Goal: Transaction & Acquisition: Obtain resource

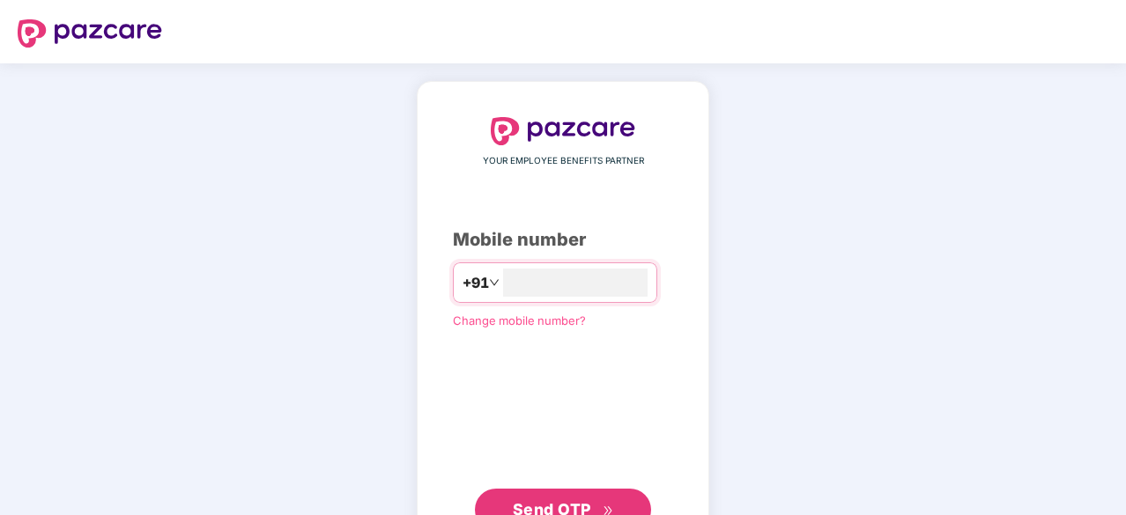
type input "**********"
click at [560, 498] on span "Send OTP" at bounding box center [552, 507] width 78 height 18
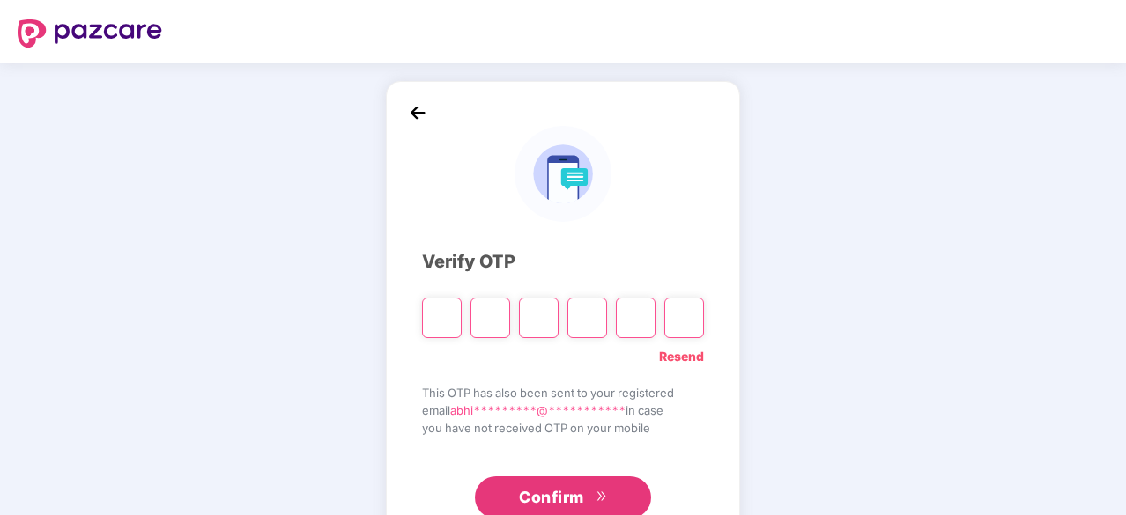
type input "*"
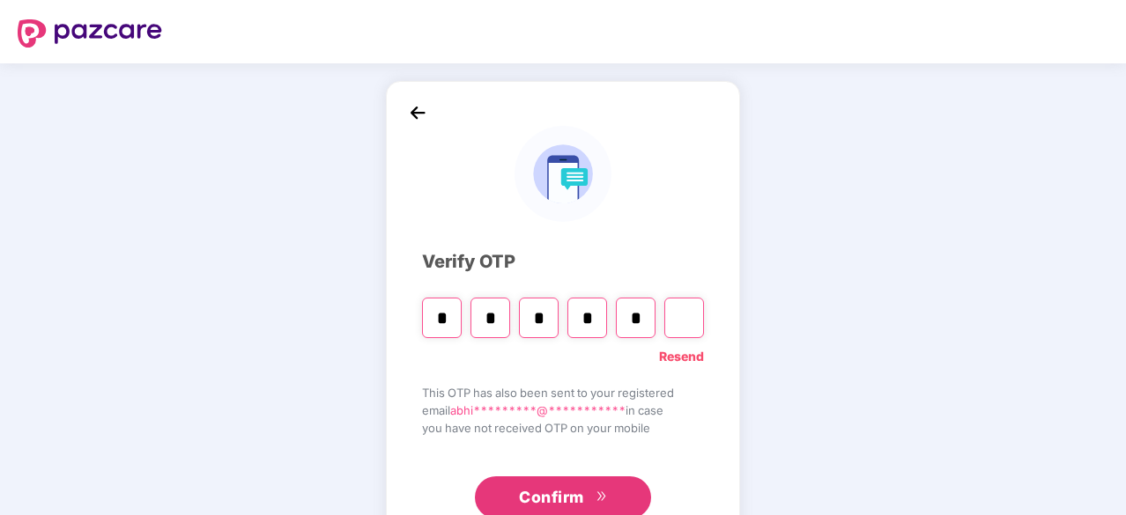
type input "*"
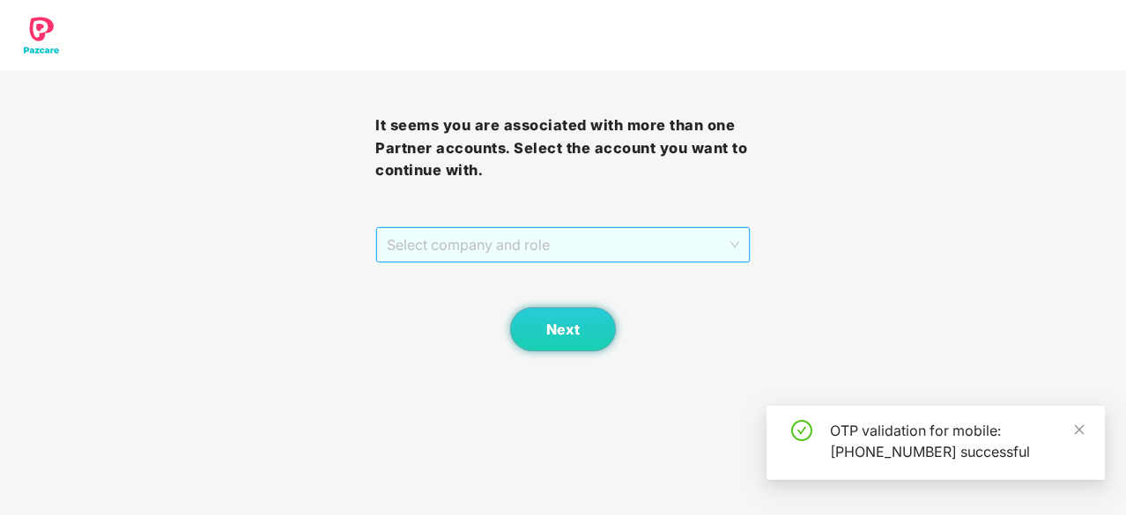
click at [598, 240] on span "Select company and role" at bounding box center [563, 244] width 352 height 33
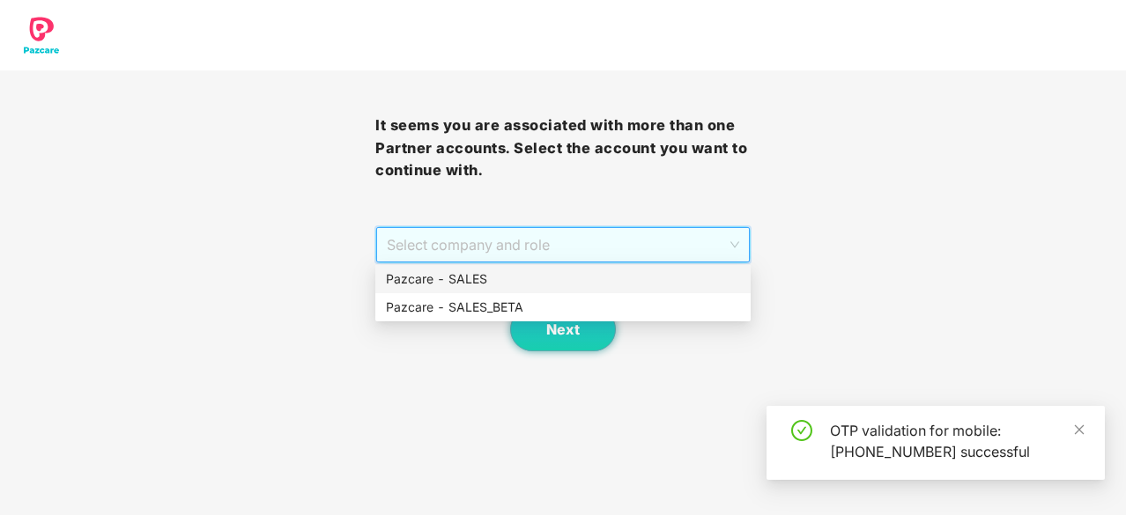
click at [599, 275] on div "Pazcare - SALES" at bounding box center [563, 278] width 354 height 19
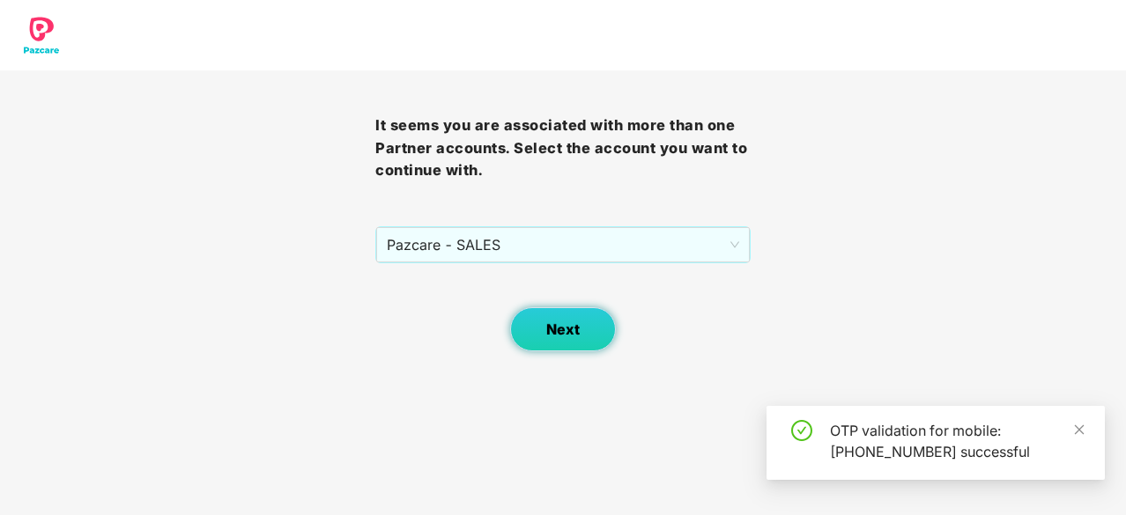
click at [580, 314] on button "Next" at bounding box center [563, 329] width 106 height 44
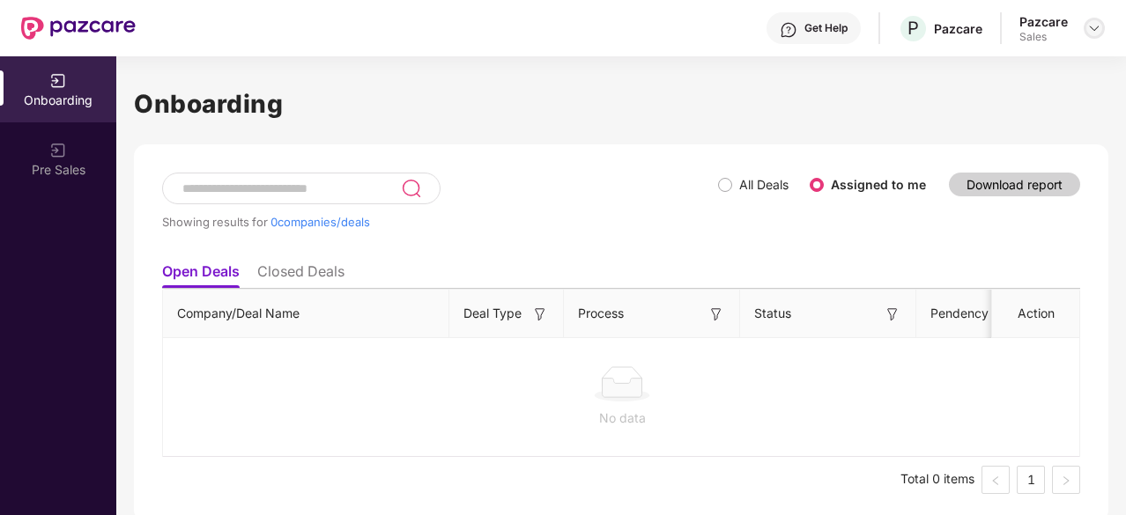
click at [1090, 36] on div at bounding box center [1093, 28] width 21 height 21
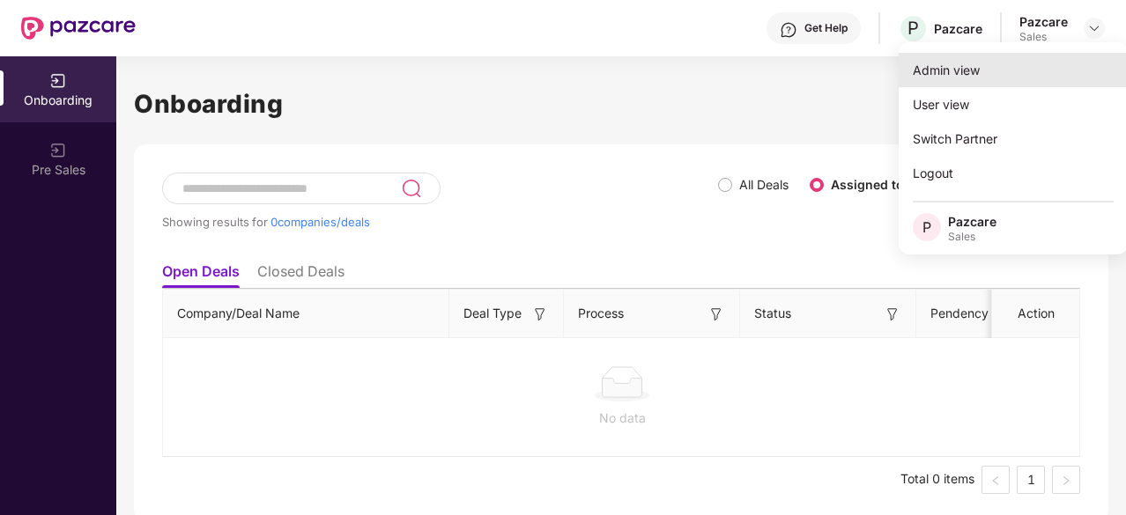
click at [1054, 86] on div "Admin view" at bounding box center [1012, 70] width 229 height 34
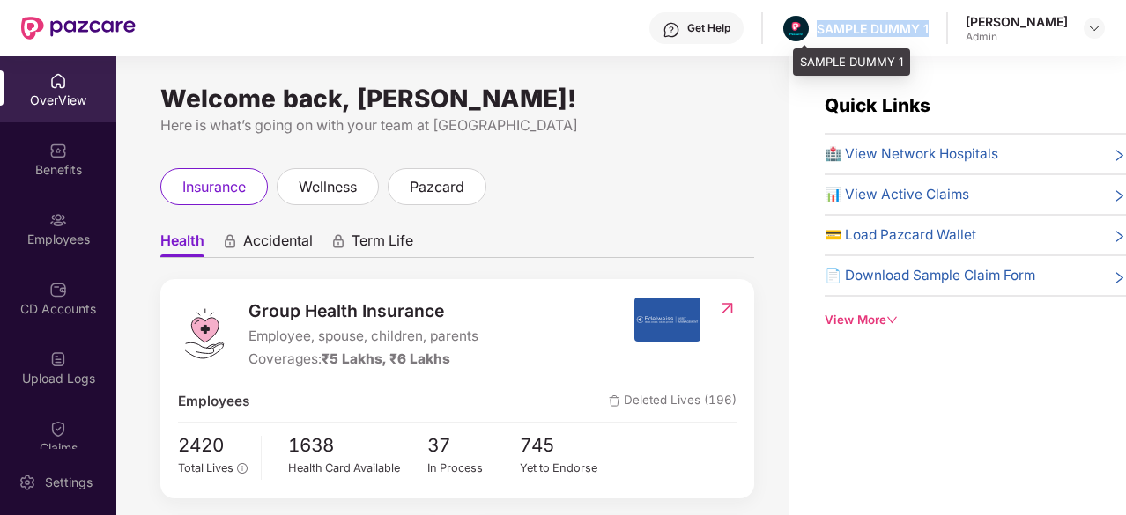
drag, startPoint x: 939, startPoint y: 24, endPoint x: 831, endPoint y: 20, distance: 108.4
click at [831, 20] on div "SAMPLE DUMMY 1" at bounding box center [872, 28] width 112 height 17
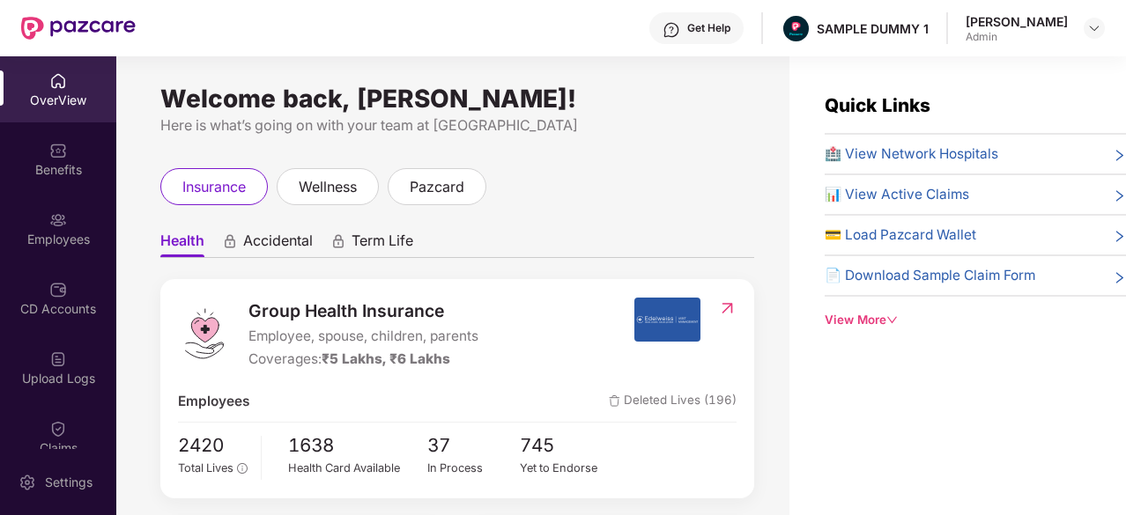
click at [713, 31] on div "Get Help" at bounding box center [708, 28] width 43 height 14
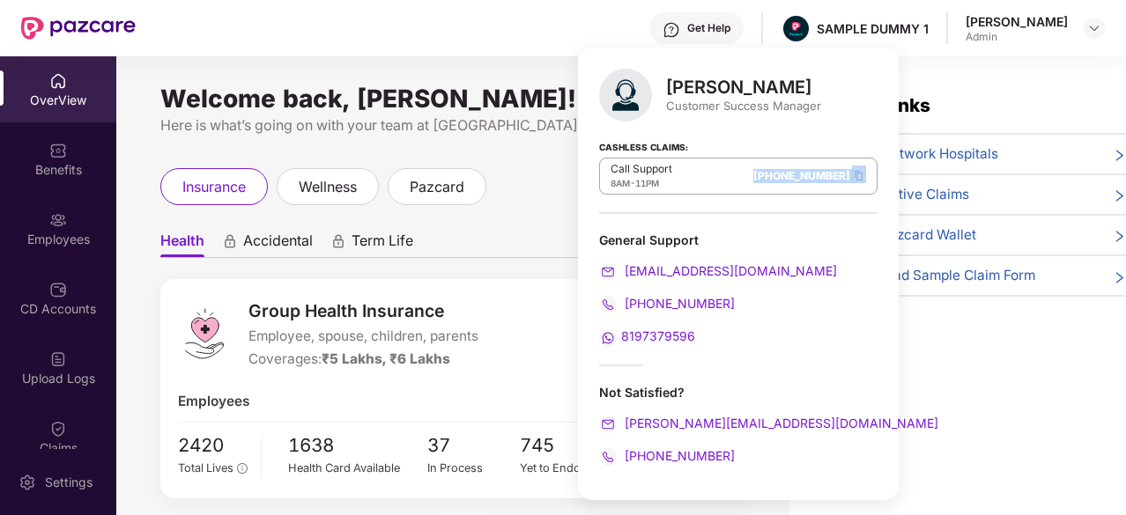
drag, startPoint x: 700, startPoint y: 171, endPoint x: 792, endPoint y: 186, distance: 92.8
click at [792, 186] on div "Call Support 8AM - 11PM [PHONE_NUMBER]" at bounding box center [738, 176] width 278 height 37
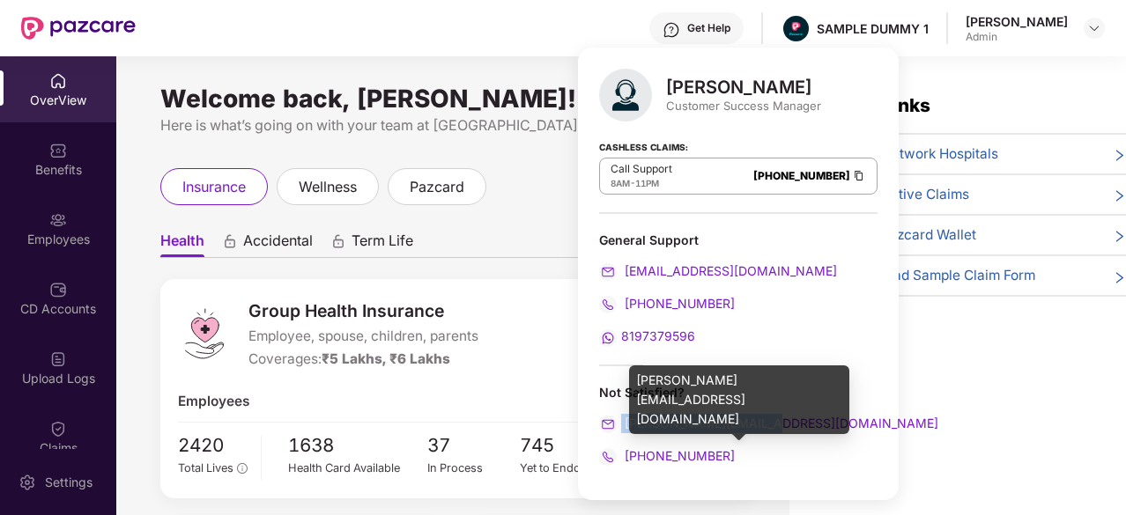
drag, startPoint x: 772, startPoint y: 414, endPoint x: 610, endPoint y: 422, distance: 161.4
click at [610, 422] on div "[PERSON_NAME][EMAIL_ADDRESS][DOMAIN_NAME]" at bounding box center [738, 423] width 278 height 19
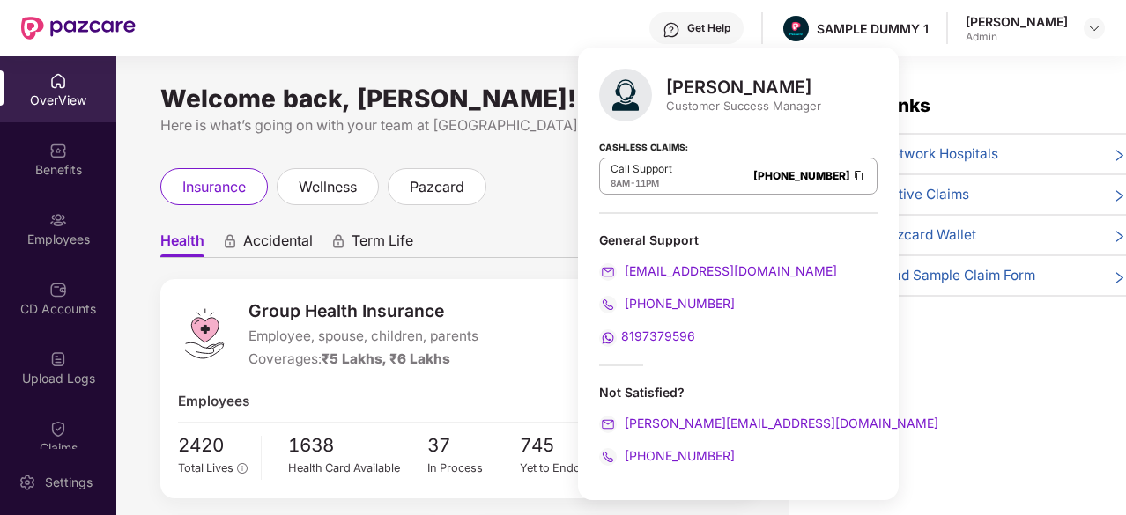
click at [547, 58] on div "Welcome back, [PERSON_NAME]! Here is what’s going on with your team at Pazcare …" at bounding box center [452, 296] width 673 height 480
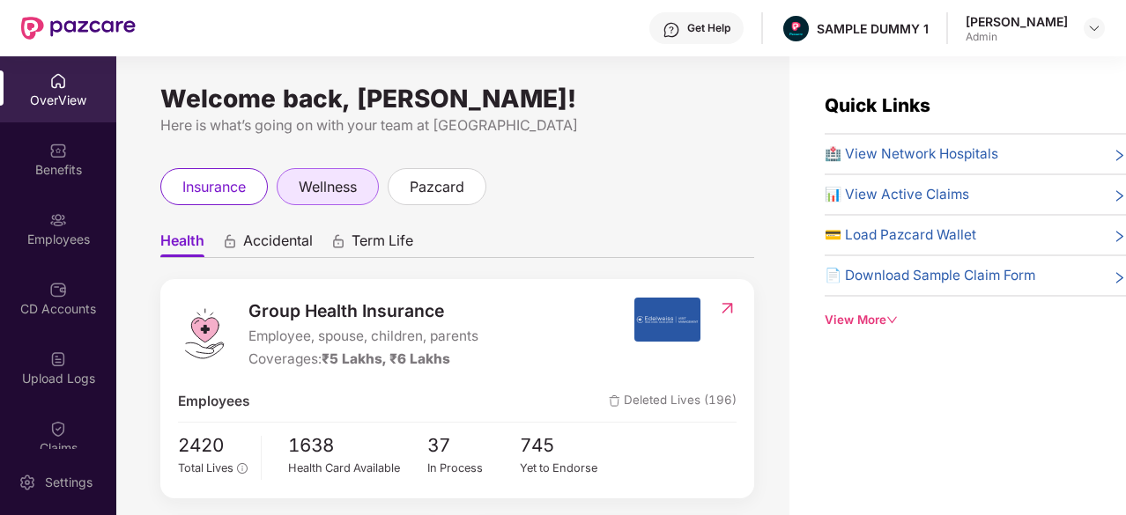
click at [301, 182] on span "wellness" at bounding box center [328, 187] width 58 height 22
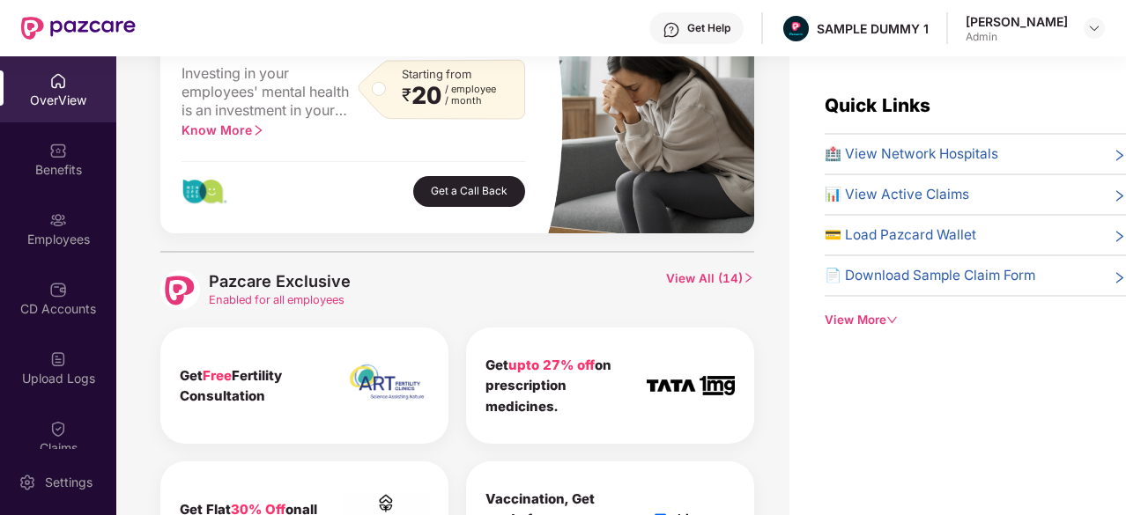
scroll to position [761, 0]
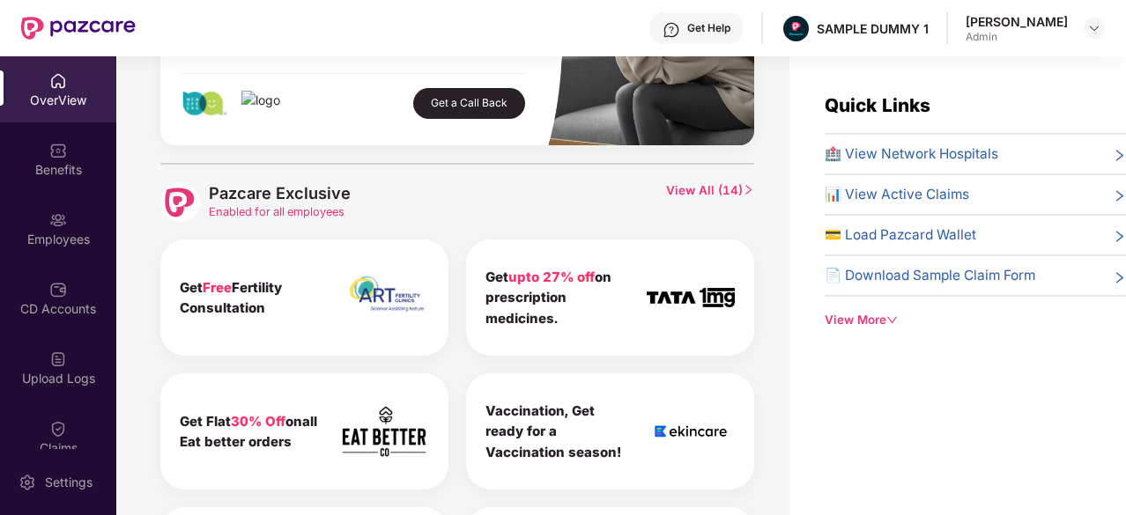
click at [719, 189] on span "View All ( 14 )" at bounding box center [710, 202] width 88 height 40
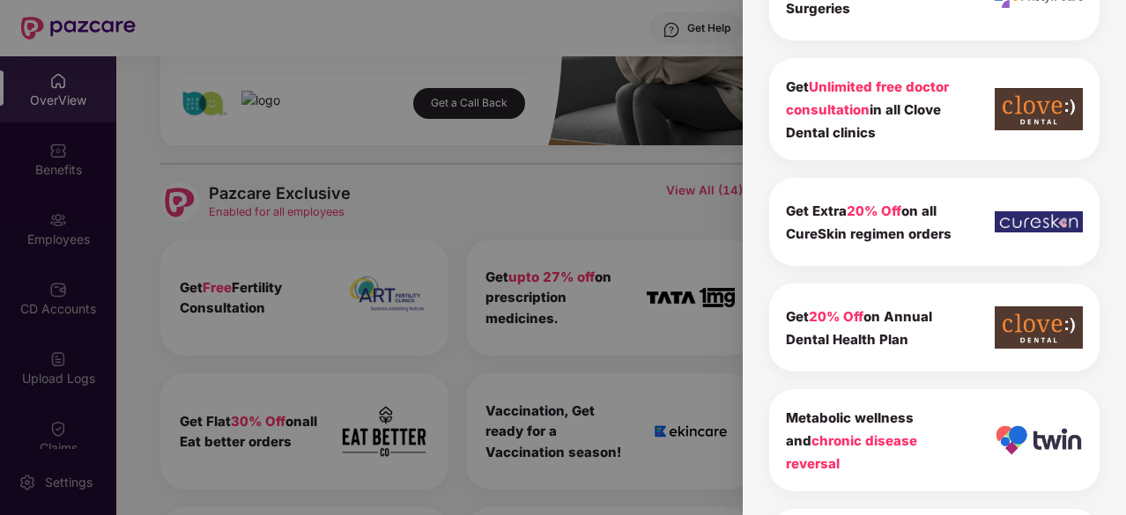
scroll to position [749, 0]
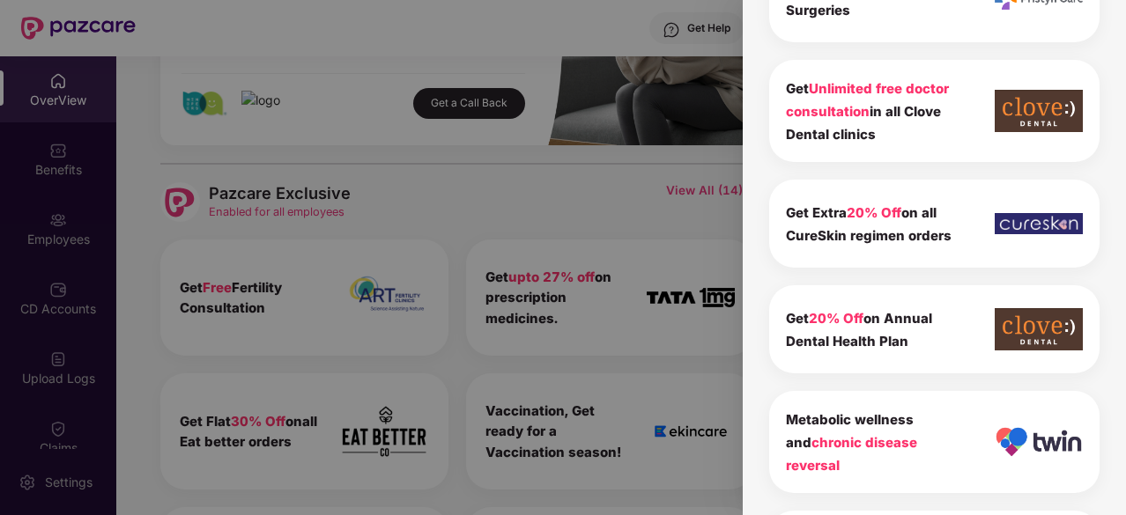
click at [801, 119] on div "Get Unlimited free doctor consultation in all Clove Dental clinics" at bounding box center [879, 111] width 186 height 69
drag, startPoint x: 881, startPoint y: 129, endPoint x: 779, endPoint y: 87, distance: 110.6
click at [779, 87] on div "Get Unlimited free doctor consultation in all Clove Dental clinics" at bounding box center [934, 111] width 330 height 102
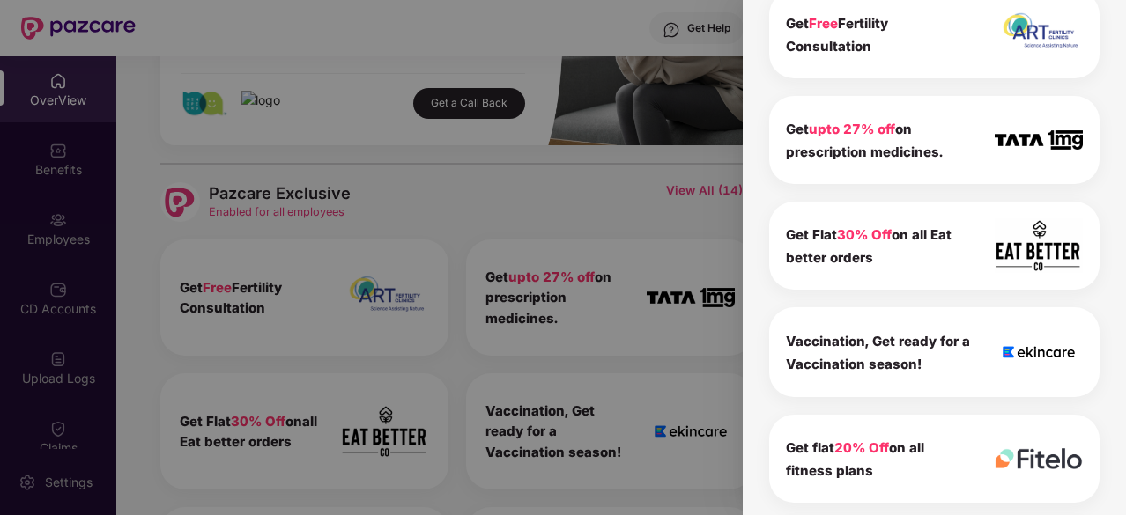
scroll to position [0, 0]
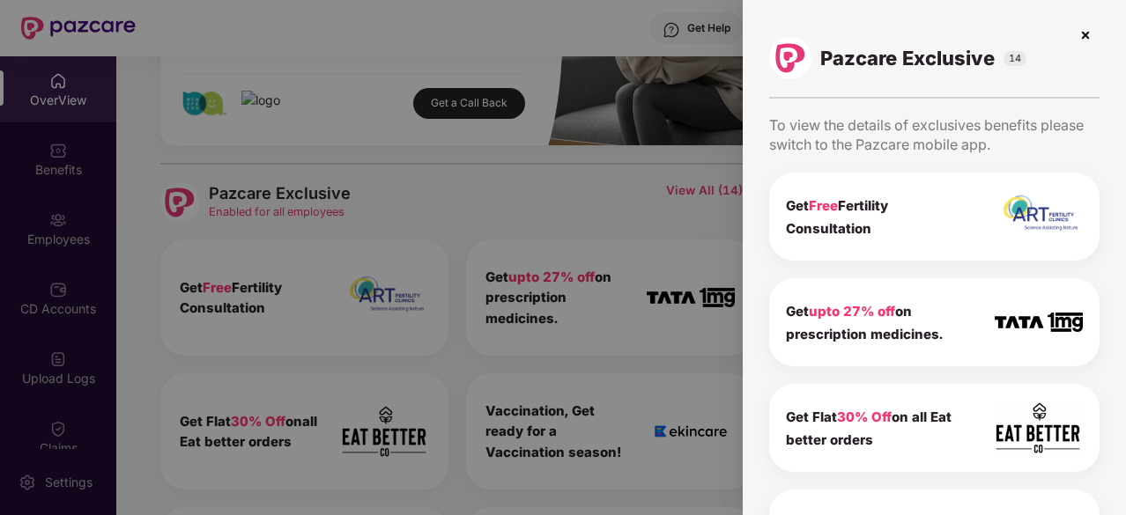
click at [1077, 33] on img at bounding box center [1085, 35] width 28 height 28
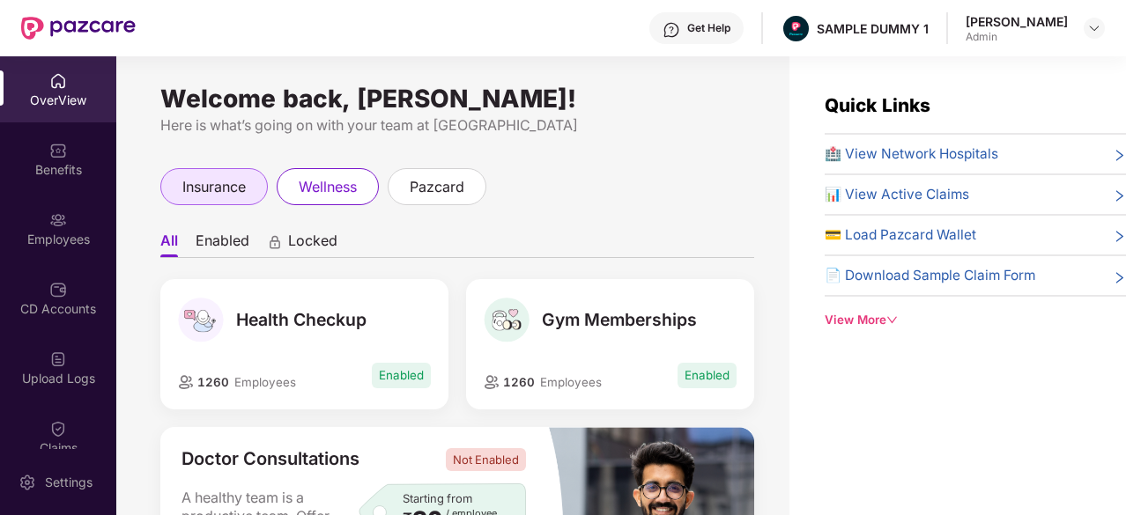
click at [262, 184] on div "insurance" at bounding box center [213, 186] width 107 height 37
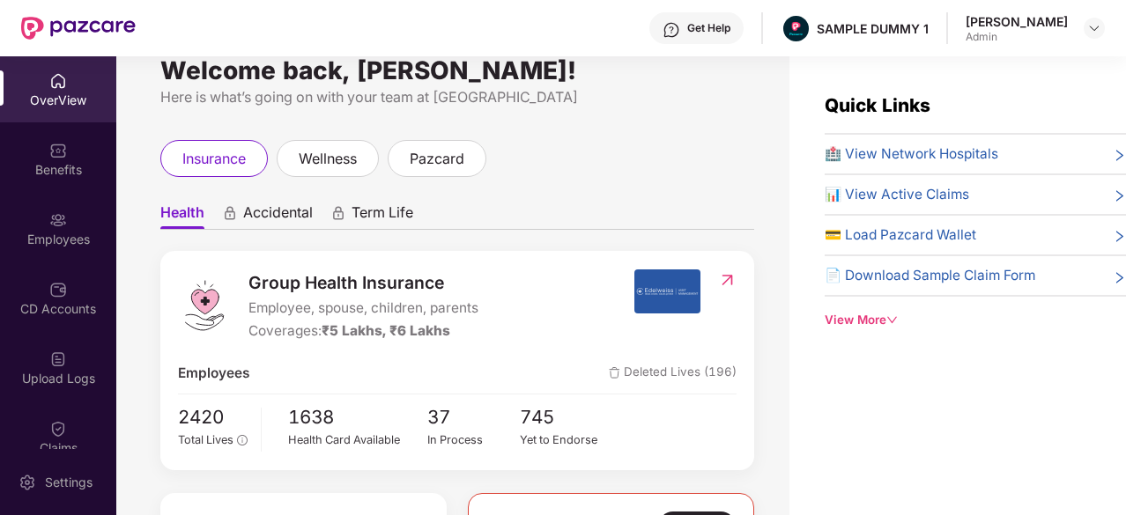
scroll to position [70, 0]
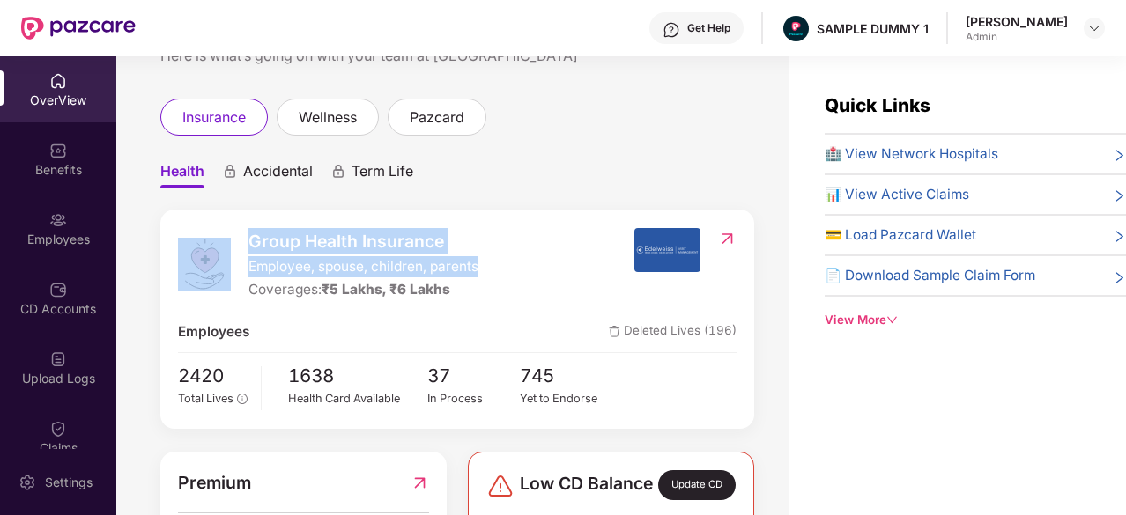
drag, startPoint x: 491, startPoint y: 277, endPoint x: 227, endPoint y: 267, distance: 263.5
click at [227, 267] on div "Group Health Insurance Employee, spouse, children, parents Coverages: ₹5 Lakhs,…" at bounding box center [405, 264] width 455 height 73
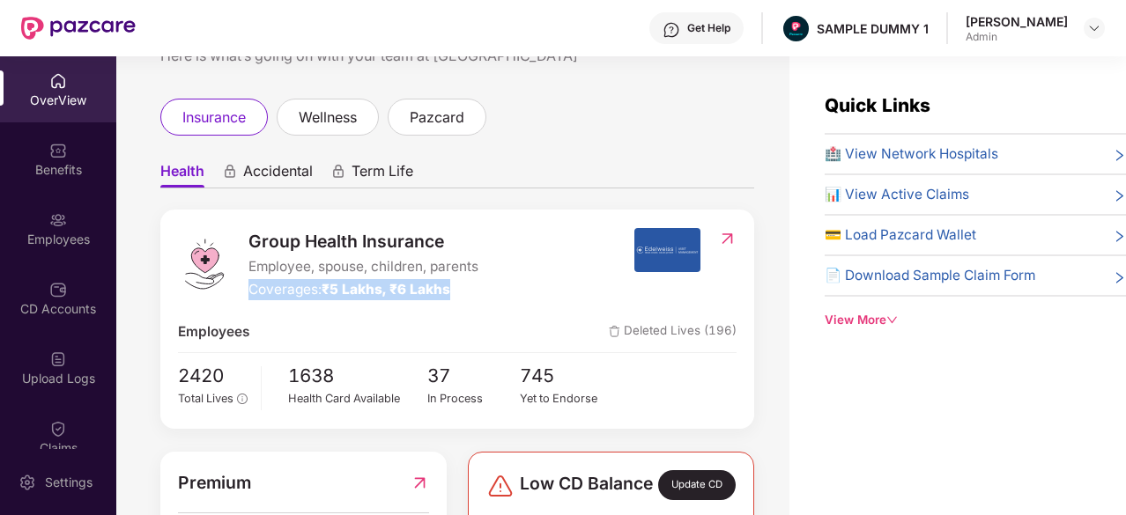
drag, startPoint x: 475, startPoint y: 290, endPoint x: 251, endPoint y: 293, distance: 223.7
click at [251, 293] on div "Coverages: ₹5 Lakhs, ₹6 Lakhs" at bounding box center [363, 289] width 230 height 21
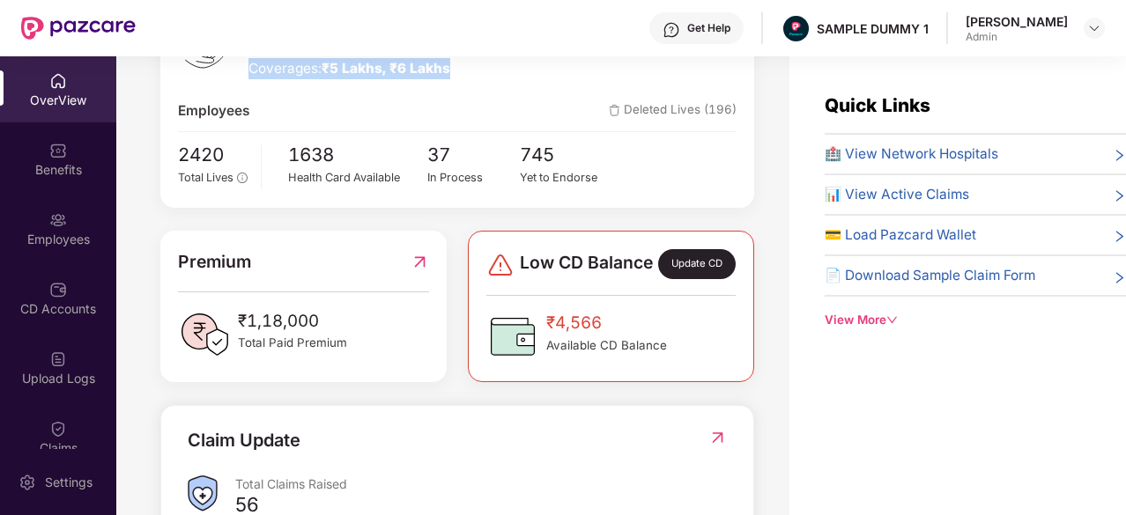
scroll to position [417, 0]
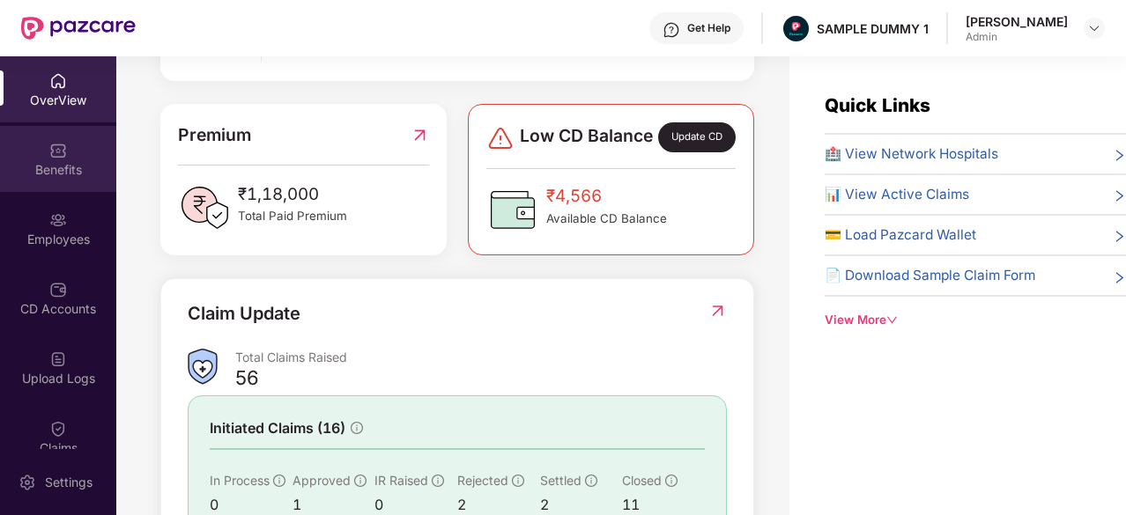
click at [55, 163] on div "Benefits" at bounding box center [58, 170] width 116 height 18
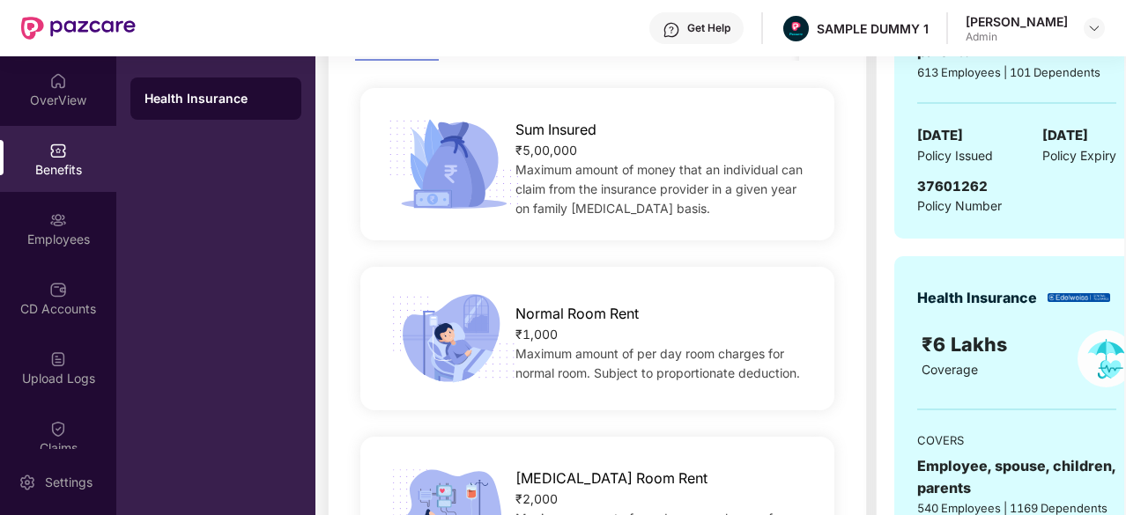
scroll to position [151, 0]
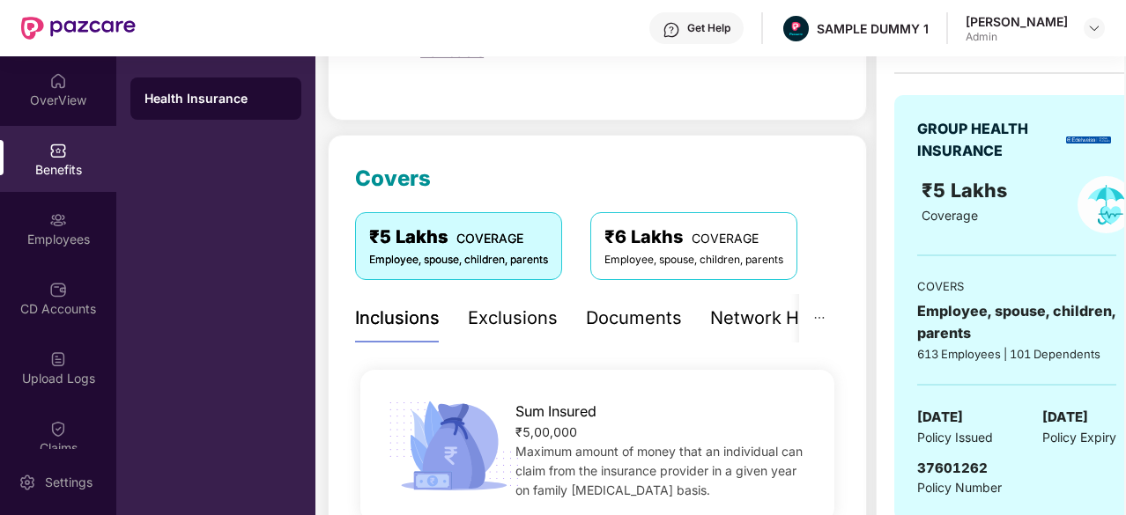
click at [518, 321] on div "Exclusions" at bounding box center [513, 318] width 90 height 27
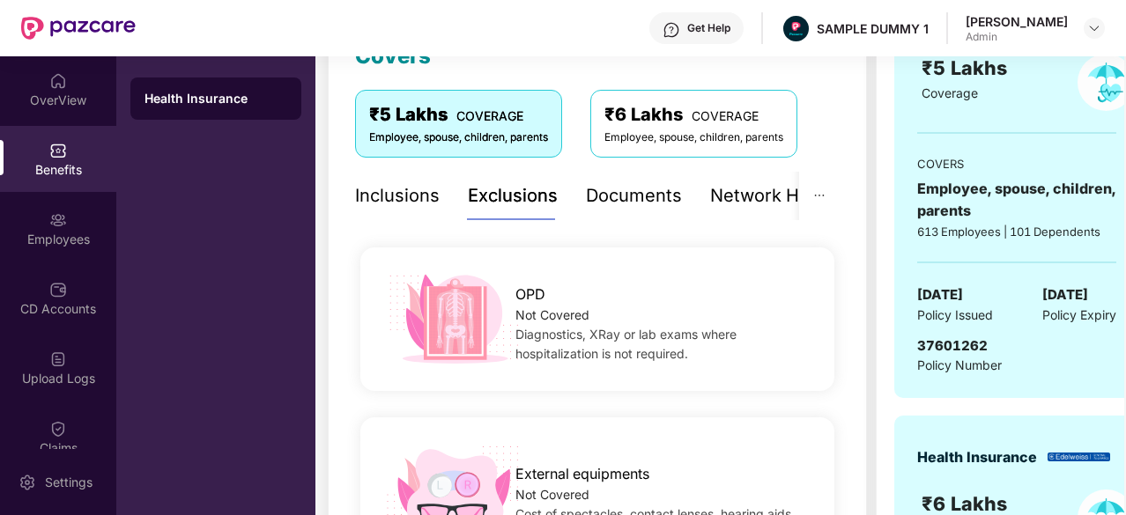
scroll to position [272, 0]
click at [619, 202] on div "Documents" at bounding box center [634, 196] width 96 height 27
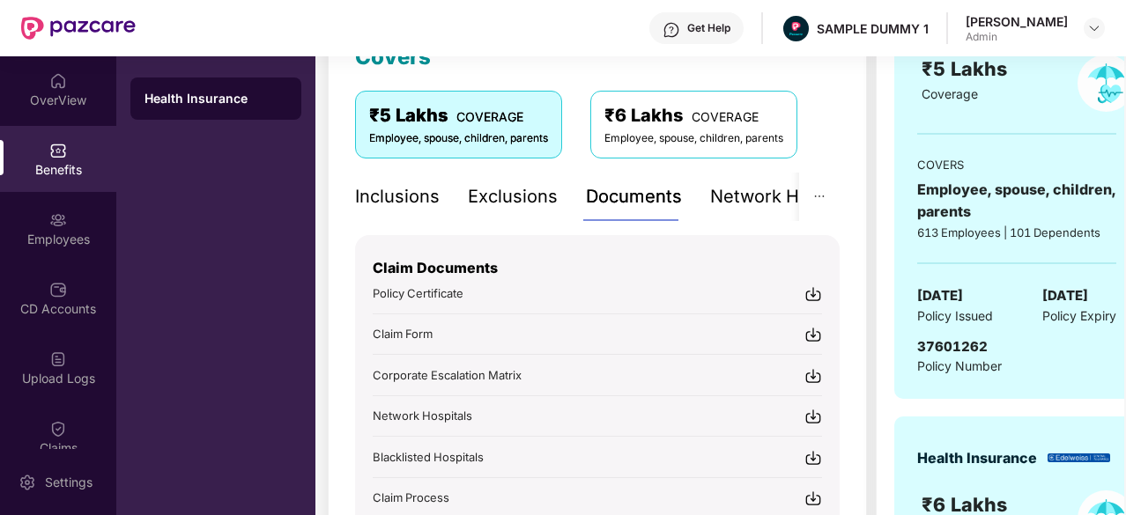
click at [811, 292] on img at bounding box center [813, 294] width 18 height 18
click at [742, 199] on div "Network Hospitals" at bounding box center [727, 196] width 154 height 27
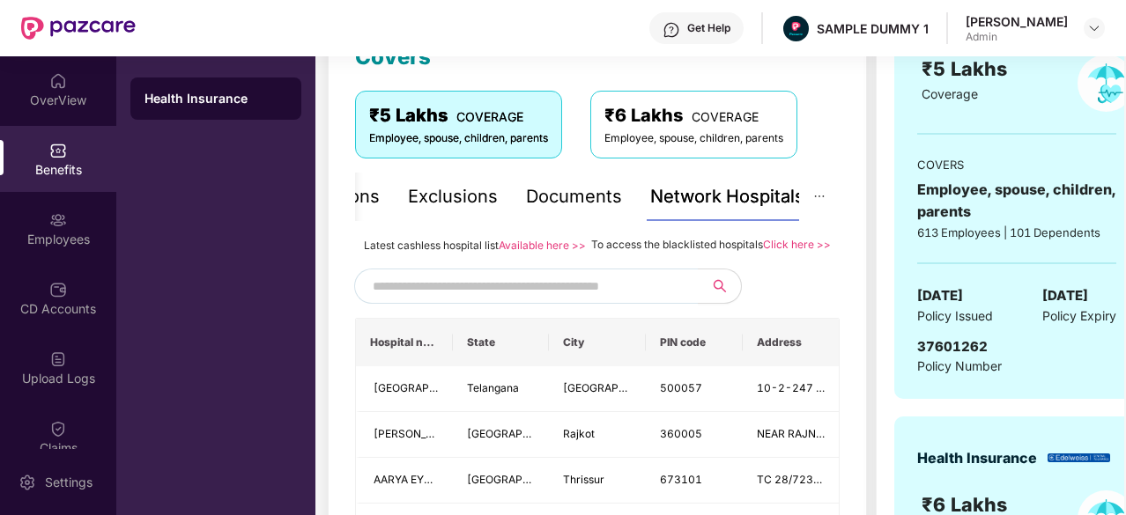
click at [580, 299] on input "text" at bounding box center [523, 286] width 301 height 26
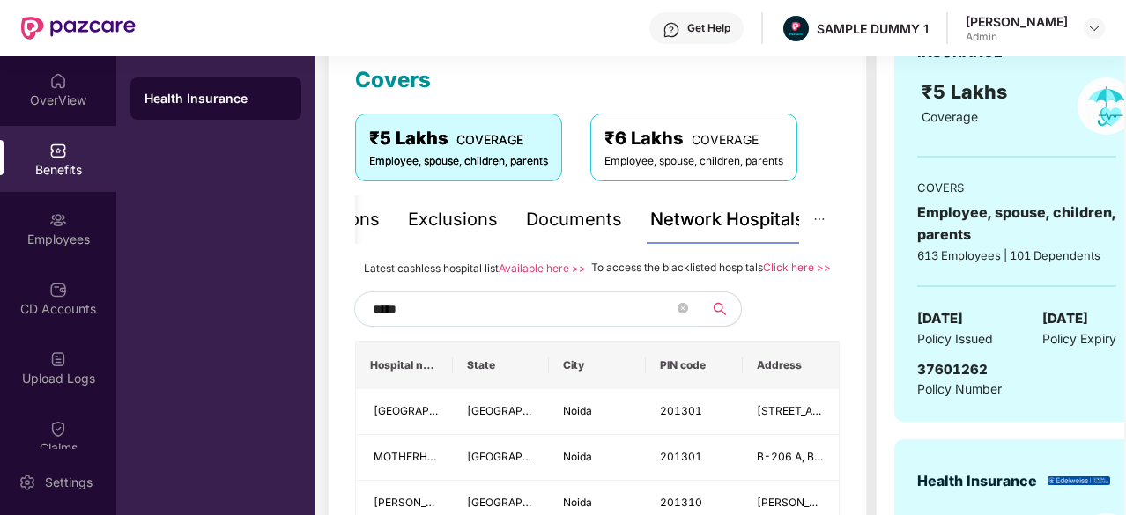
scroll to position [239, 0]
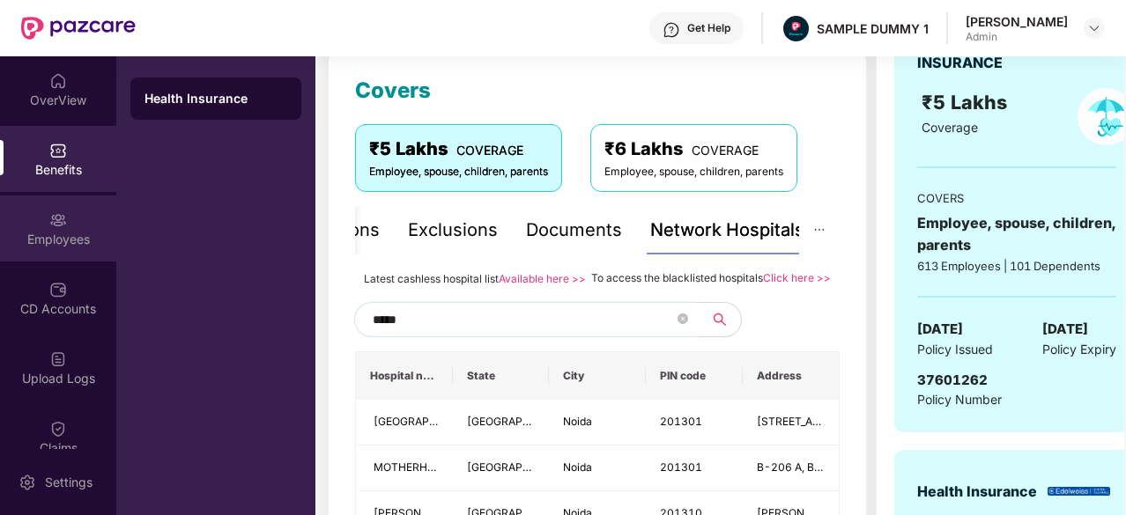
type input "*****"
click at [39, 224] on div "Employees" at bounding box center [58, 229] width 116 height 66
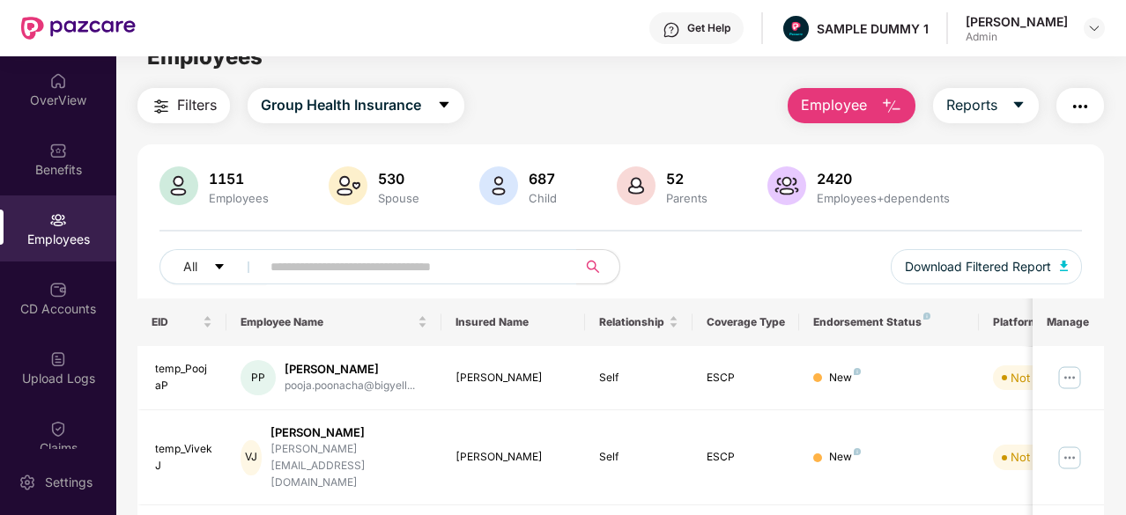
scroll to position [27, 0]
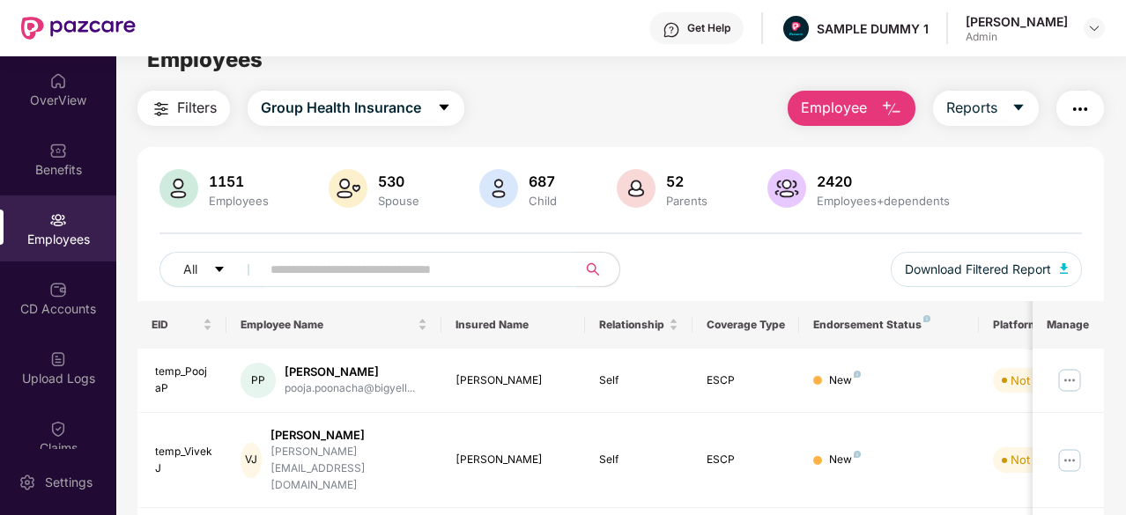
click at [843, 112] on span "Employee" at bounding box center [834, 108] width 66 height 22
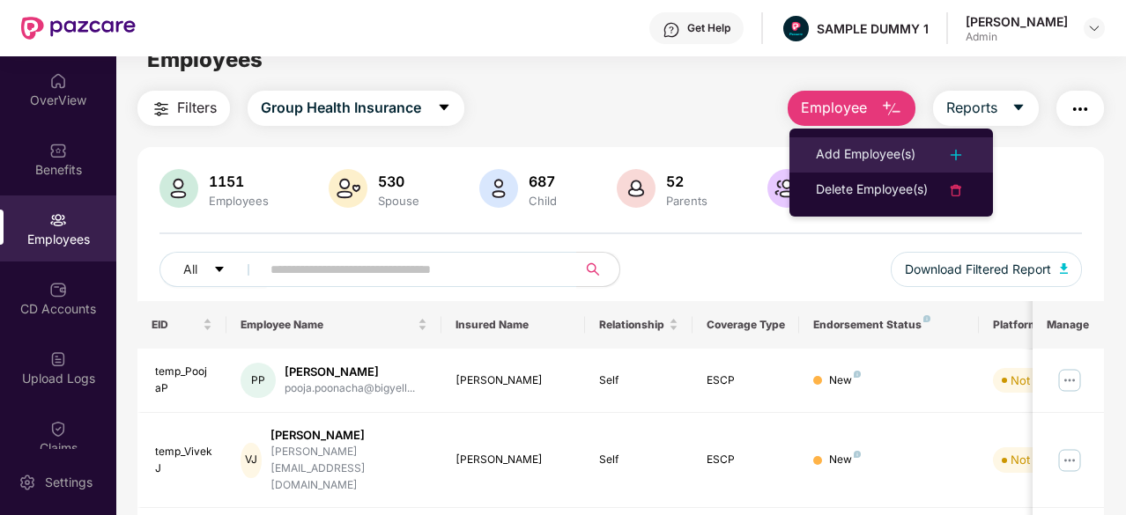
click at [921, 145] on div "Add Employee(s)" at bounding box center [891, 154] width 151 height 21
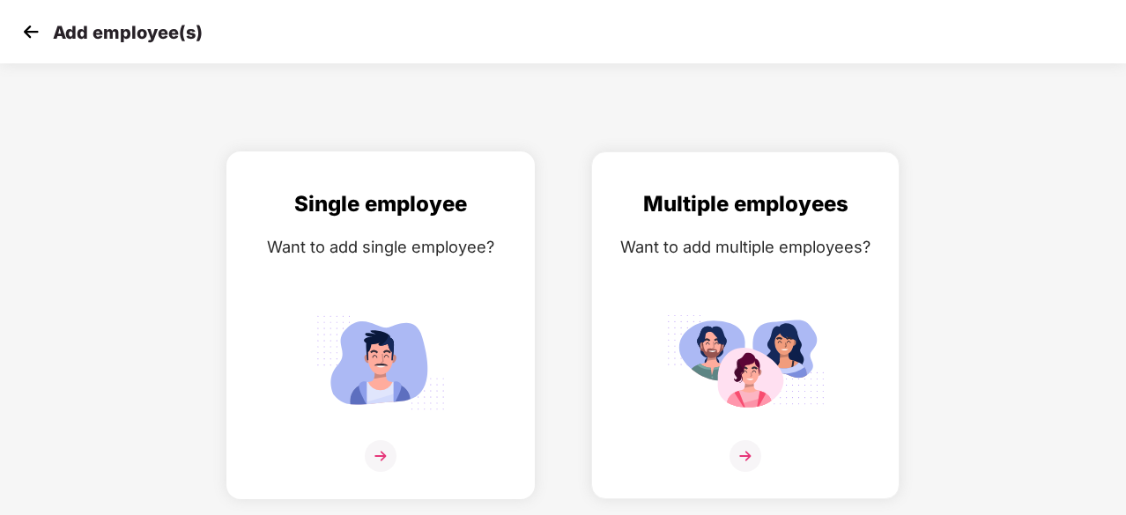
click at [377, 454] on img at bounding box center [381, 456] width 32 height 32
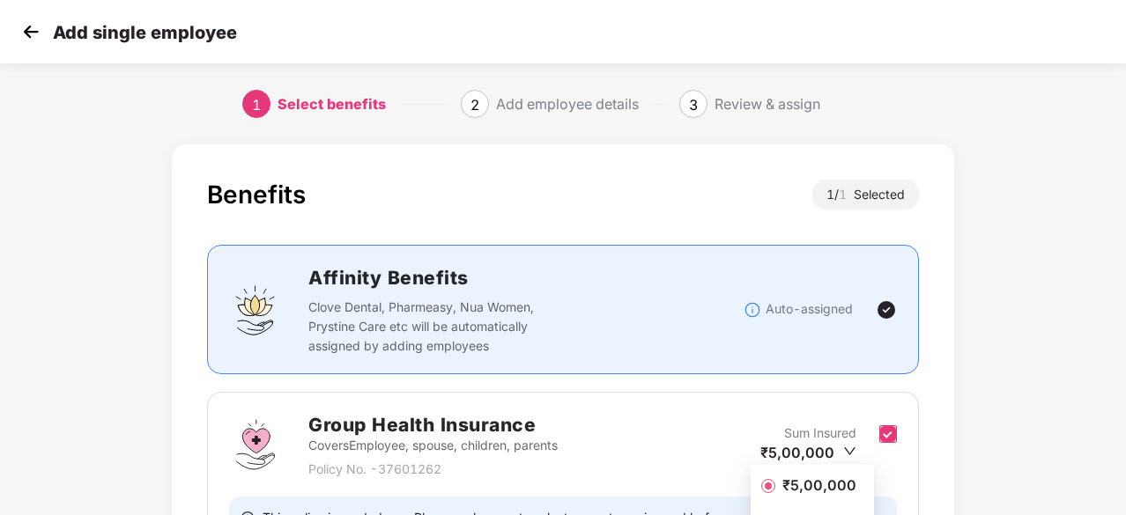
scroll to position [193, 0]
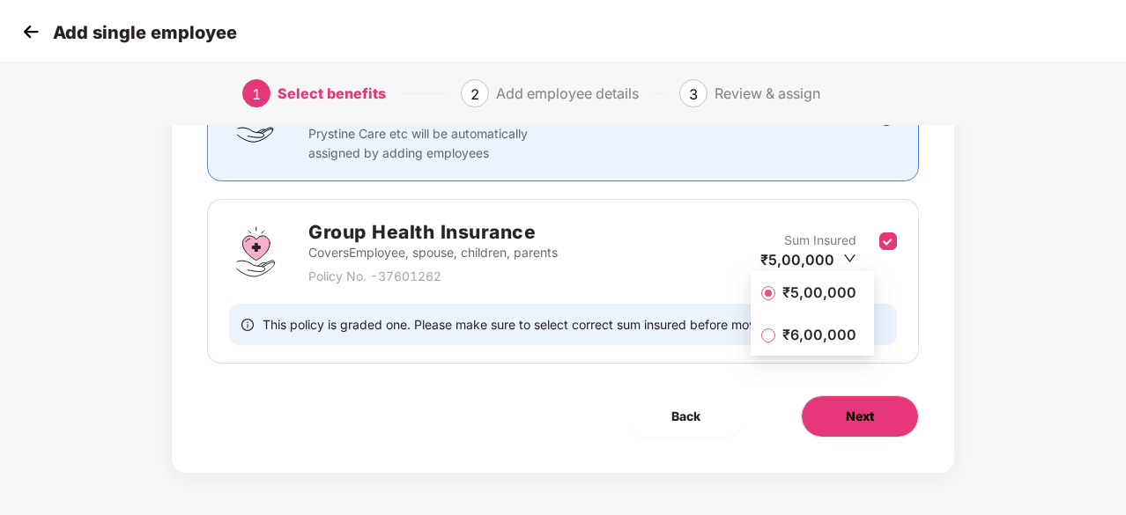
click at [881, 424] on button "Next" at bounding box center [860, 416] width 118 height 42
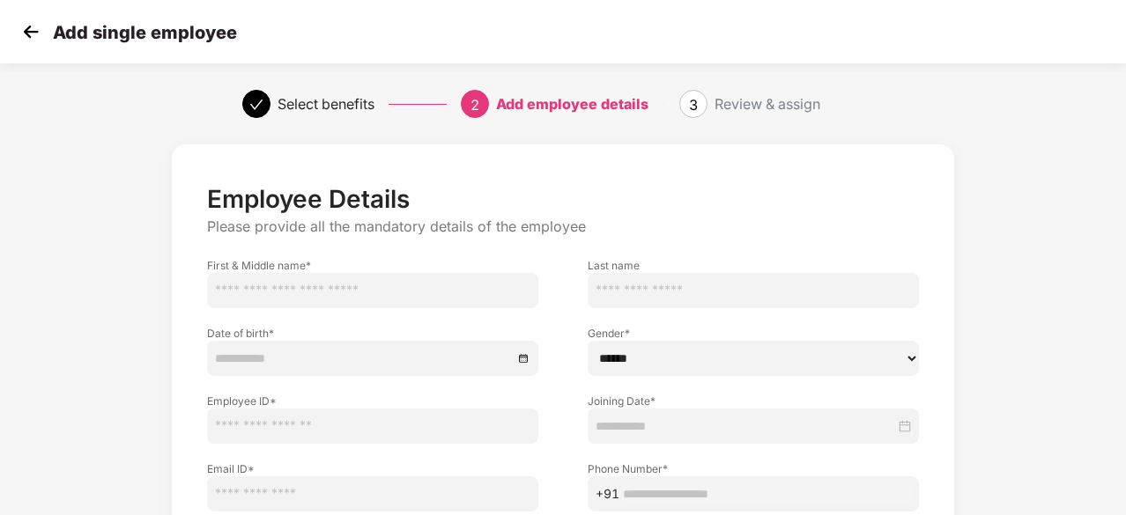
scroll to position [190, 0]
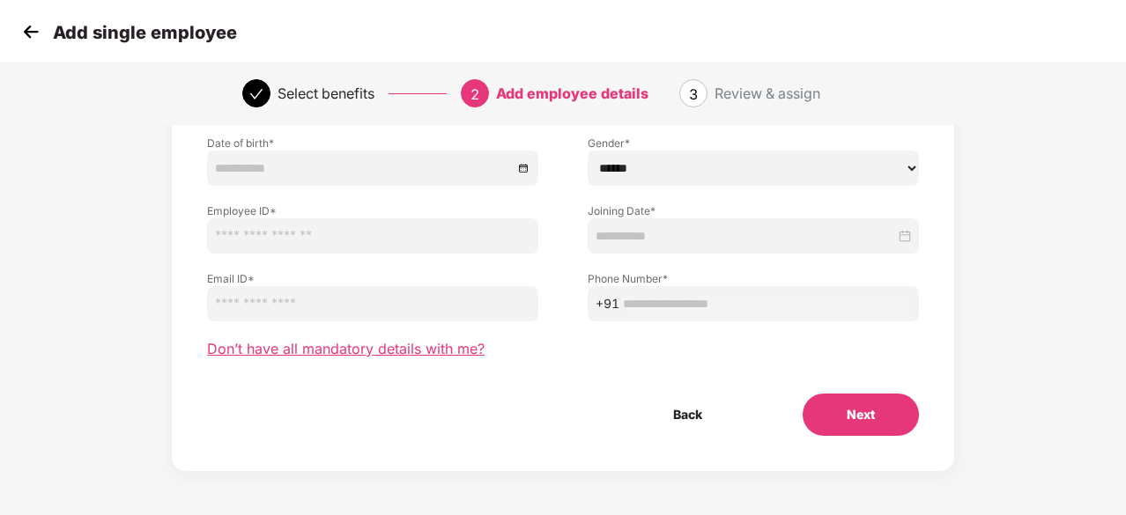
click at [299, 353] on span "Don’t have all mandatory details with me?" at bounding box center [345, 349] width 277 height 18
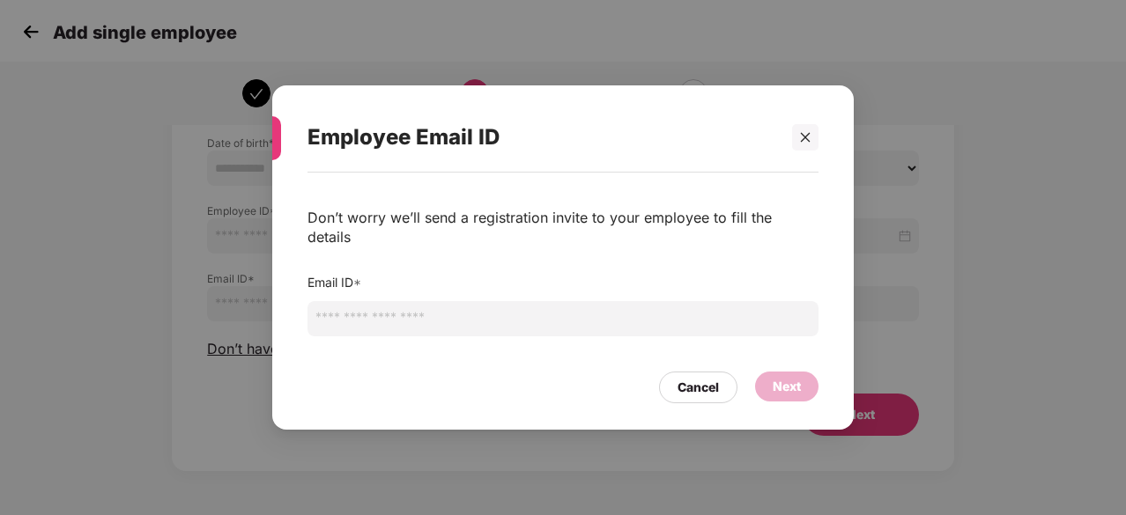
click at [376, 309] on input "email" at bounding box center [562, 318] width 511 height 35
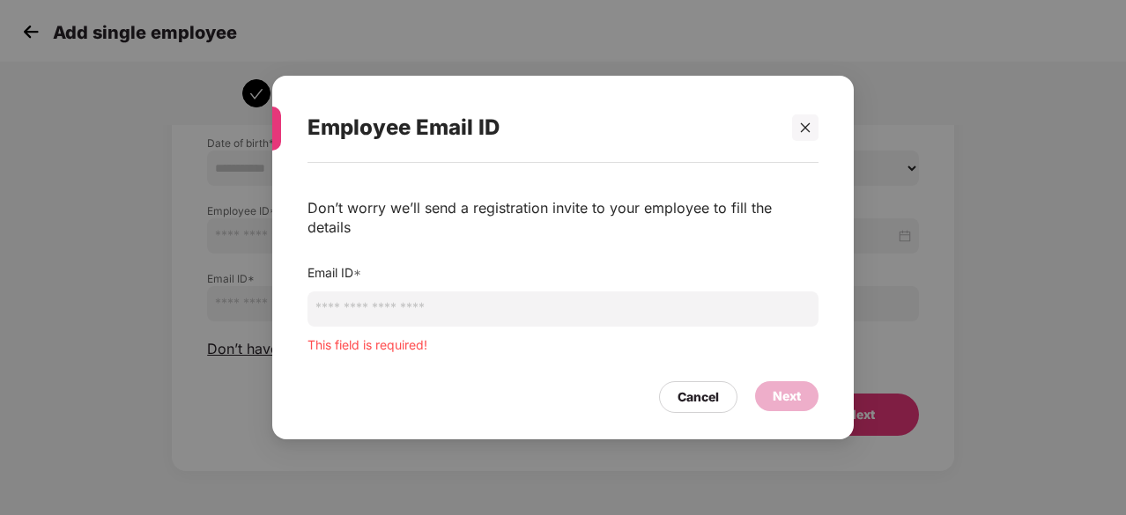
click at [812, 155] on div "Employee Email ID" at bounding box center [562, 127] width 511 height 69
click at [26, 27] on div "Employee Email ID Don’t worry we’ll send a registration invite to your employee…" at bounding box center [563, 257] width 1126 height 515
click at [803, 132] on icon "close" at bounding box center [806, 127] width 10 height 10
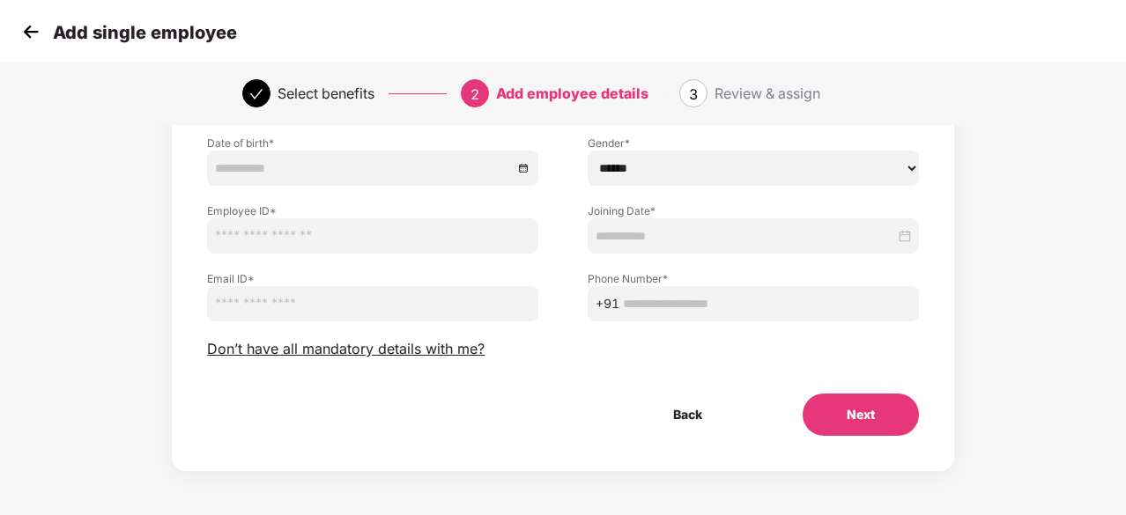
click at [14, 29] on div "Add single employee" at bounding box center [563, 31] width 1126 height 63
click at [31, 33] on img at bounding box center [31, 31] width 26 height 26
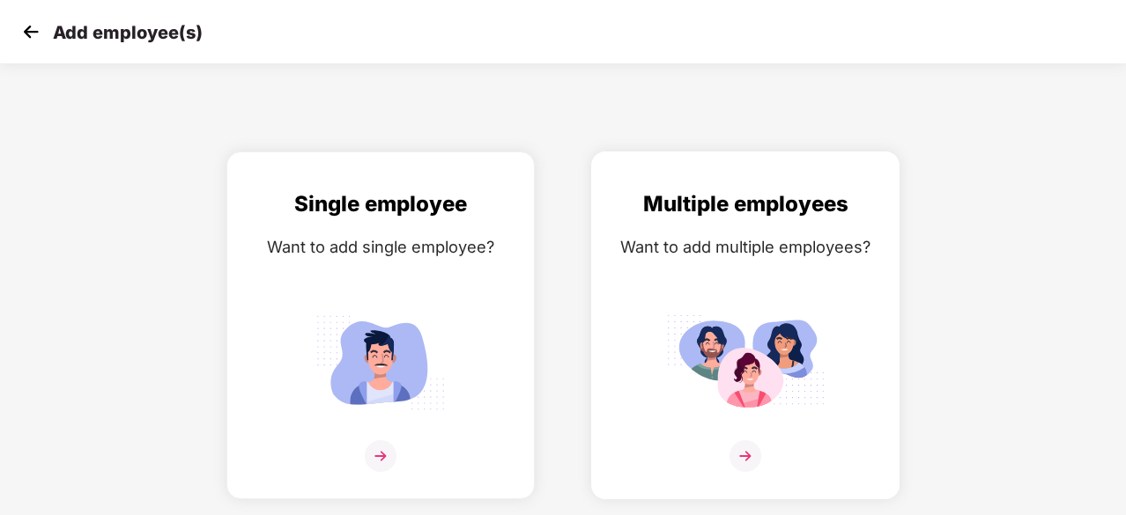
click at [754, 445] on img at bounding box center [745, 456] width 32 height 32
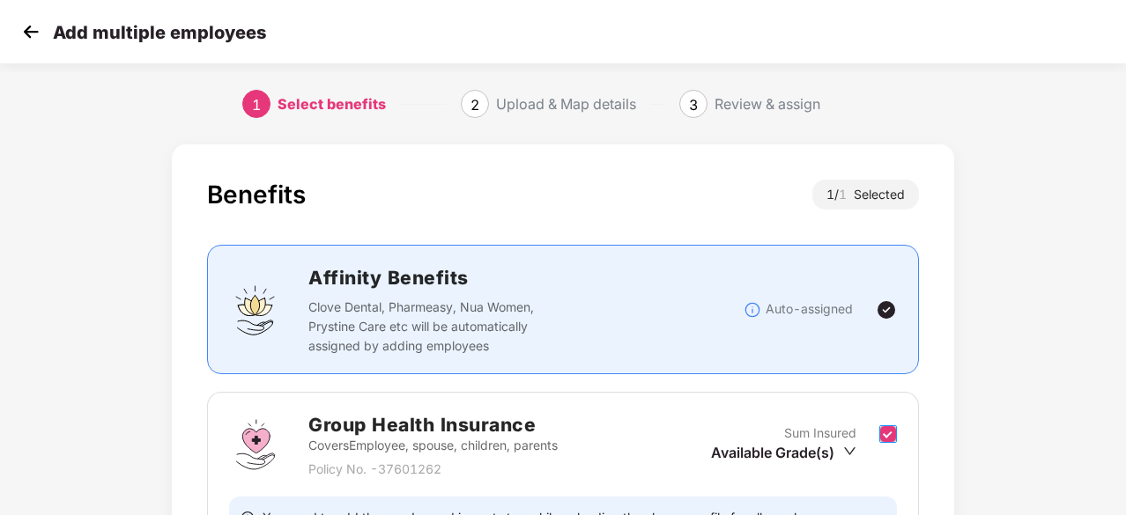
scroll to position [193, 0]
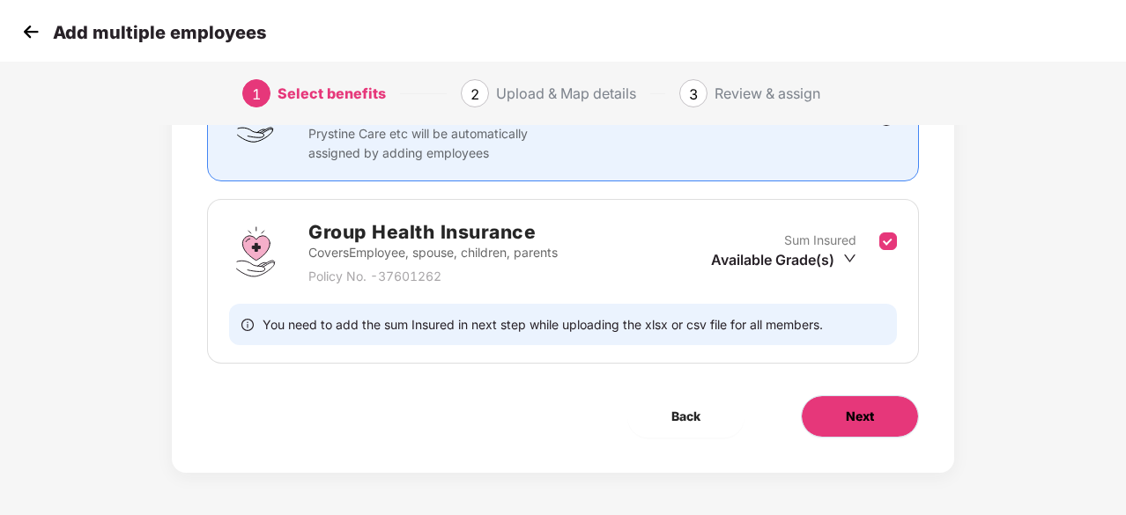
click at [860, 419] on span "Next" at bounding box center [859, 416] width 28 height 19
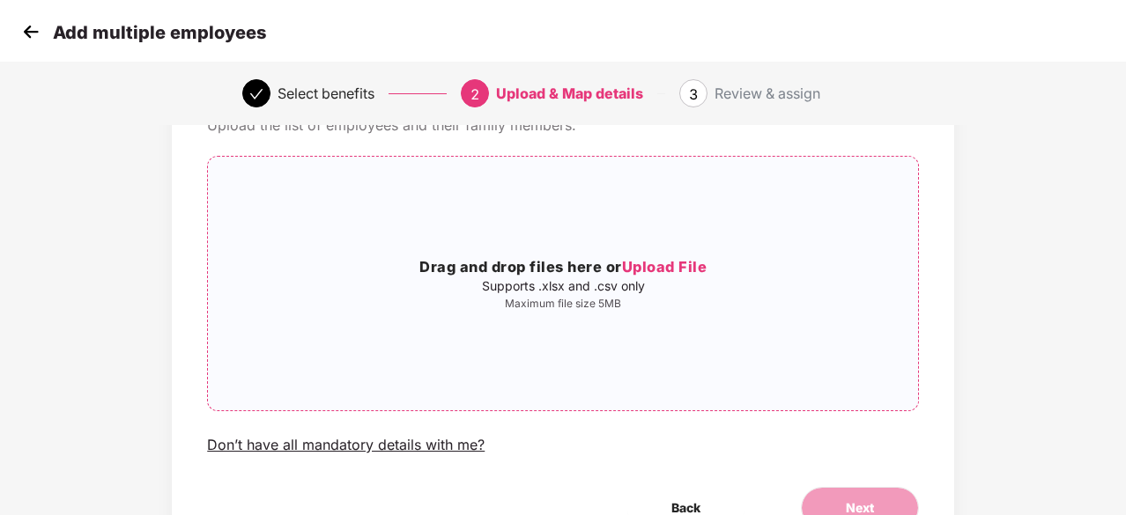
scroll to position [102, 0]
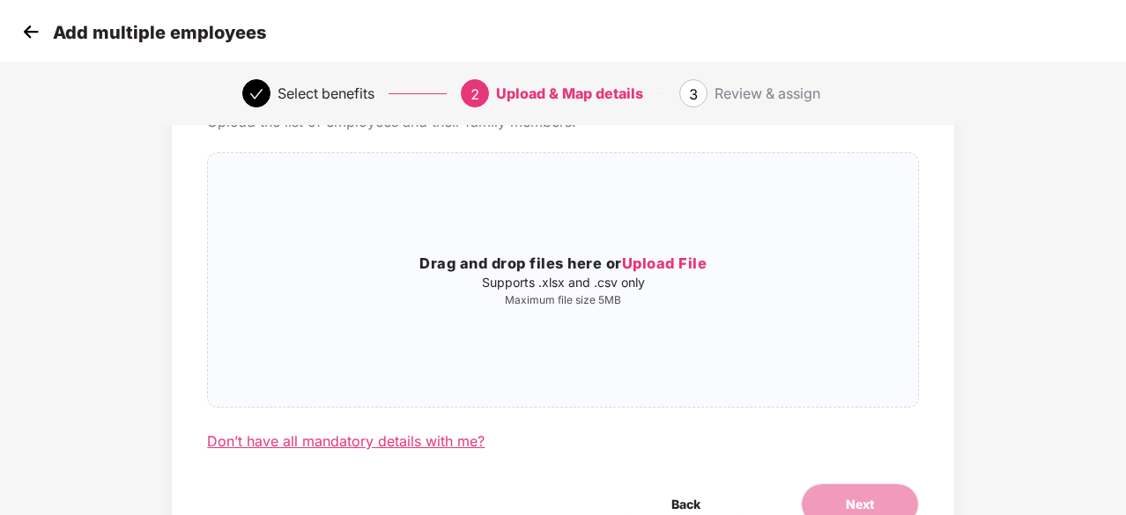
click at [383, 445] on div "Don’t have all mandatory details with me?" at bounding box center [345, 441] width 277 height 18
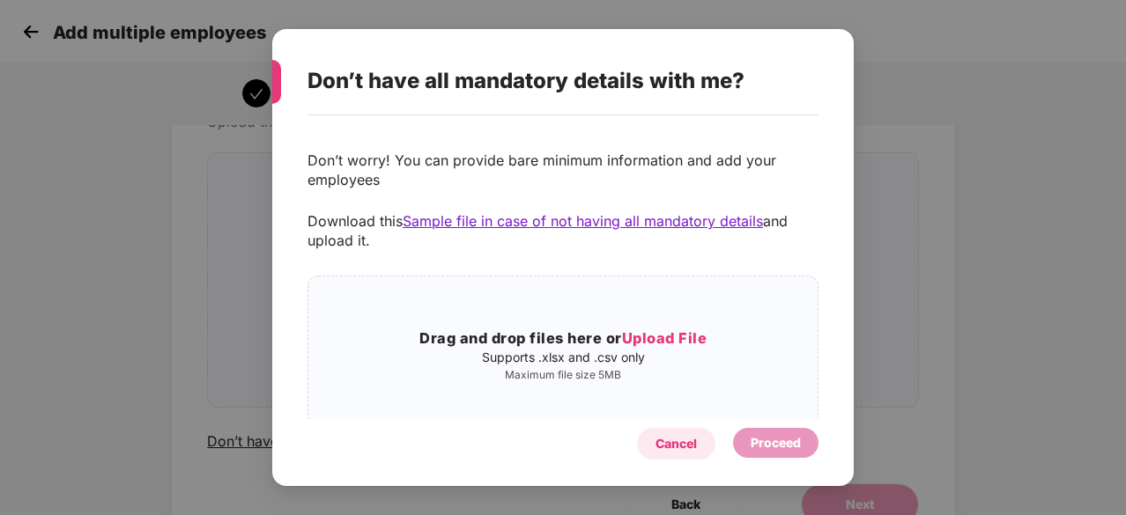
click at [682, 436] on div "Cancel" at bounding box center [675, 443] width 41 height 19
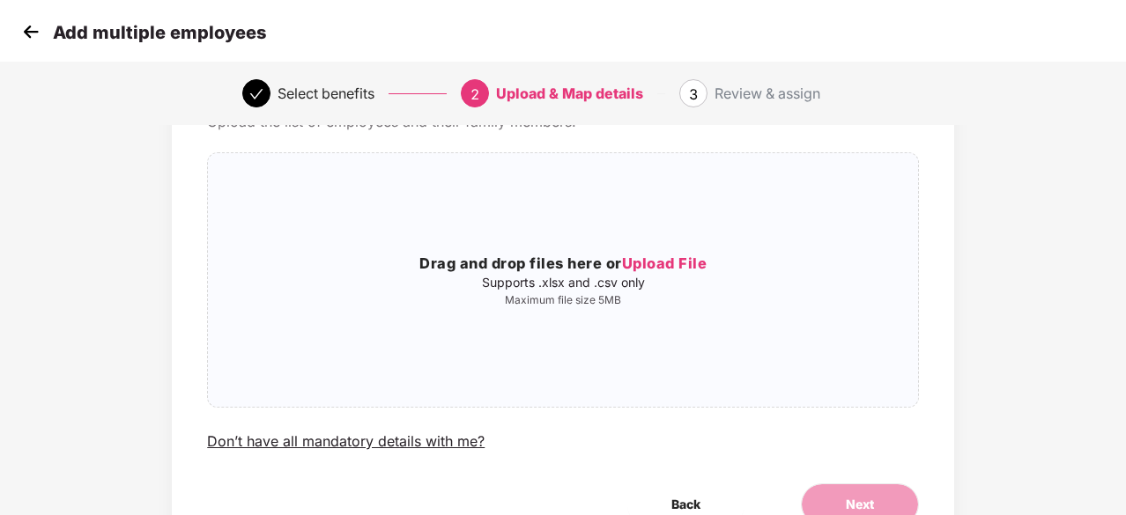
click at [26, 31] on img at bounding box center [31, 31] width 26 height 26
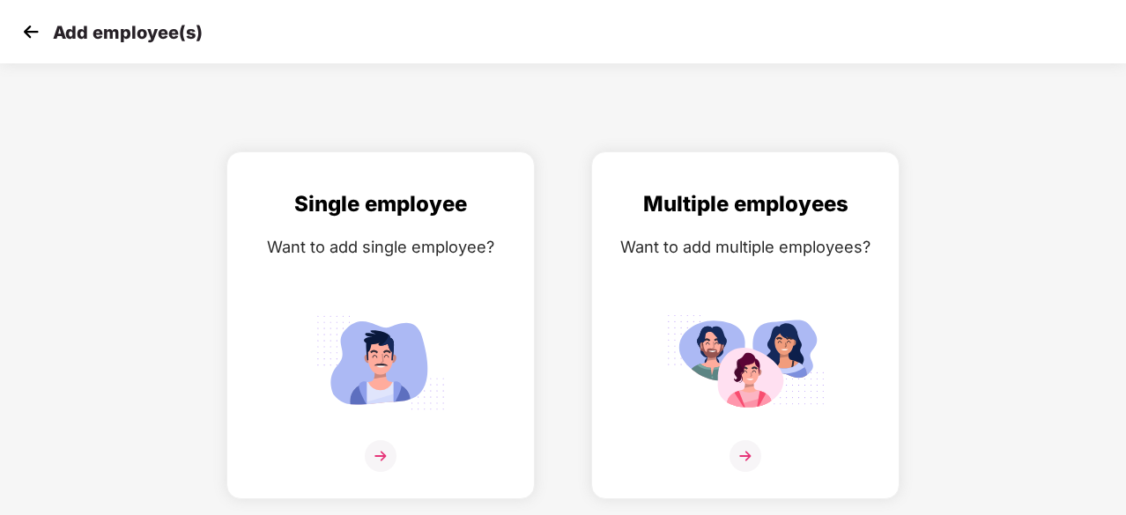
scroll to position [0, 0]
click at [26, 31] on img at bounding box center [31, 31] width 26 height 26
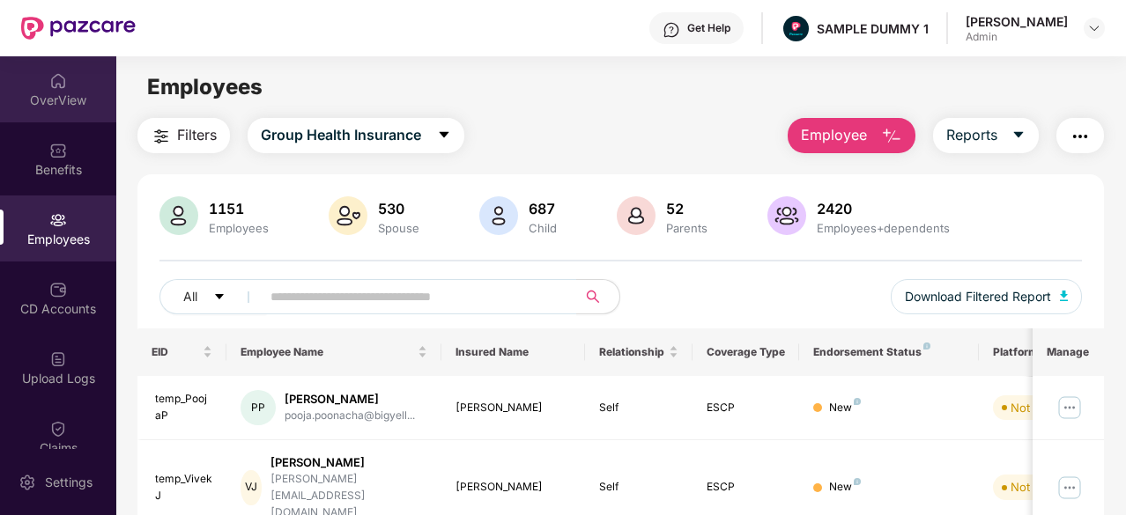
click at [46, 87] on div "OverView" at bounding box center [58, 89] width 116 height 66
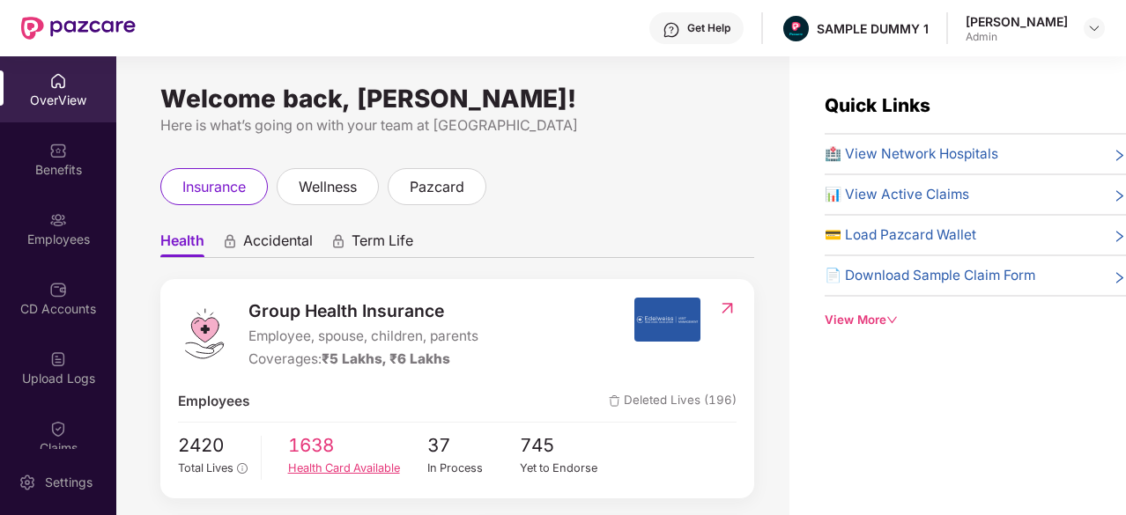
click at [313, 466] on div "Health Card Available" at bounding box center [357, 469] width 139 height 18
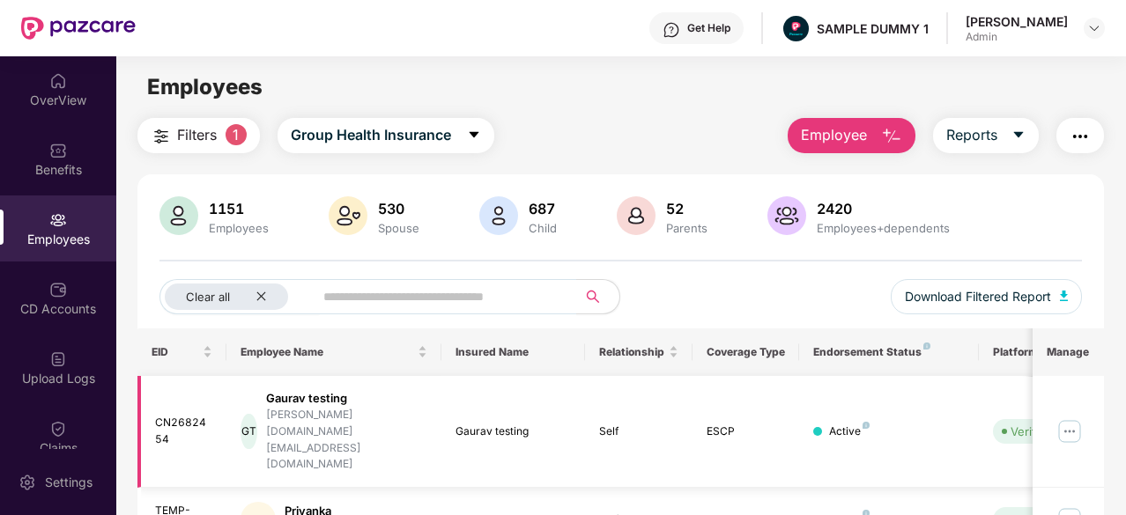
click at [1074, 417] on img at bounding box center [1069, 431] width 28 height 28
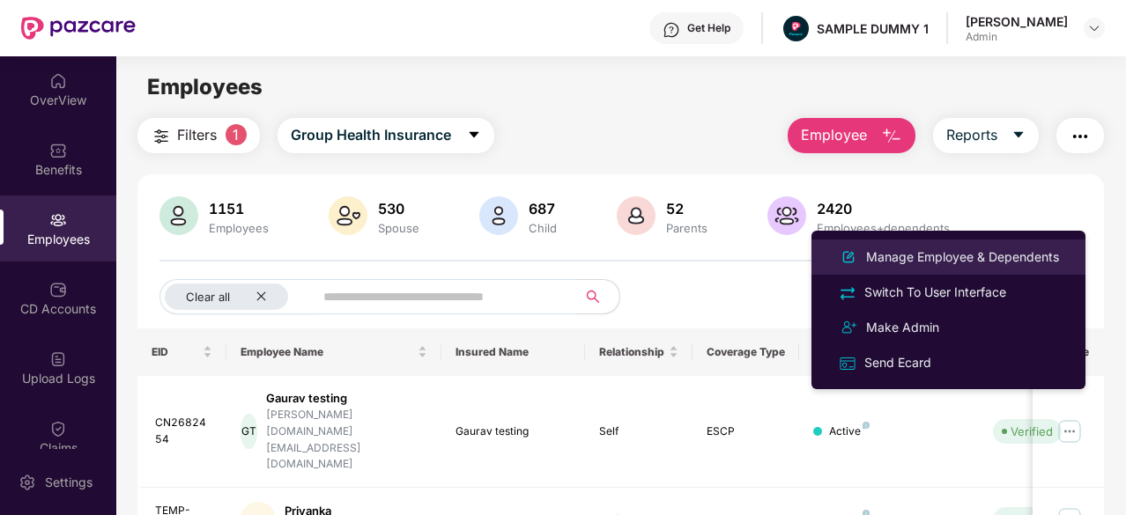
click at [914, 262] on div "Manage Employee & Dependents" at bounding box center [962, 256] width 200 height 19
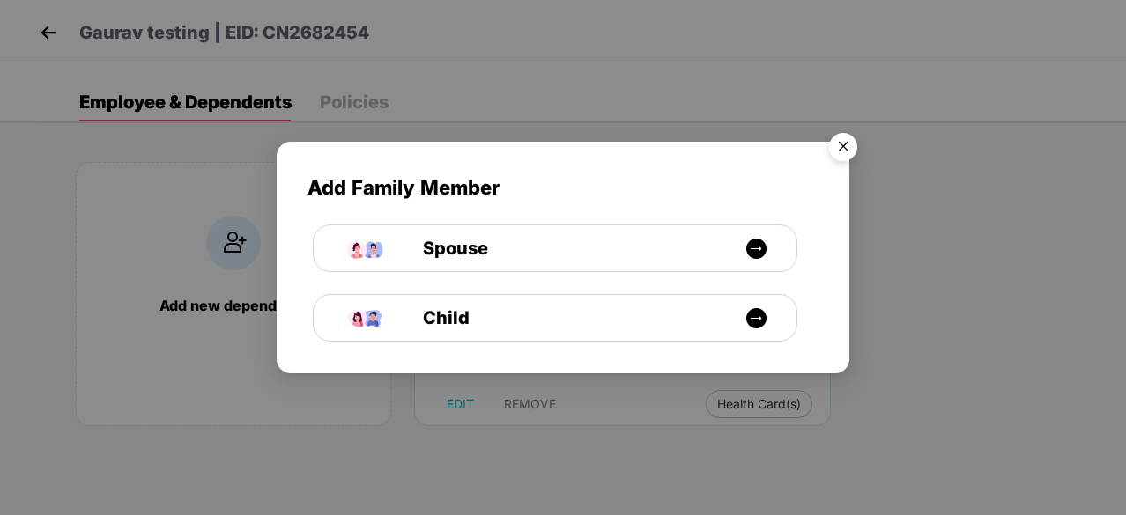
click at [841, 151] on img "Close" at bounding box center [842, 149] width 49 height 49
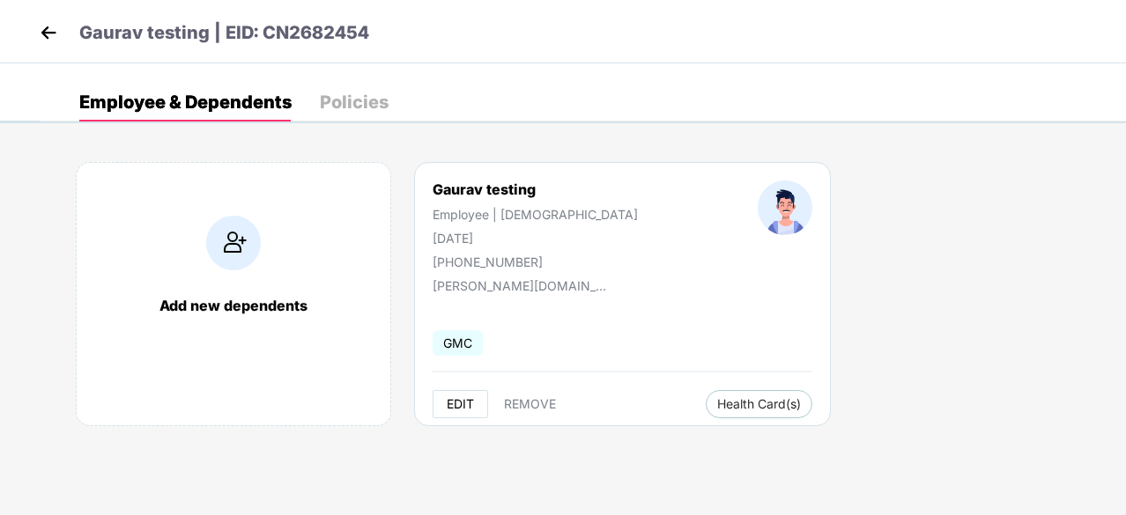
click at [468, 402] on span "EDIT" at bounding box center [460, 404] width 27 height 14
select select "****"
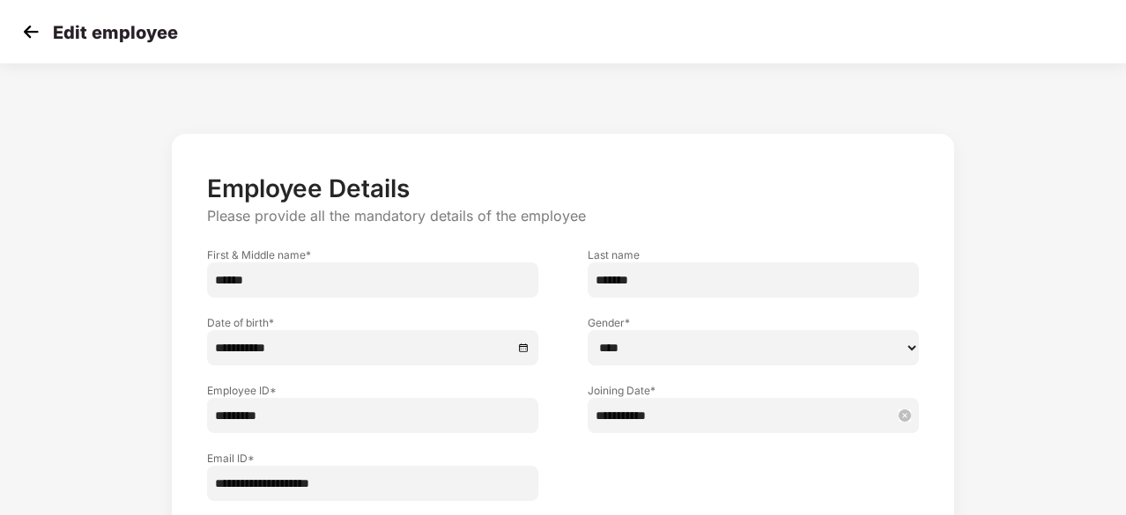
scroll to position [125, 0]
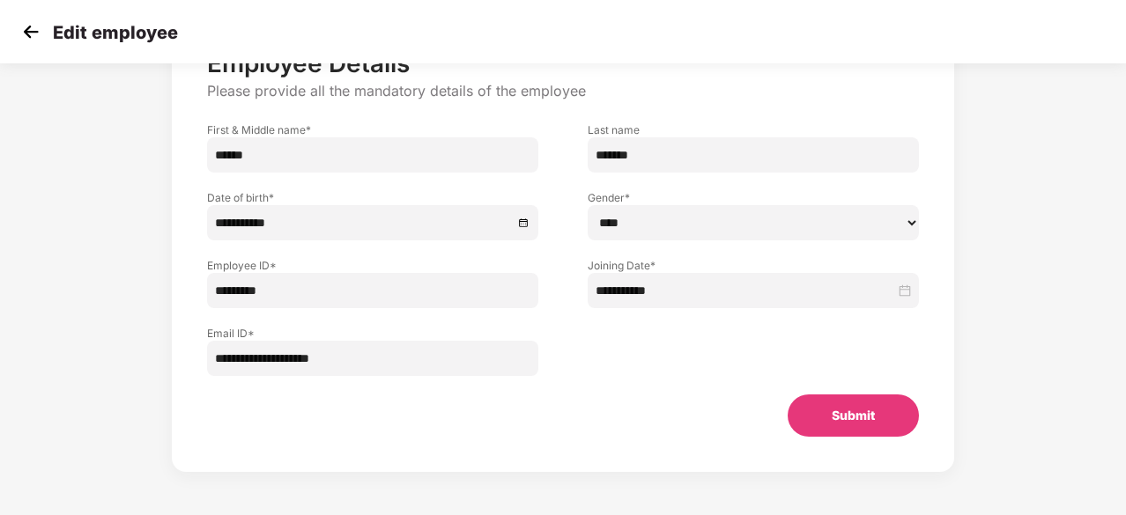
click at [28, 30] on img at bounding box center [31, 31] width 26 height 26
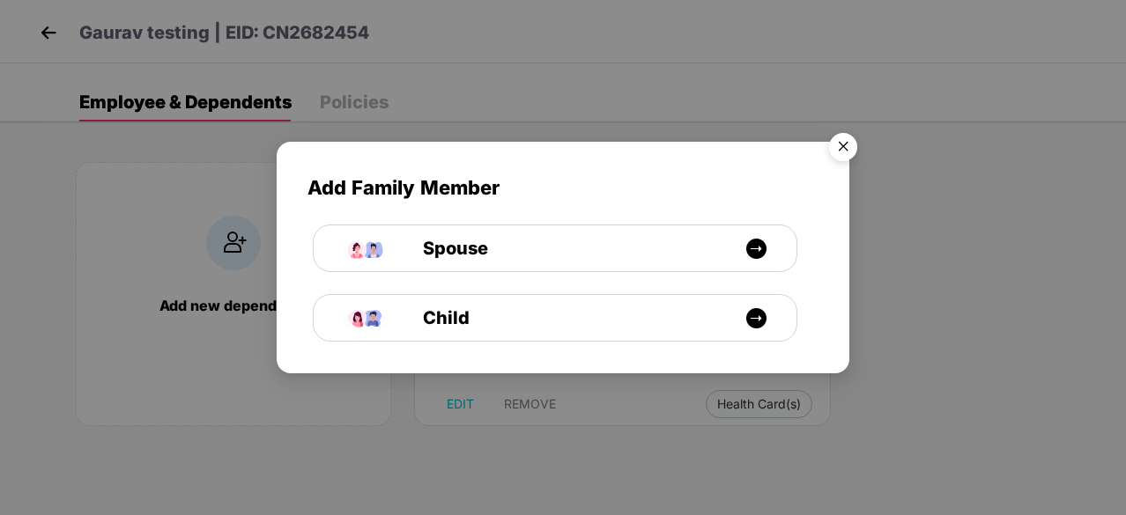
click at [848, 153] on img "Close" at bounding box center [842, 149] width 49 height 49
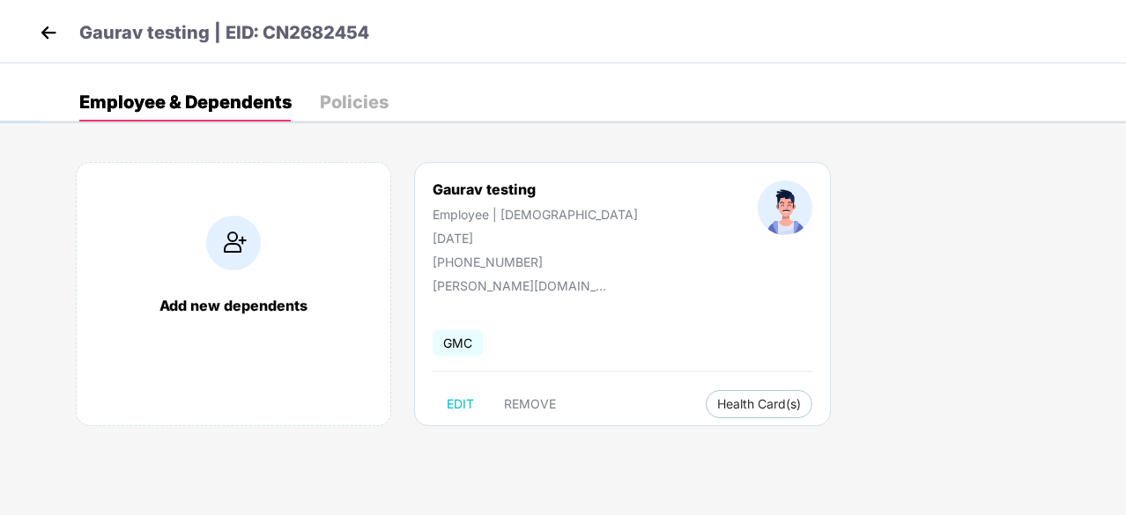
click at [48, 29] on img at bounding box center [48, 32] width 26 height 26
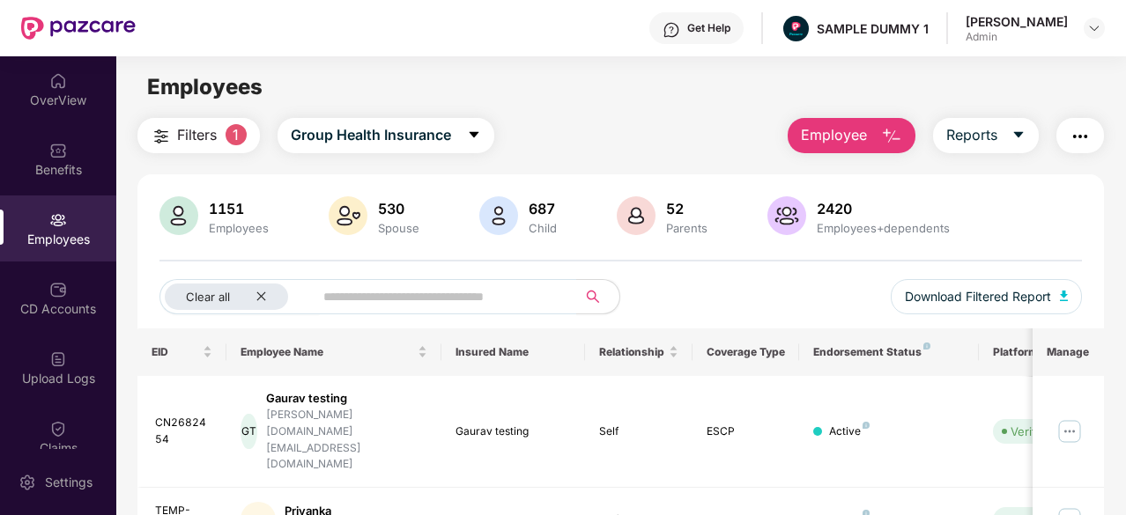
click at [1080, 137] on img "button" at bounding box center [1079, 136] width 21 height 21
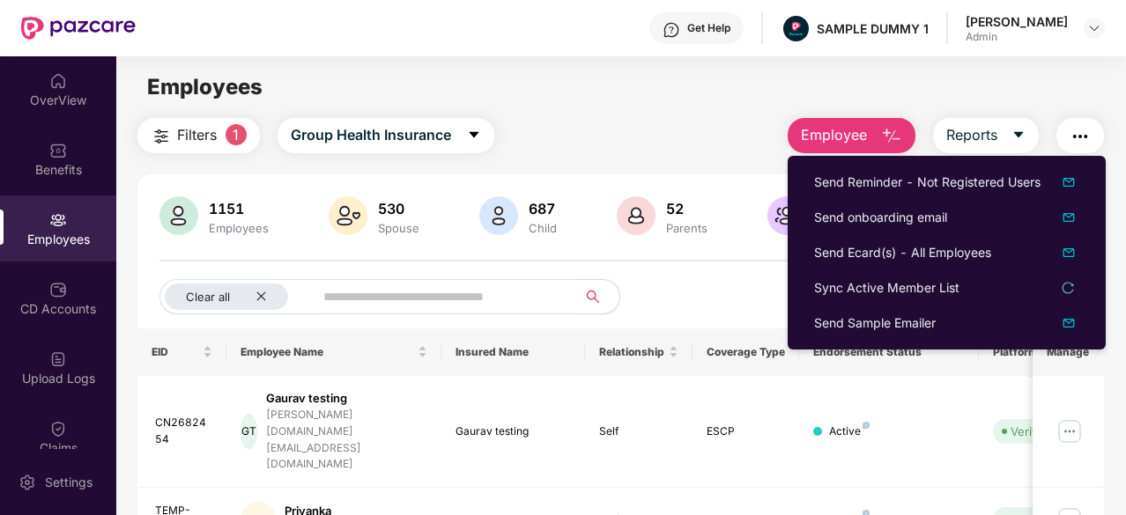
click at [469, 292] on input "text" at bounding box center [438, 297] width 230 height 26
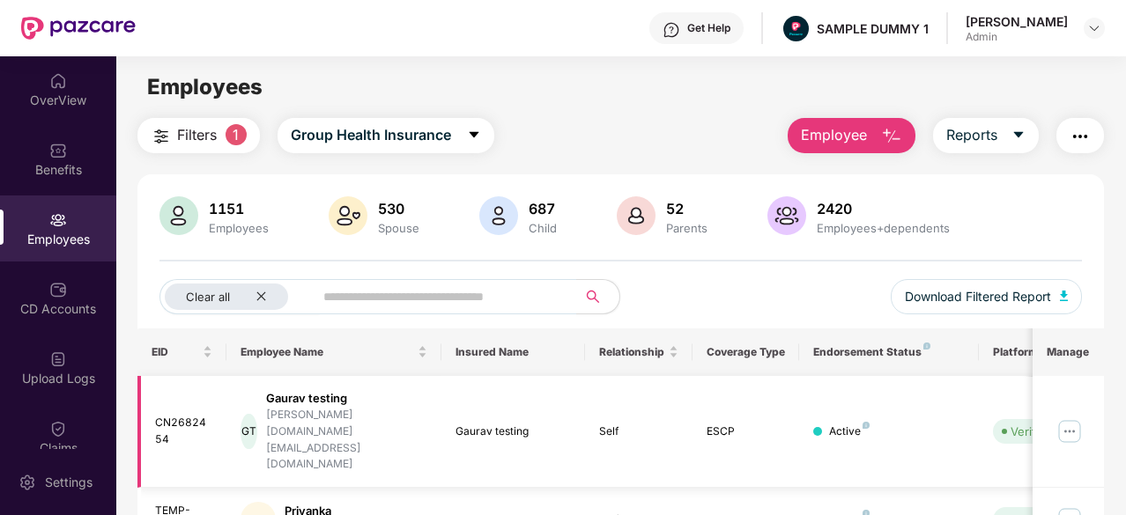
click at [1067, 417] on img at bounding box center [1069, 431] width 28 height 28
click at [690, 286] on div "Clear all Download Filtered Report" at bounding box center [620, 303] width 922 height 49
click at [1074, 417] on img at bounding box center [1069, 431] width 28 height 28
click at [741, 283] on div "Clear all Download Filtered Report" at bounding box center [620, 303] width 922 height 49
click at [1020, 139] on icon "caret-down" at bounding box center [1018, 135] width 14 height 14
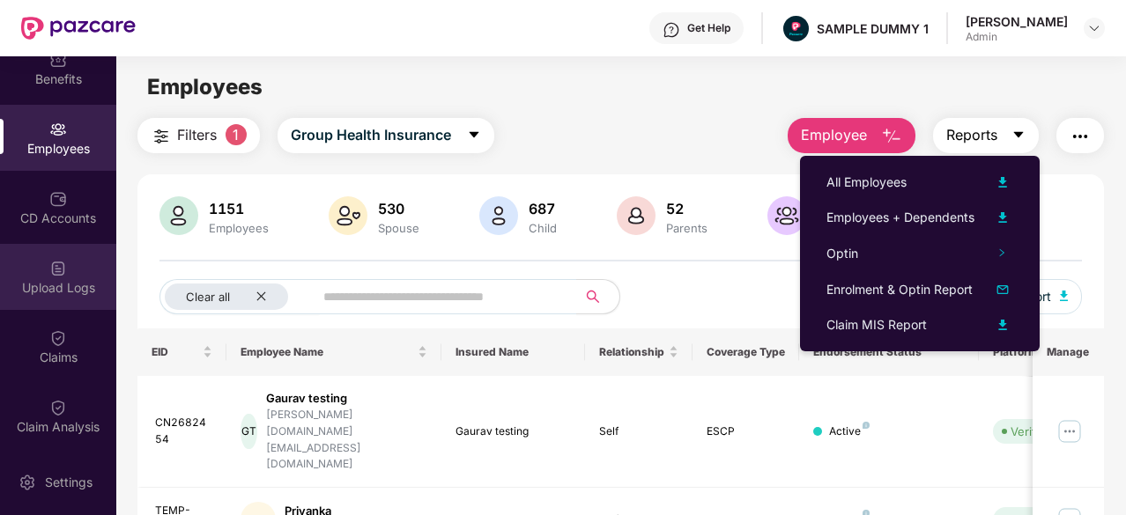
scroll to position [92, 0]
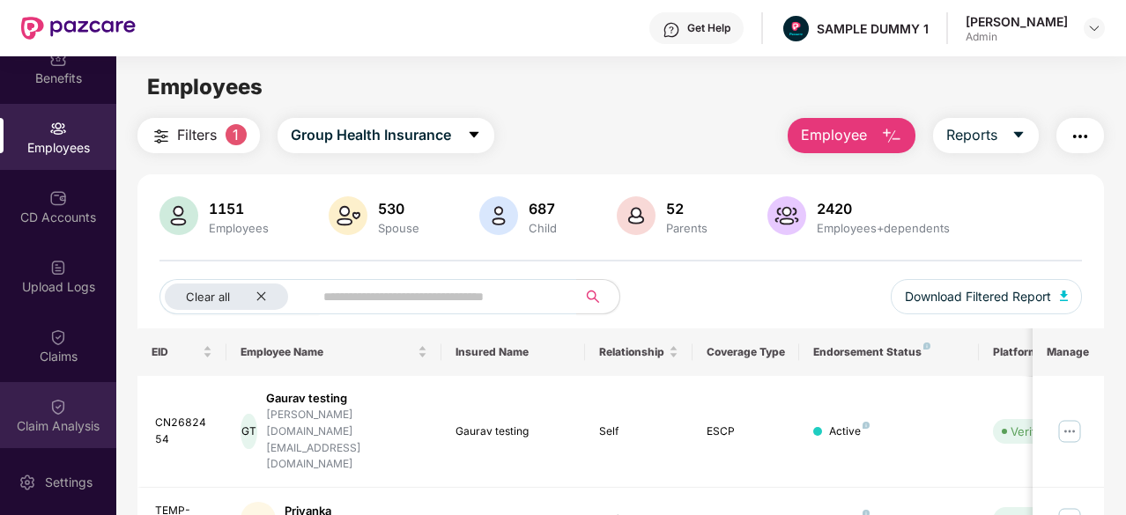
click at [25, 403] on div "Claim Analysis" at bounding box center [58, 415] width 116 height 66
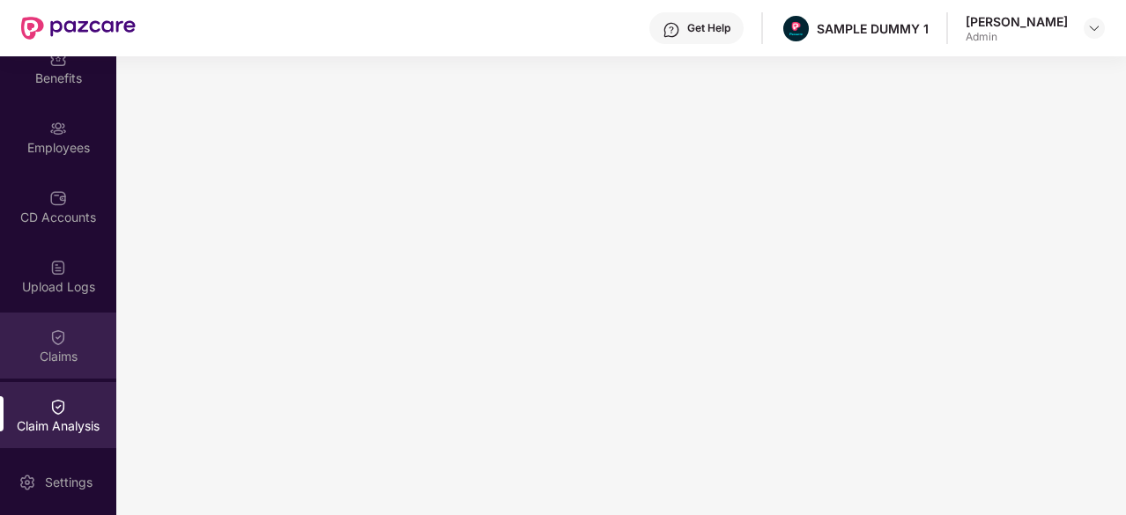
click at [55, 343] on img at bounding box center [58, 338] width 18 height 18
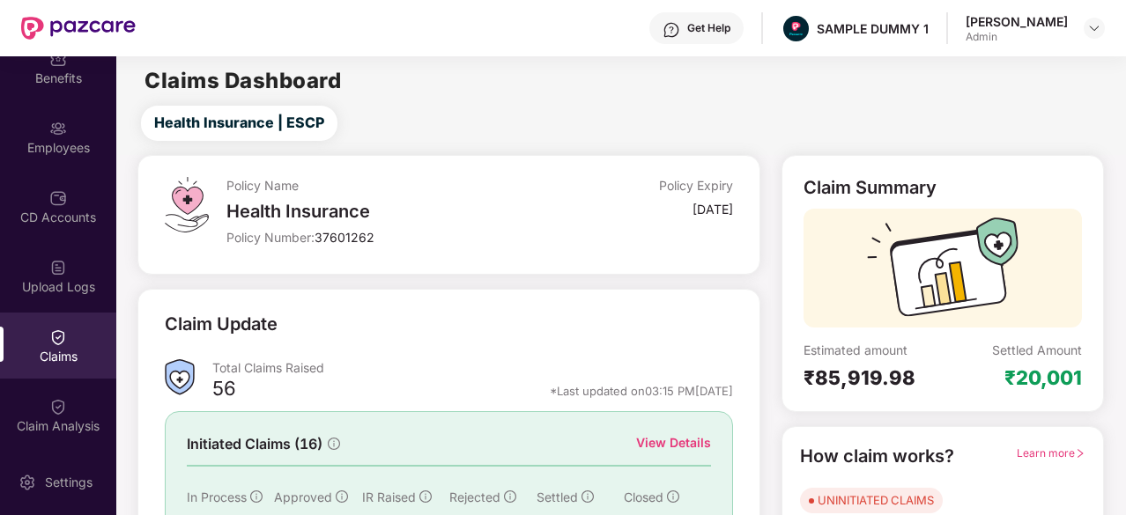
click at [654, 436] on div "View Details" at bounding box center [673, 442] width 75 height 19
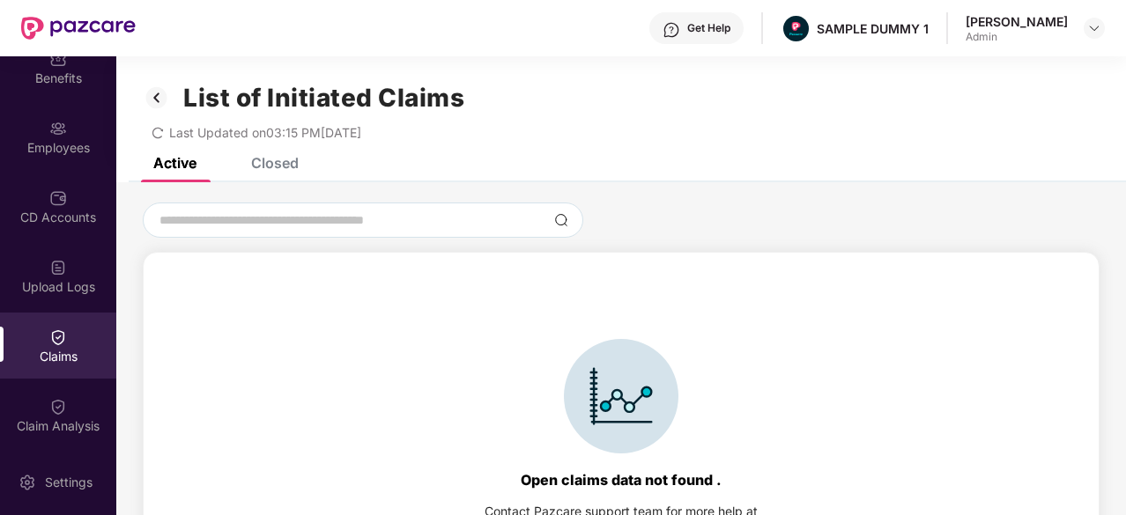
click at [273, 165] on div "Closed" at bounding box center [275, 163] width 48 height 18
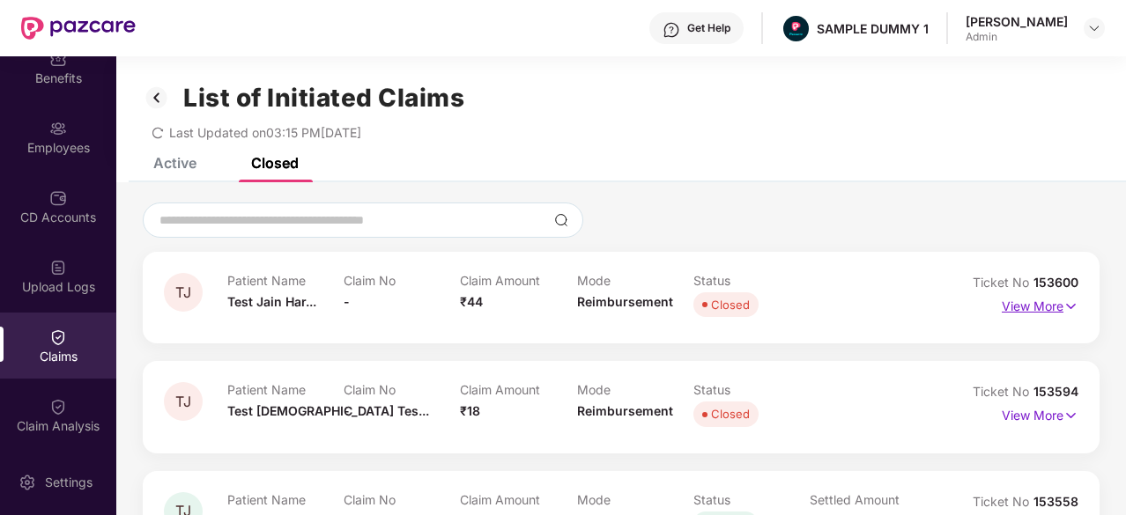
click at [1057, 307] on p "View More" at bounding box center [1039, 304] width 77 height 24
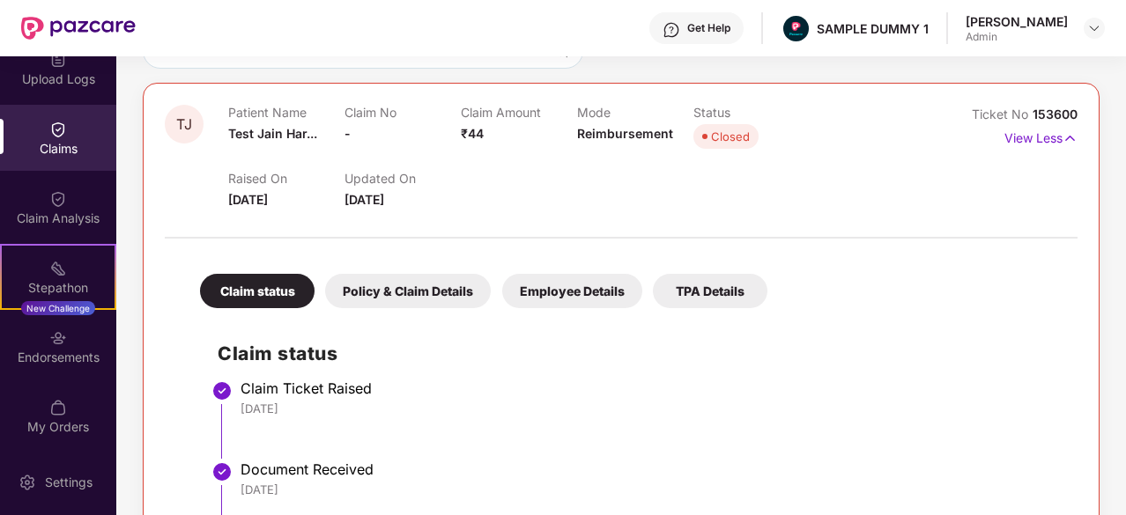
scroll to position [319, 0]
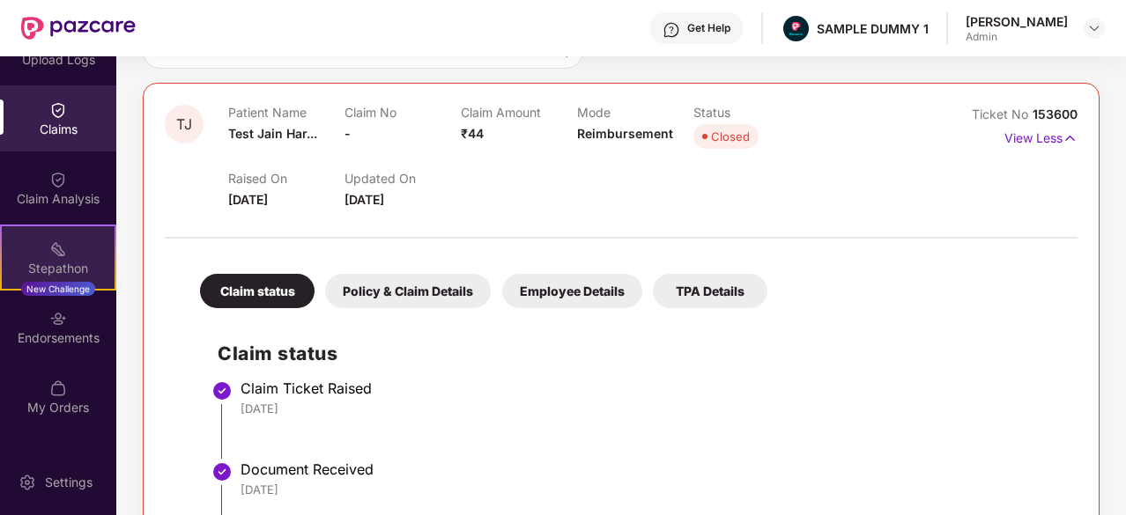
click at [47, 261] on div "Stepathon" at bounding box center [58, 269] width 113 height 18
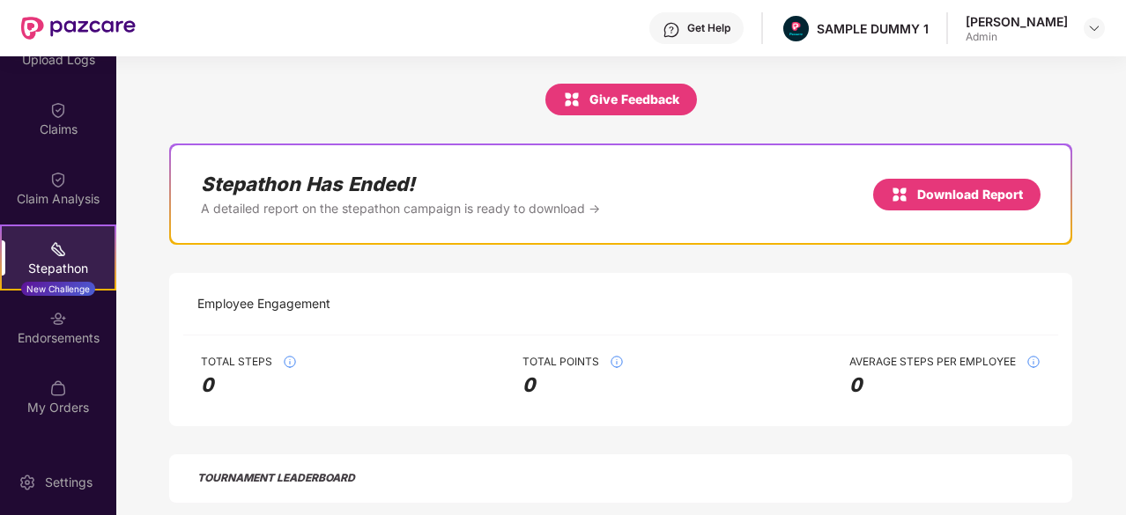
scroll to position [72, 0]
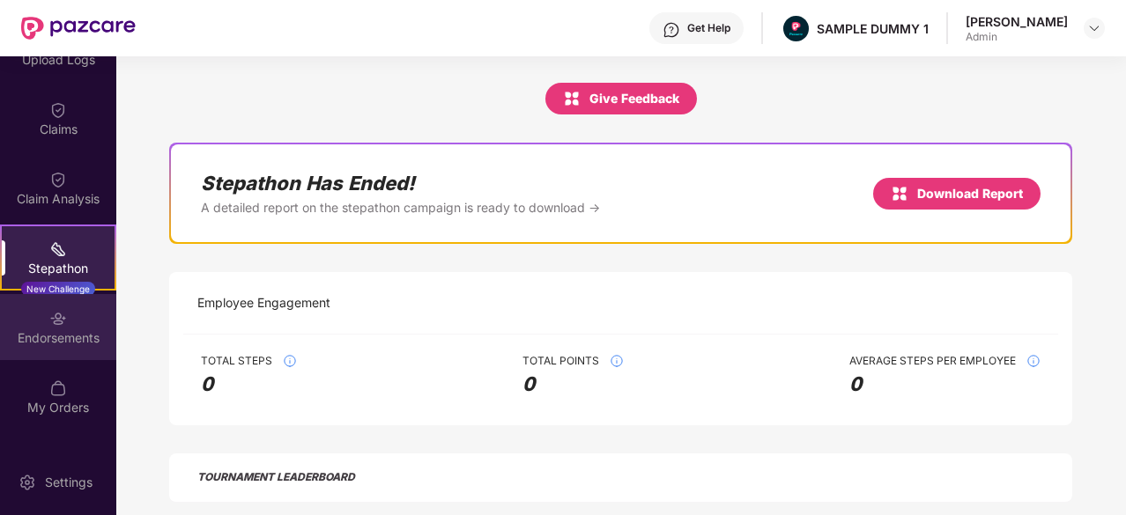
click at [40, 342] on div "Endorsements" at bounding box center [58, 338] width 116 height 18
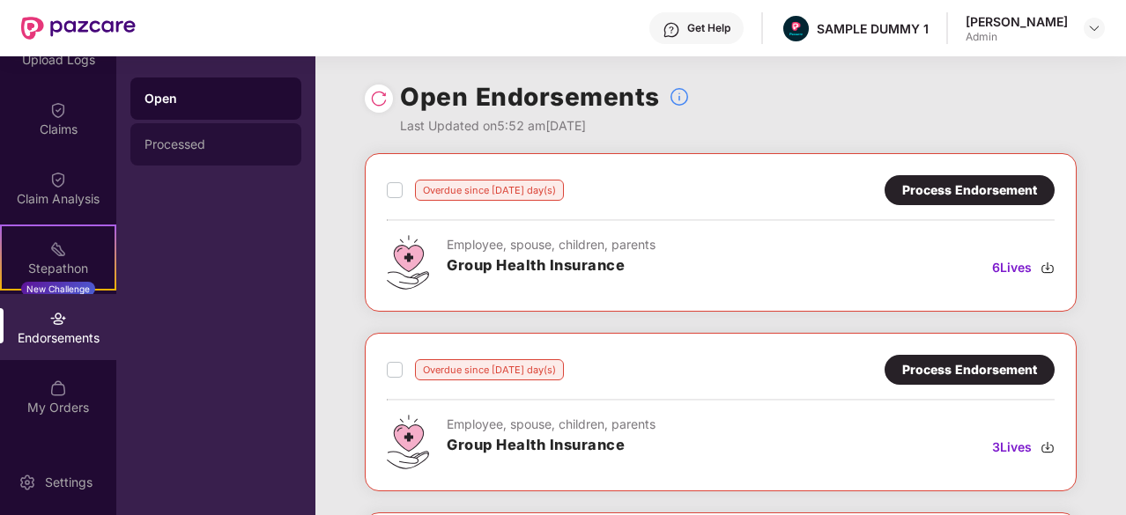
click at [239, 148] on div "Processed" at bounding box center [215, 144] width 143 height 14
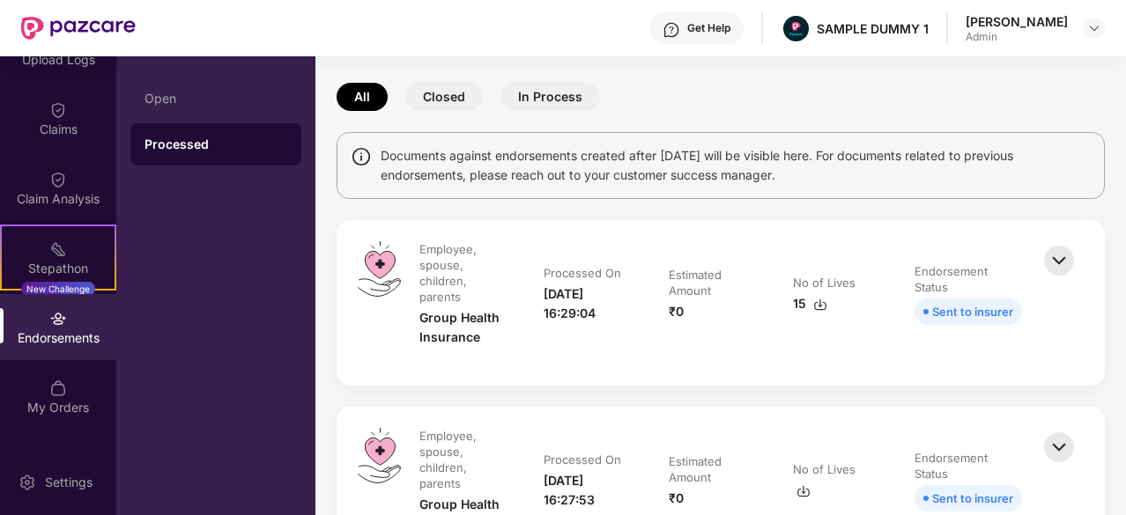
scroll to position [65, 0]
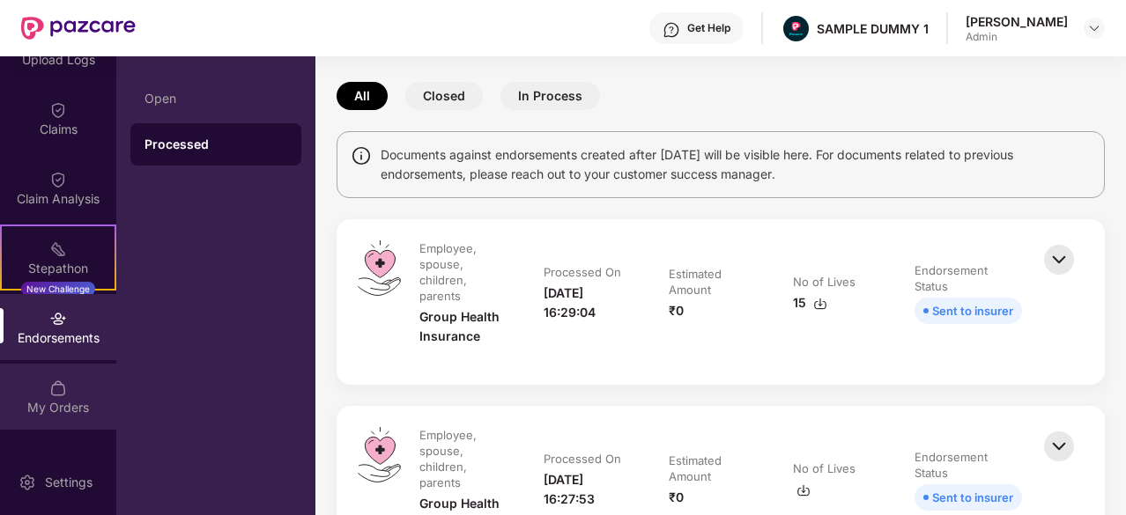
click at [39, 411] on div "My Orders" at bounding box center [58, 408] width 116 height 18
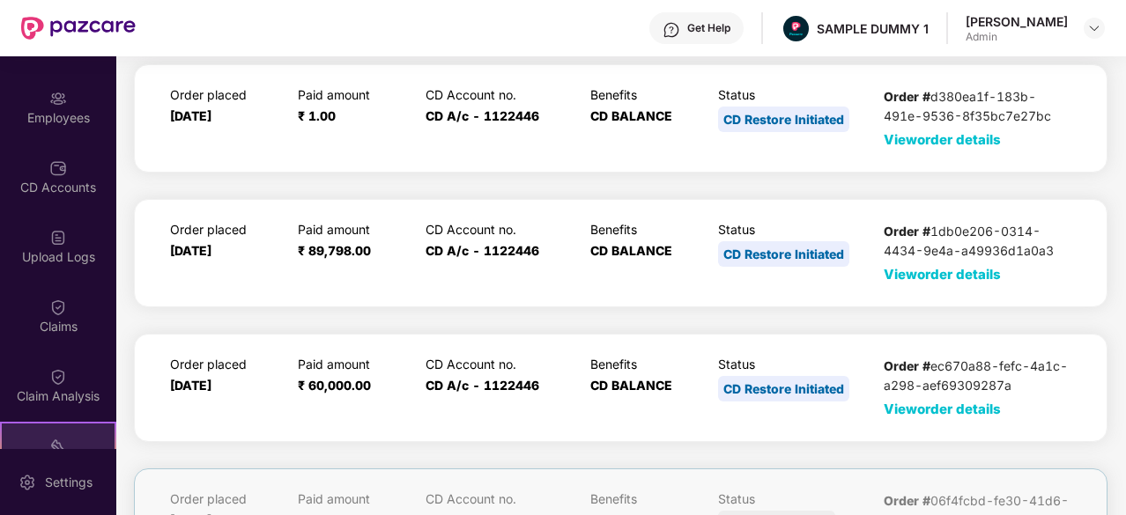
scroll to position [114, 0]
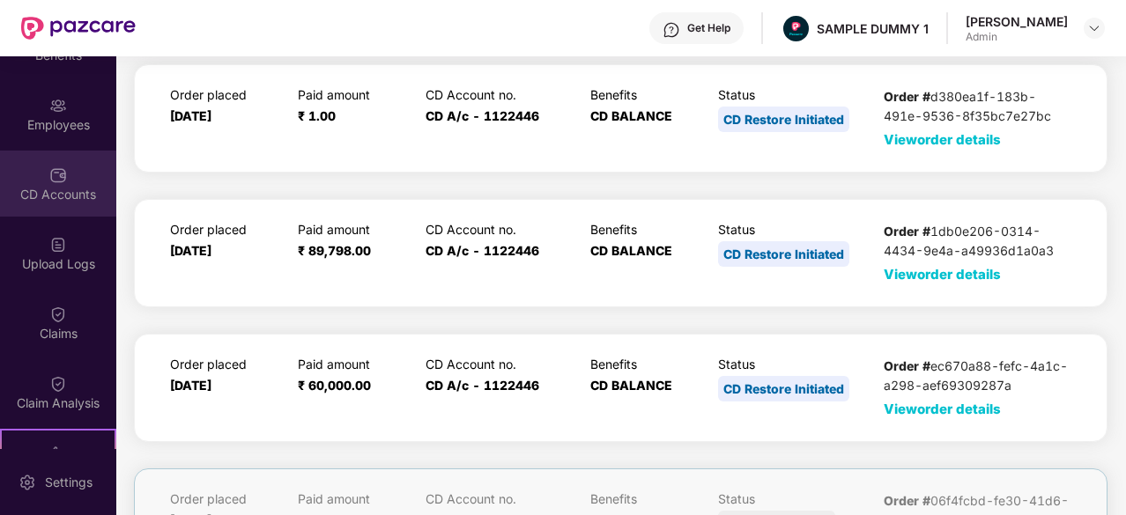
click at [52, 206] on div "CD Accounts" at bounding box center [58, 184] width 116 height 66
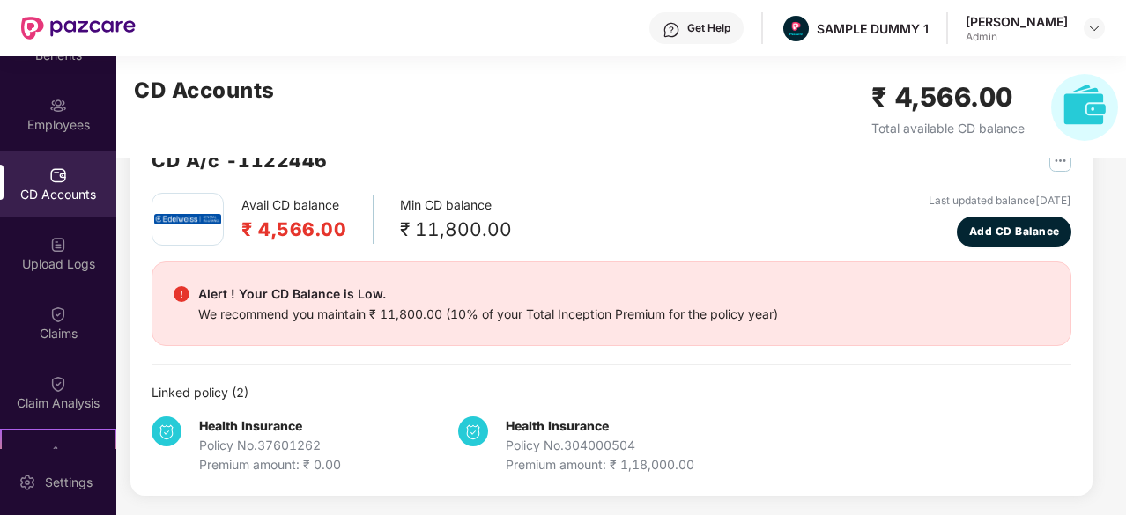
scroll to position [0, 0]
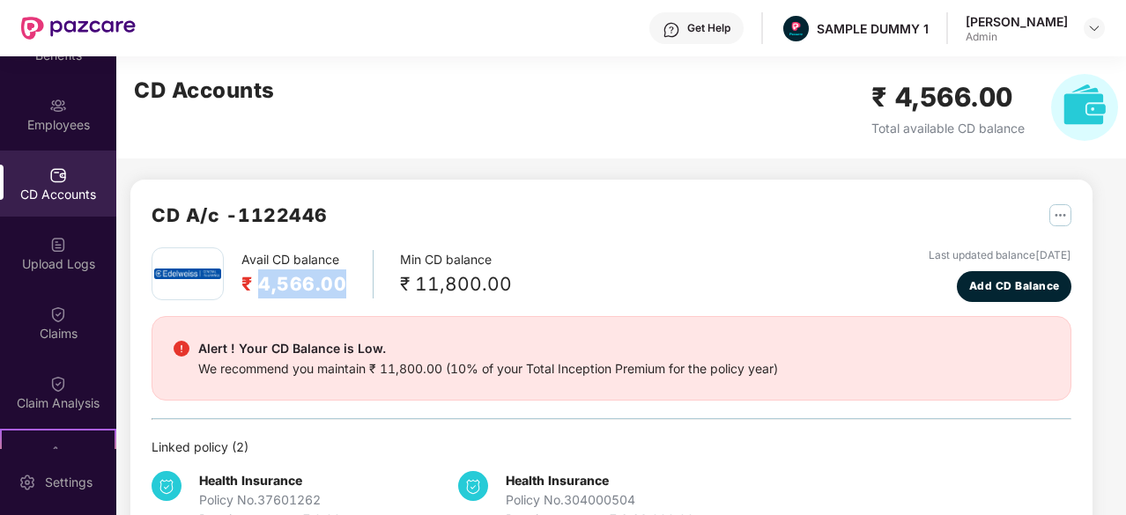
drag, startPoint x: 260, startPoint y: 286, endPoint x: 359, endPoint y: 290, distance: 99.6
click at [359, 290] on div "Avail CD balance ₹ 4,566.00" at bounding box center [307, 274] width 132 height 48
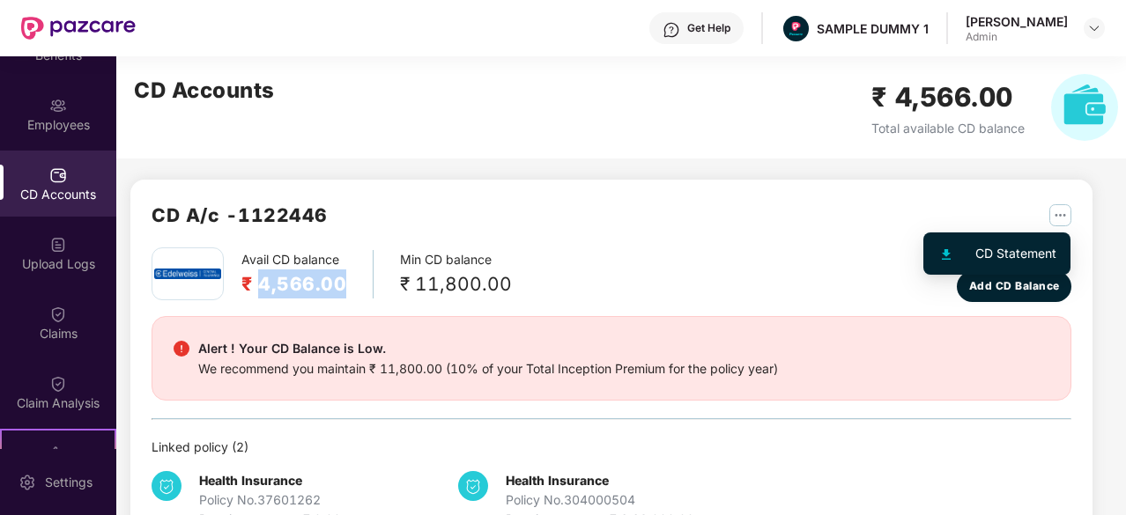
click at [1058, 220] on img "button" at bounding box center [1060, 215] width 22 height 22
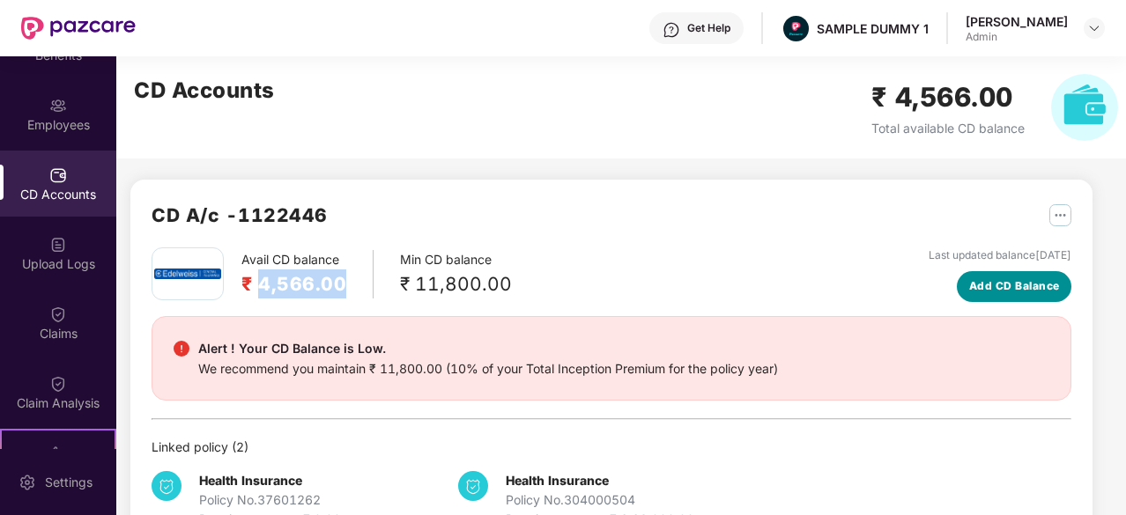
click at [1006, 295] on button "Add CD Balance" at bounding box center [1013, 286] width 114 height 31
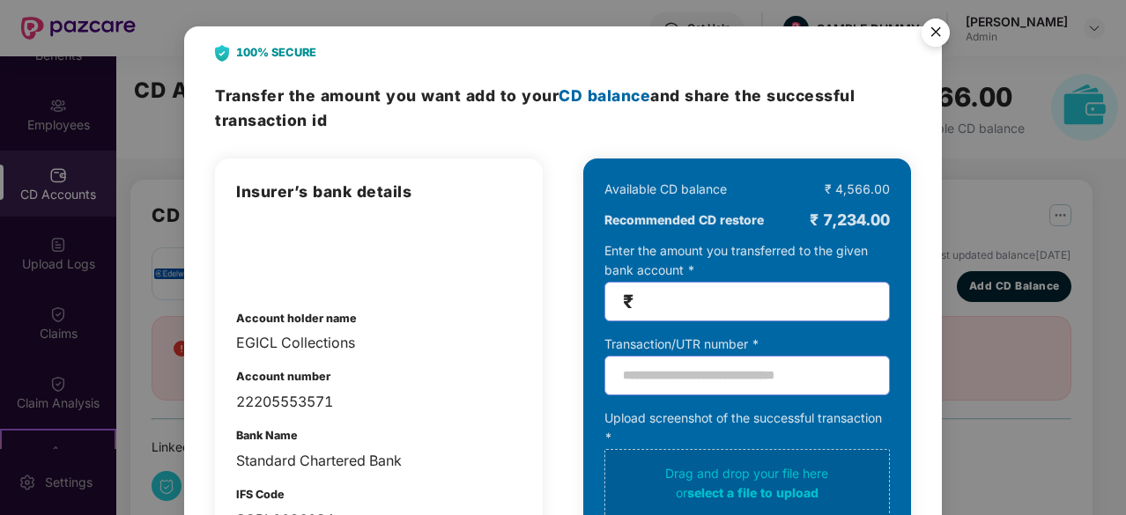
click at [927, 33] on img "Close" at bounding box center [935, 35] width 49 height 49
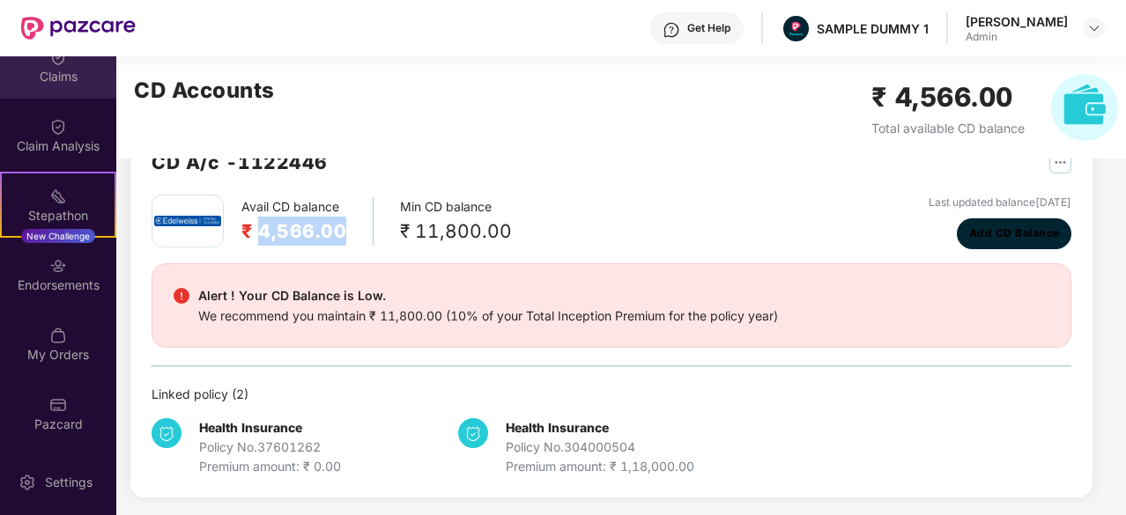
scroll to position [54, 0]
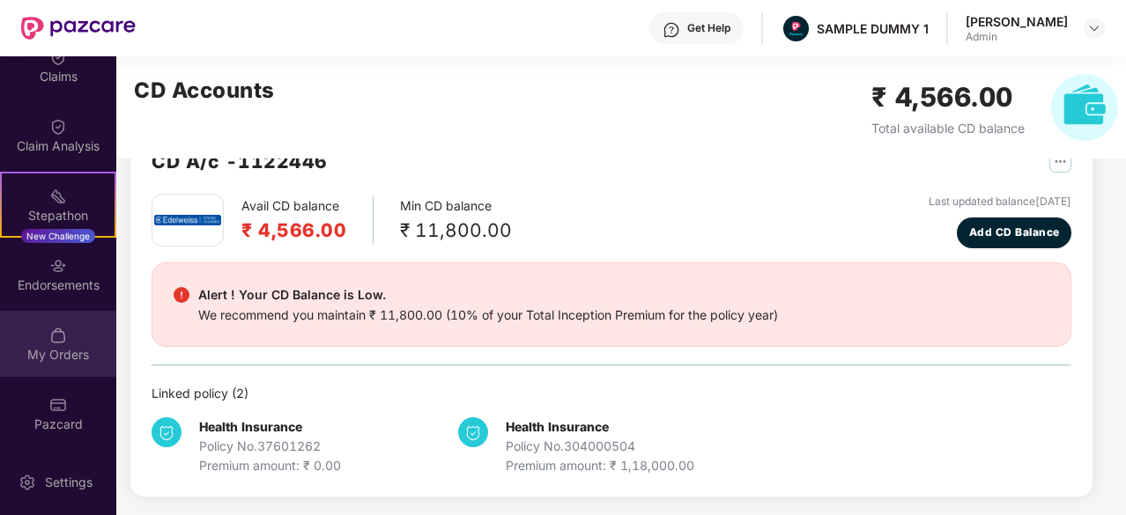
click at [43, 338] on div "My Orders" at bounding box center [58, 344] width 116 height 66
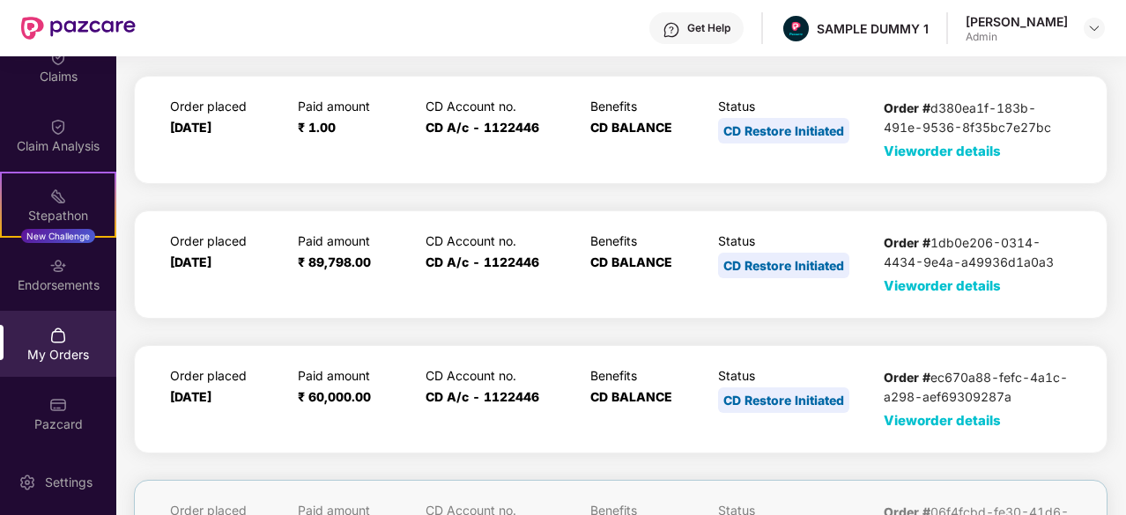
click at [919, 147] on span "View order details" at bounding box center [941, 151] width 117 height 17
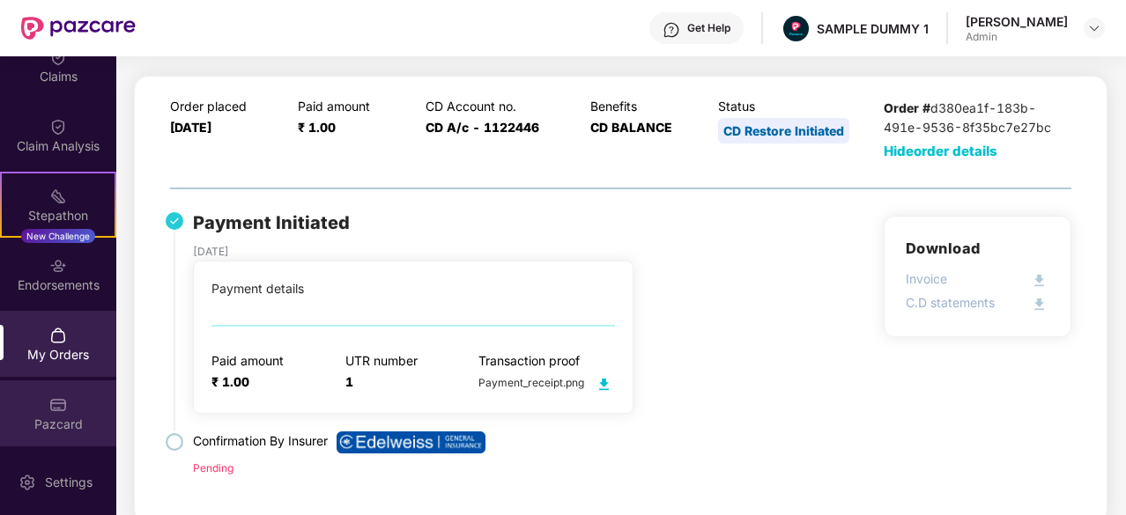
scroll to position [202, 0]
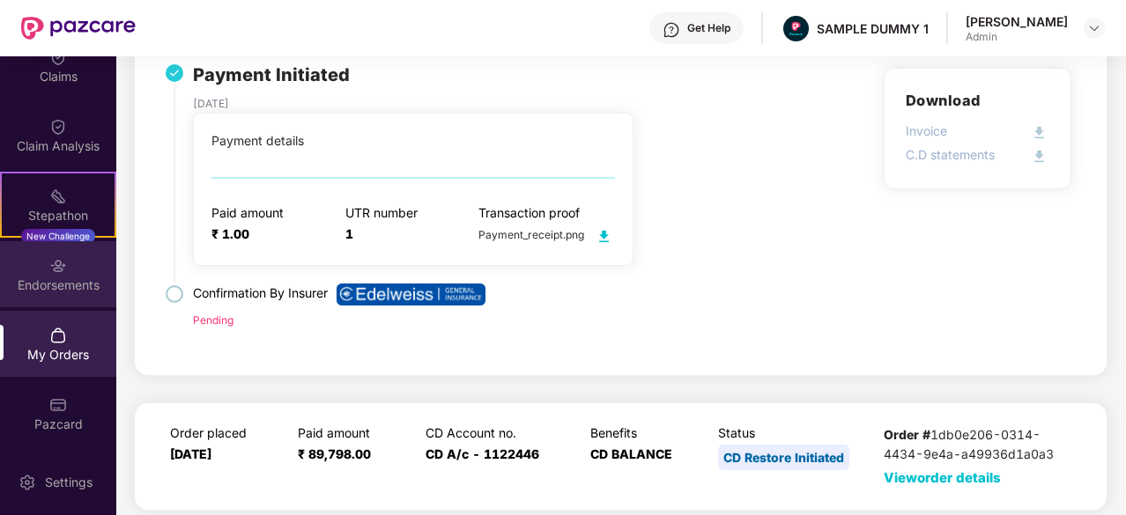
click at [35, 300] on div "Endorsements" at bounding box center [58, 274] width 116 height 66
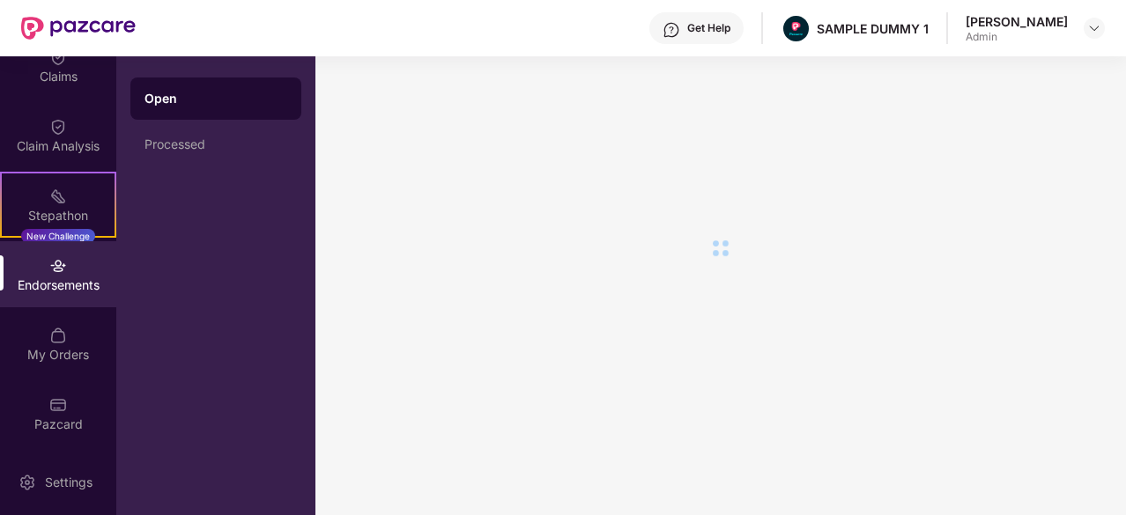
scroll to position [0, 0]
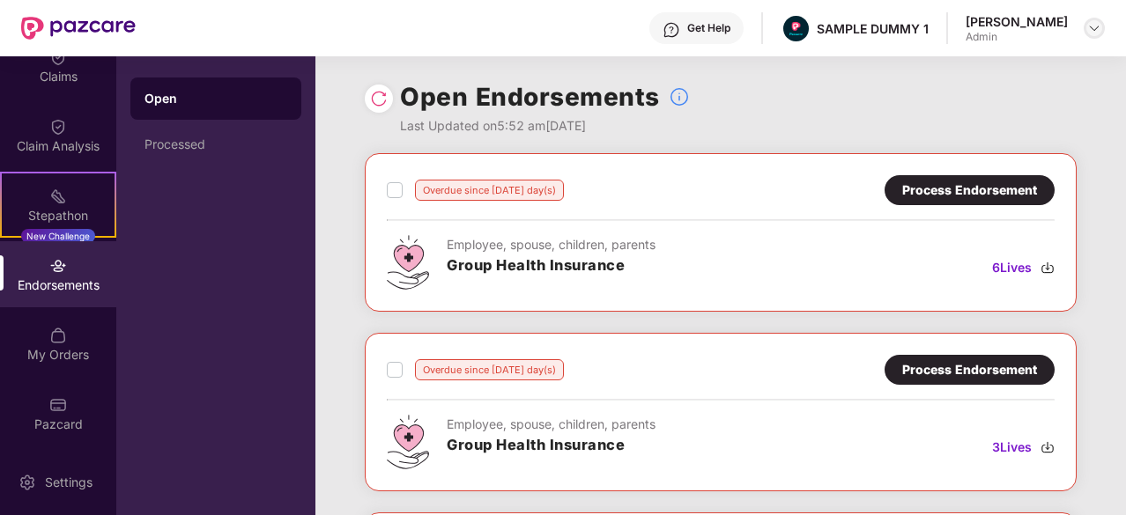
click at [1093, 28] on img at bounding box center [1094, 28] width 14 height 14
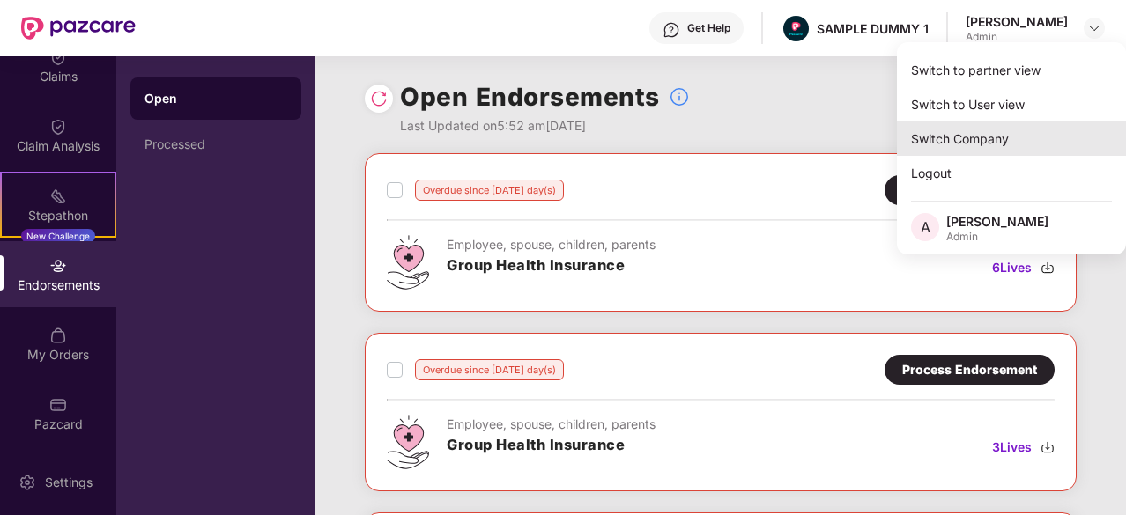
click at [974, 141] on div "Switch Company" at bounding box center [1011, 139] width 229 height 34
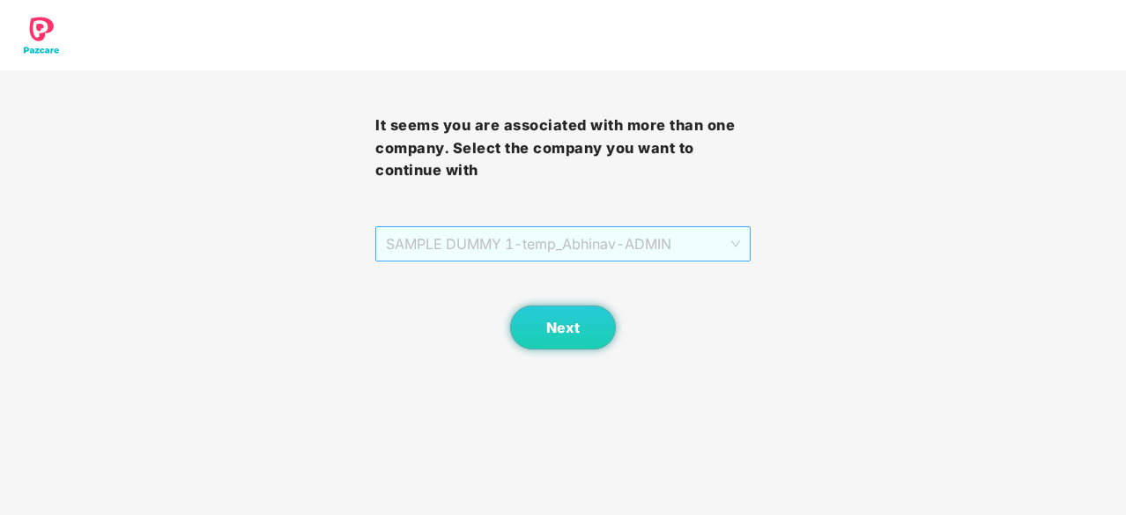
click at [464, 247] on span "SAMPLE DUMMY 1 - temp_Abhinav - ADMIN" at bounding box center [563, 243] width 354 height 33
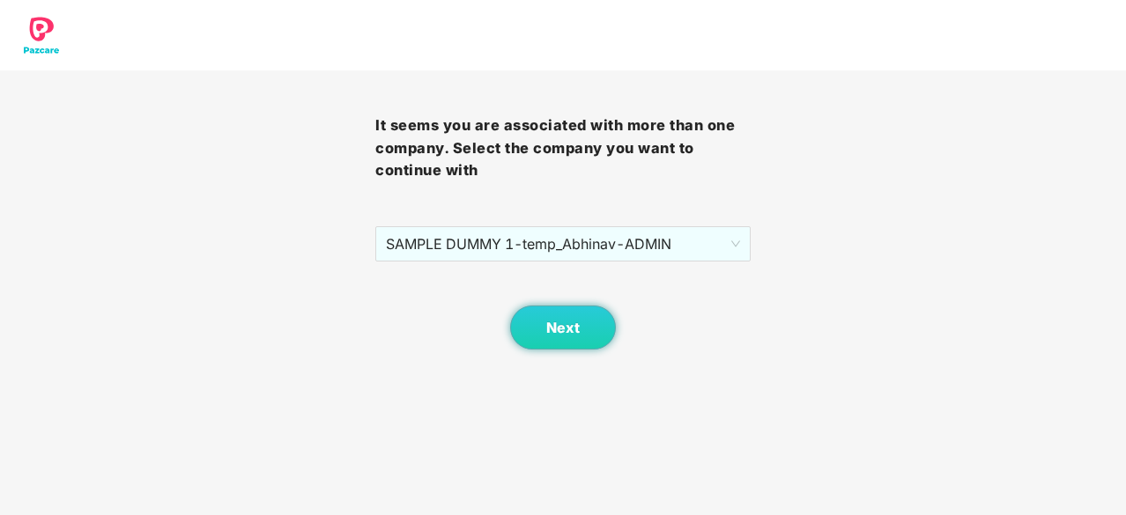
click at [114, 277] on div "It seems you are associated with more than one company. Select the company you …" at bounding box center [563, 175] width 1126 height 350
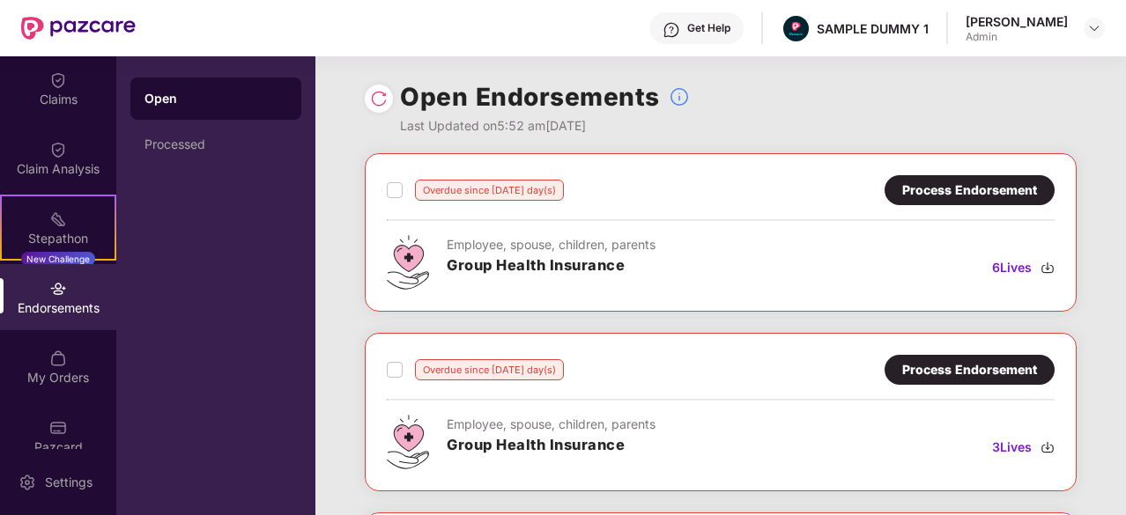
scroll to position [372, 0]
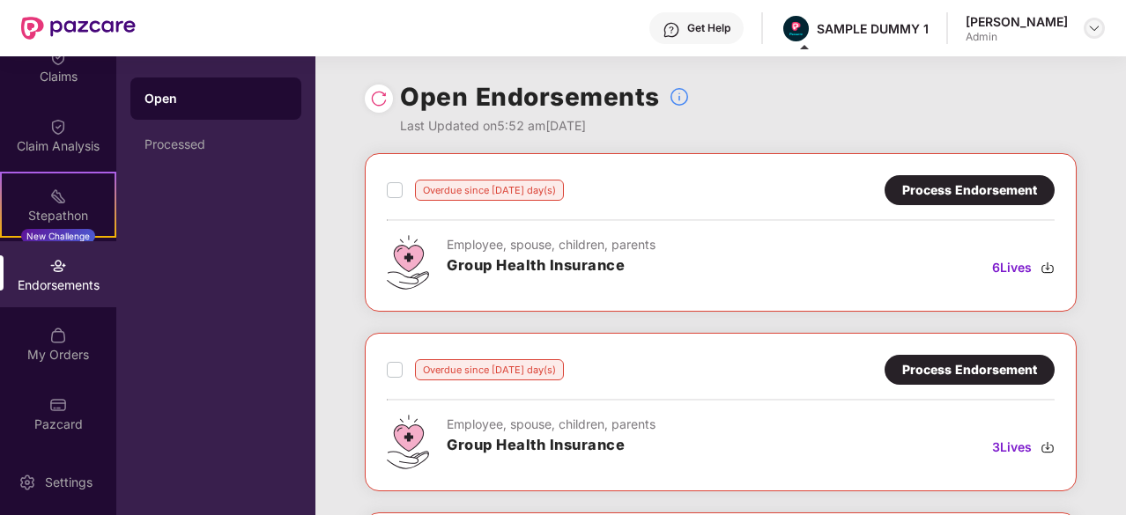
click at [1103, 32] on div at bounding box center [1093, 28] width 21 height 21
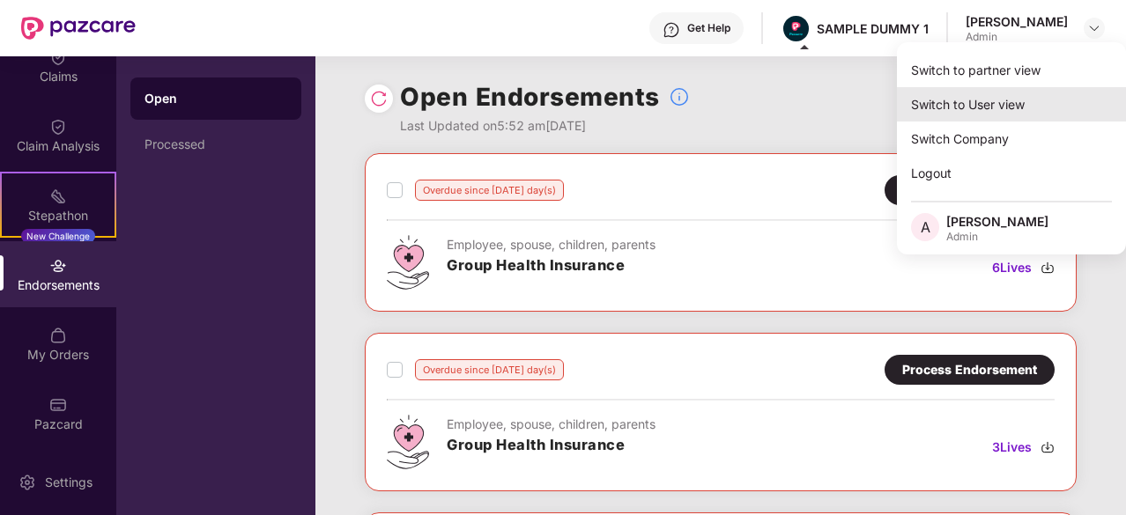
click at [975, 103] on div "Switch to User view" at bounding box center [1011, 104] width 229 height 34
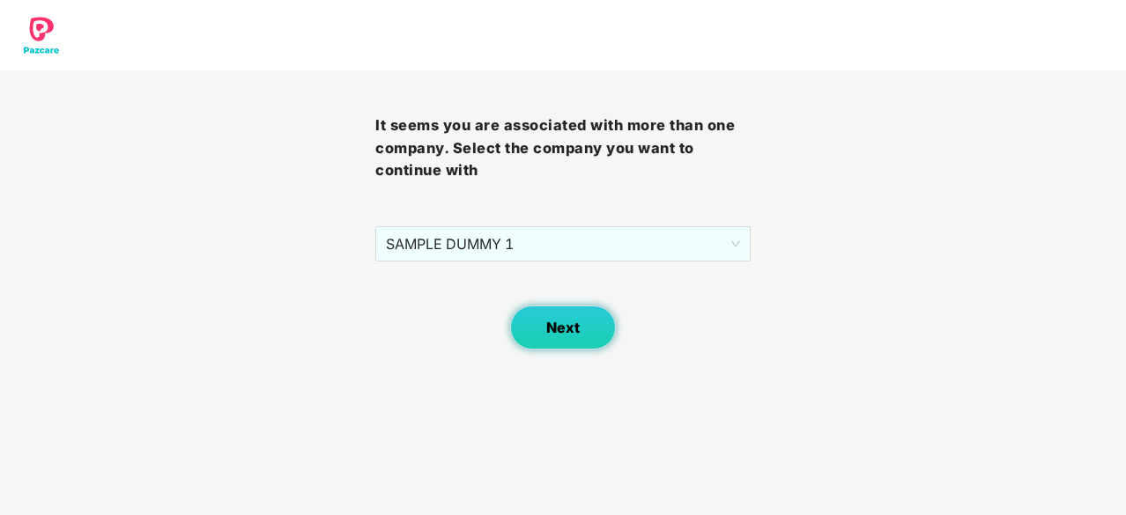
click at [541, 325] on button "Next" at bounding box center [563, 328] width 106 height 44
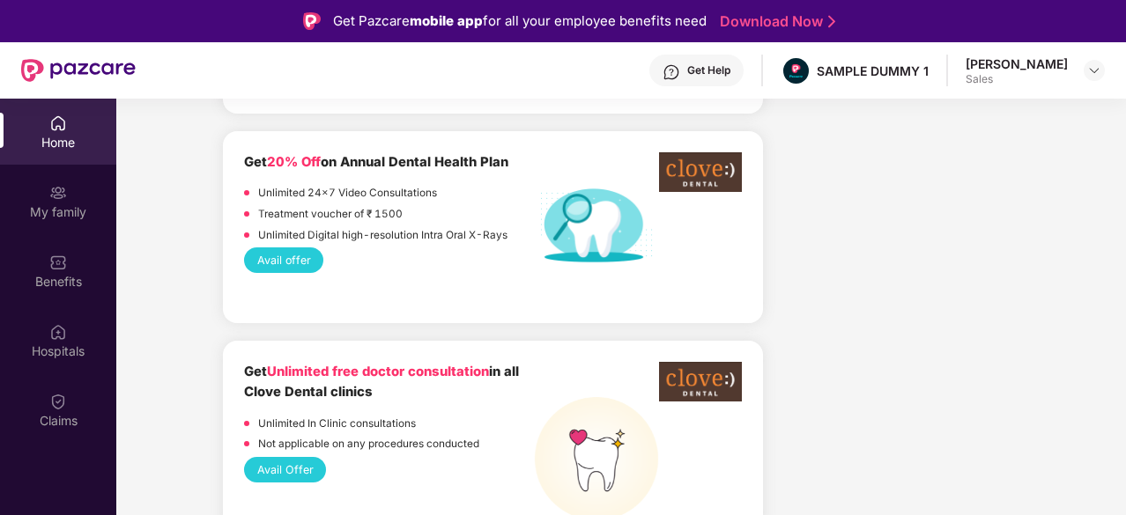
scroll to position [1263, 0]
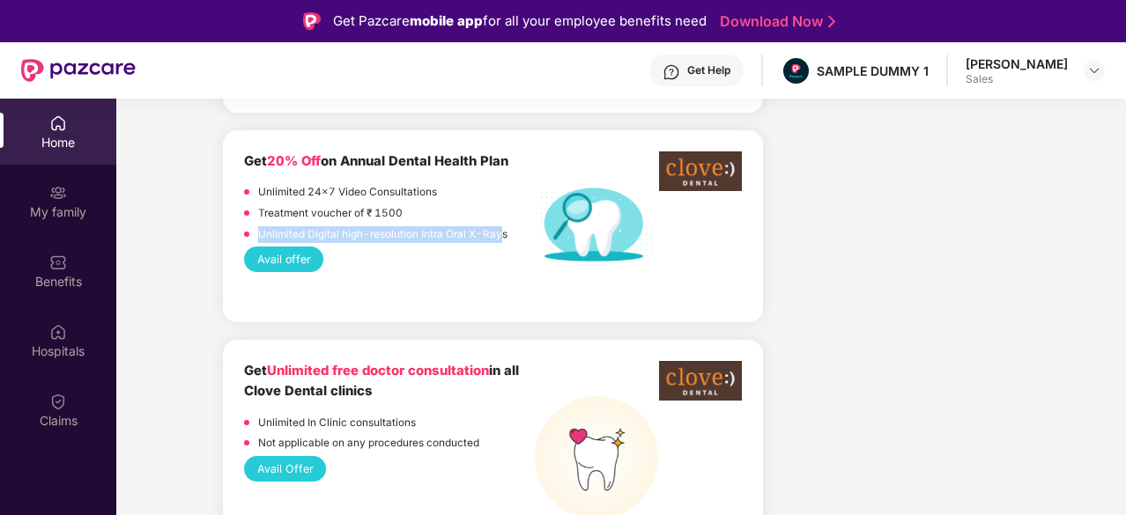
drag, startPoint x: 258, startPoint y: 201, endPoint x: 498, endPoint y: 196, distance: 239.6
click at [498, 226] on p "Unlimited Digital high-resolution Intra Oral X-Rays" at bounding box center [382, 234] width 249 height 17
click at [337, 205] on p "Treatment voucher of ₹ 1500" at bounding box center [330, 213] width 144 height 17
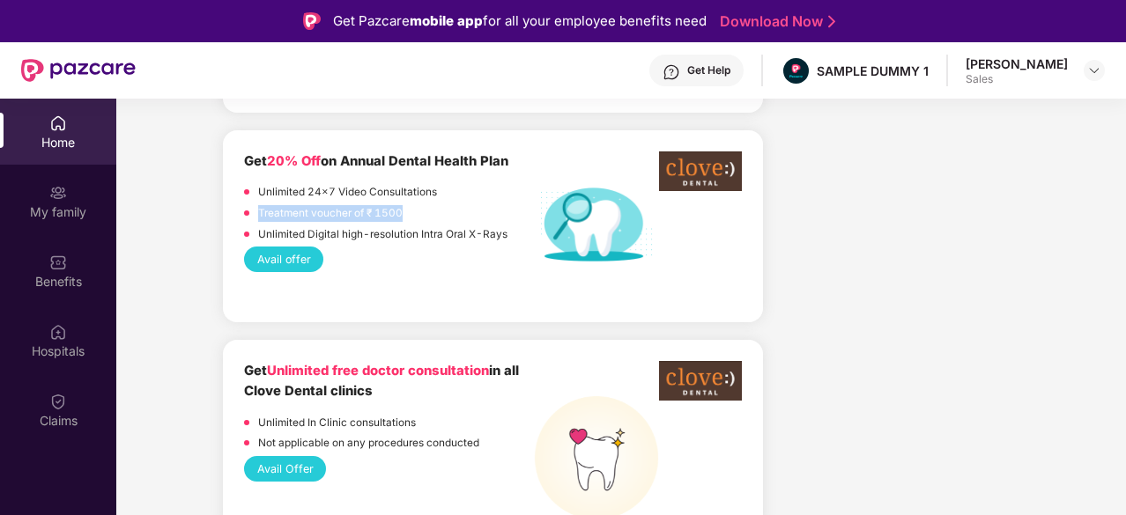
click at [337, 205] on p "Treatment voucher of ₹ 1500" at bounding box center [330, 213] width 144 height 17
drag, startPoint x: 245, startPoint y: 333, endPoint x: 391, endPoint y: 362, distance: 149.1
click at [391, 362] on div "Get Unlimited free doctor consultation in all Clove Dental clinics" at bounding box center [389, 381] width 291 height 41
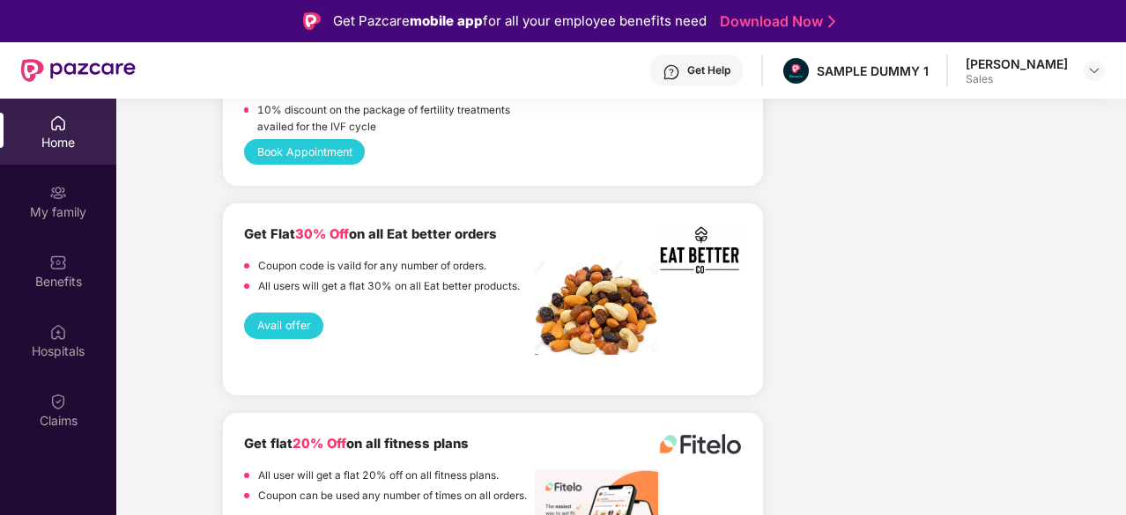
scroll to position [2140, 0]
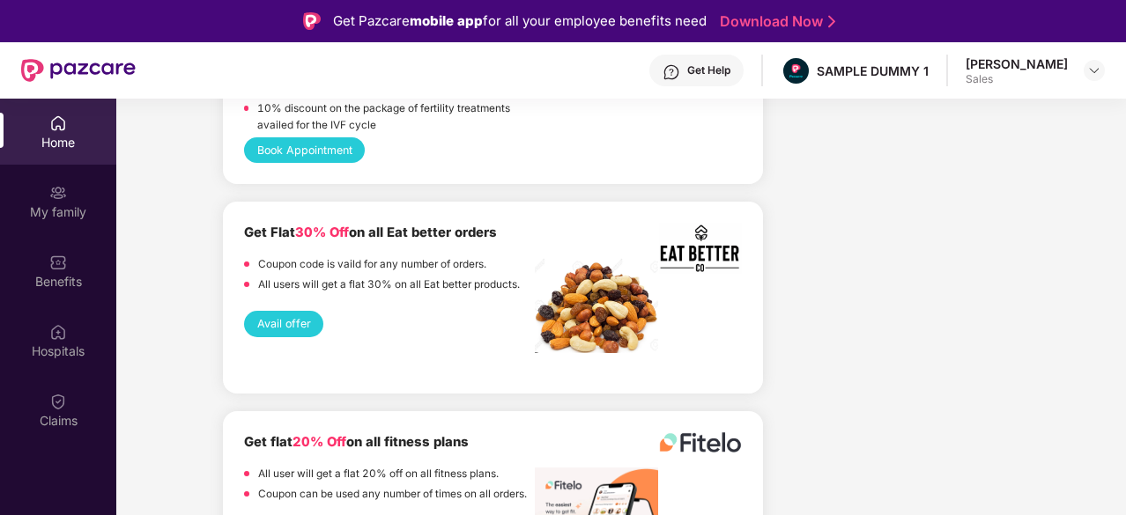
click at [291, 311] on button "Avail offer" at bounding box center [283, 324] width 79 height 26
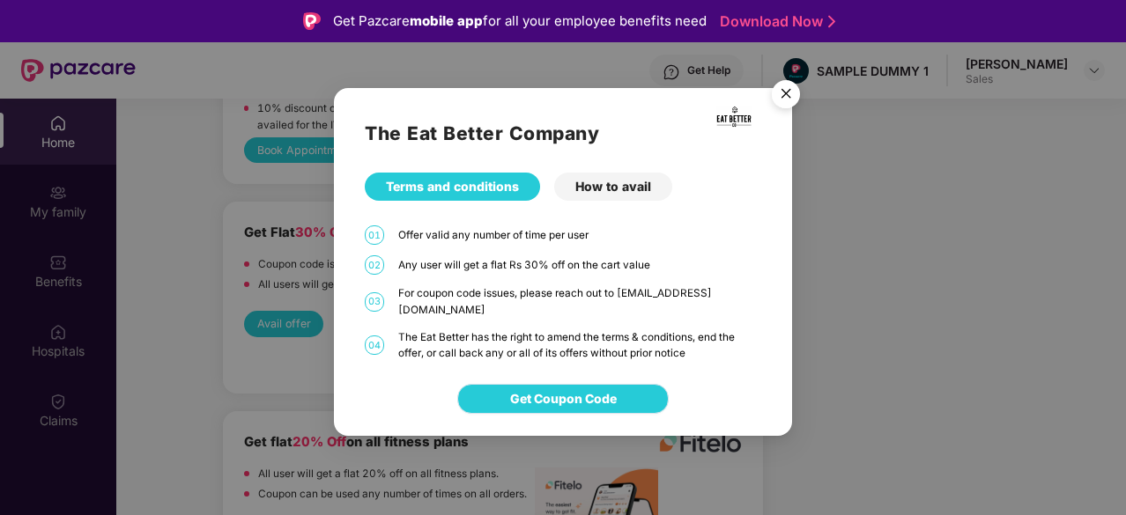
click at [537, 404] on button "Get Coupon Code" at bounding box center [562, 399] width 211 height 30
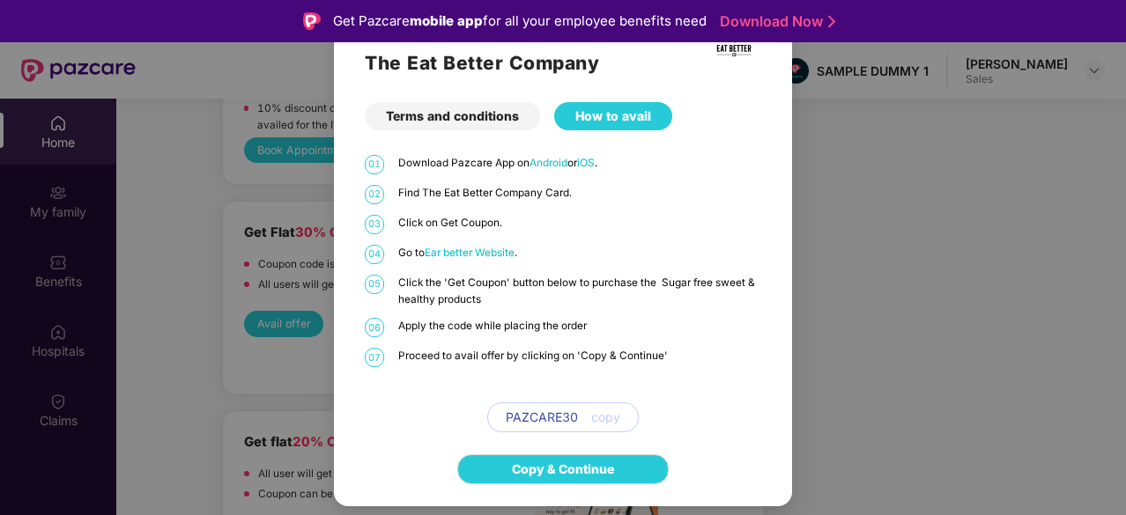
click at [317, 418] on div "The Eat Better Company Terms and conditions How to avail 01 Download Pazcare Ap…" at bounding box center [563, 257] width 1126 height 515
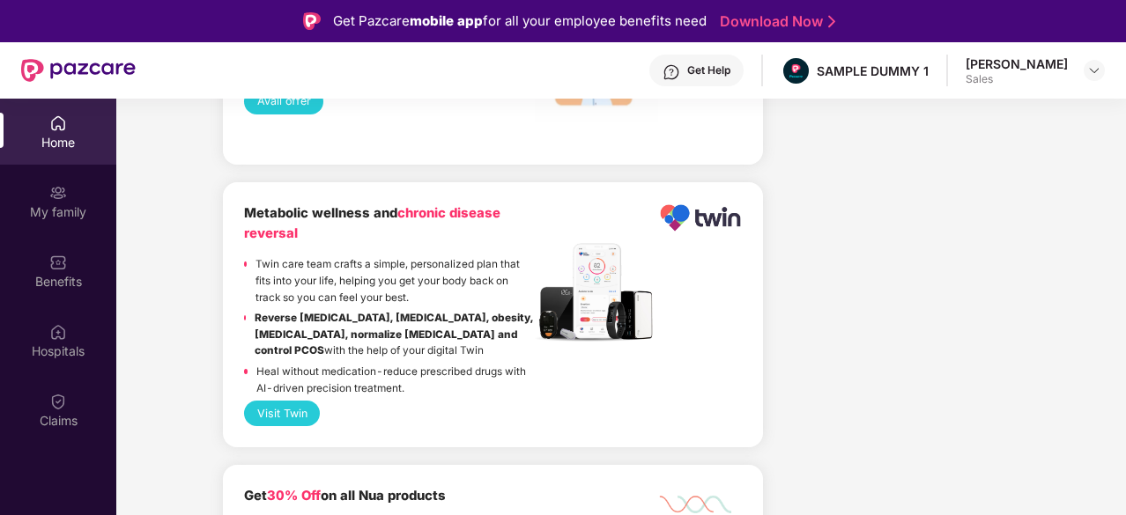
scroll to position [3003, 0]
drag, startPoint x: 254, startPoint y: 283, endPoint x: 487, endPoint y: 323, distance: 236.9
click at [487, 323] on div "Reverse [MEDICAL_DATA], [MEDICAL_DATA], obesity, [MEDICAL_DATA], normalize [MED…" at bounding box center [389, 336] width 291 height 54
click at [483, 400] on div "Visit Twin" at bounding box center [493, 413] width 498 height 26
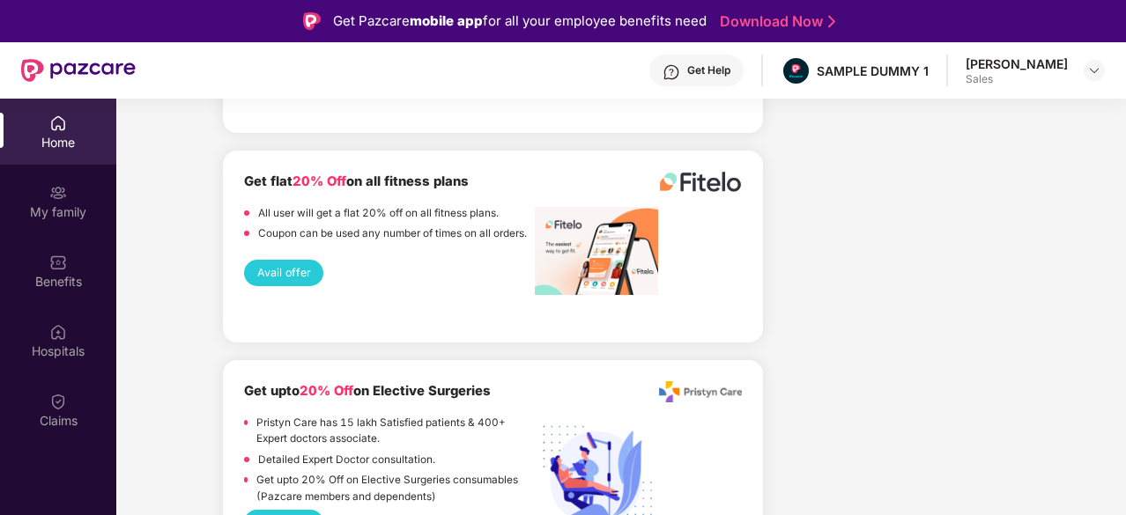
scroll to position [2741, 0]
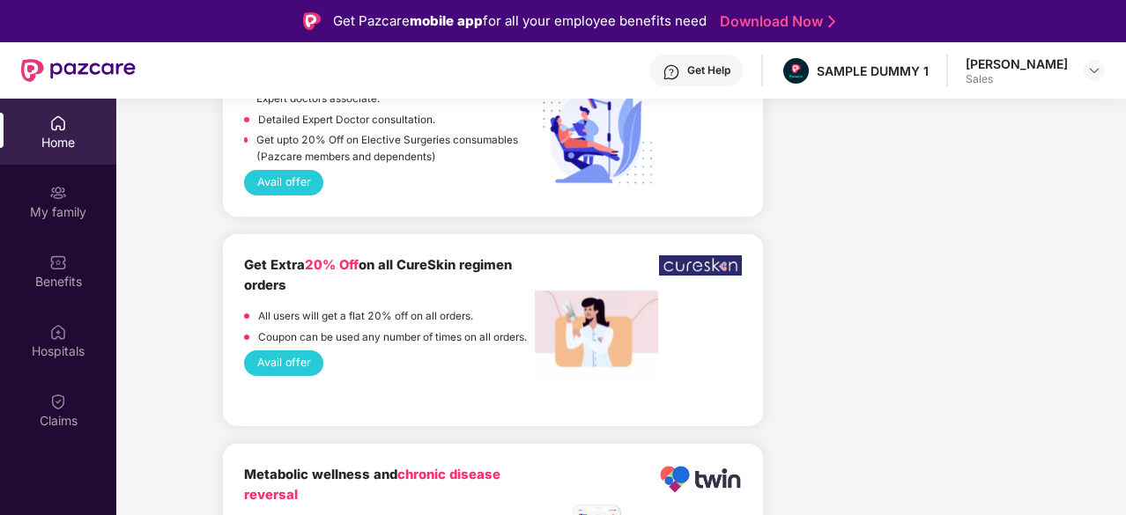
click at [273, 308] on p "All users will get a flat 20% off on all orders." at bounding box center [365, 316] width 215 height 17
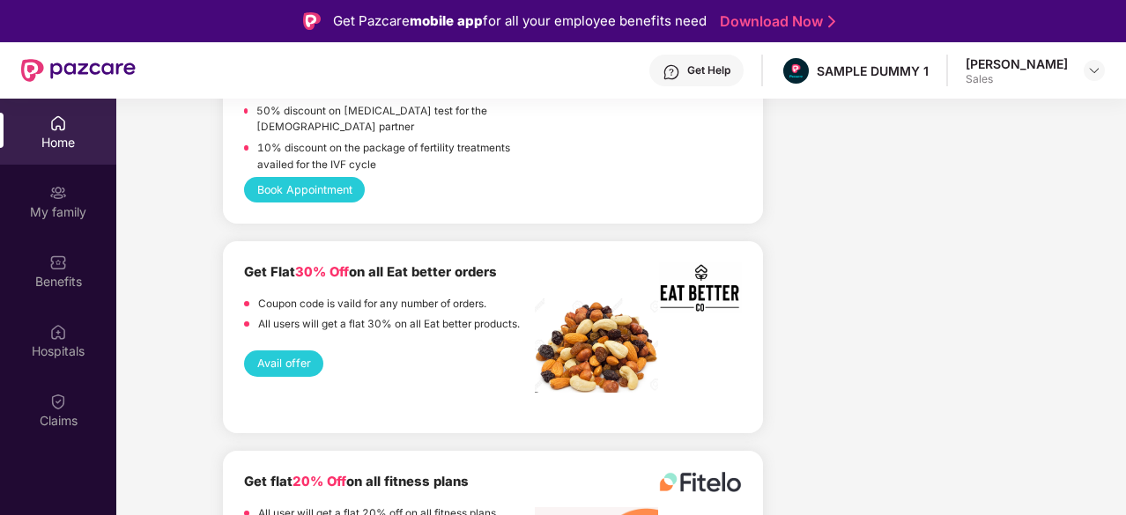
scroll to position [2108, 0]
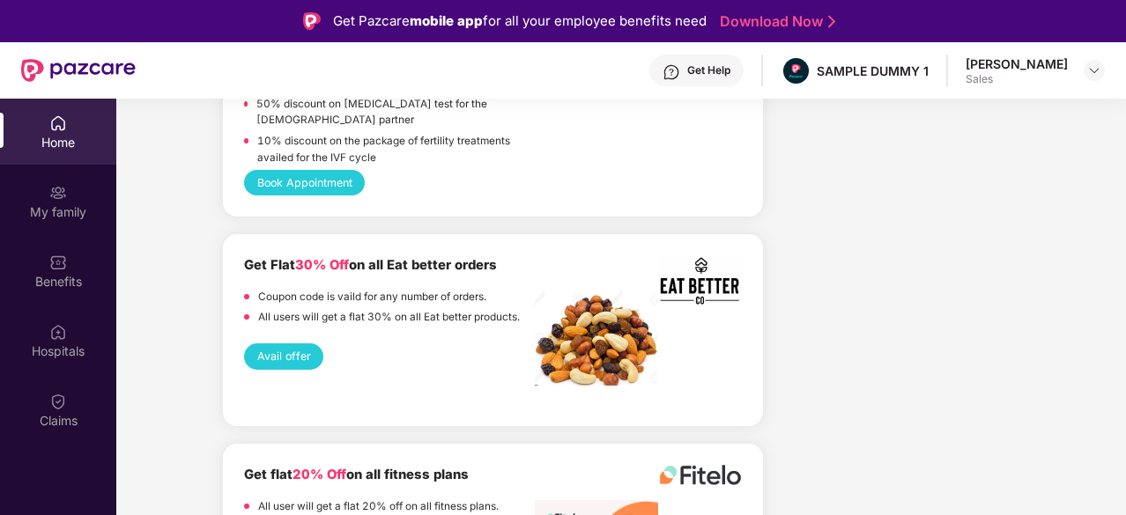
click at [296, 289] on p "Coupon code is vaild for any number of orders." at bounding box center [372, 297] width 228 height 17
click at [282, 257] on b "Get Flat 30% Off on all Eat better orders" at bounding box center [370, 265] width 253 height 16
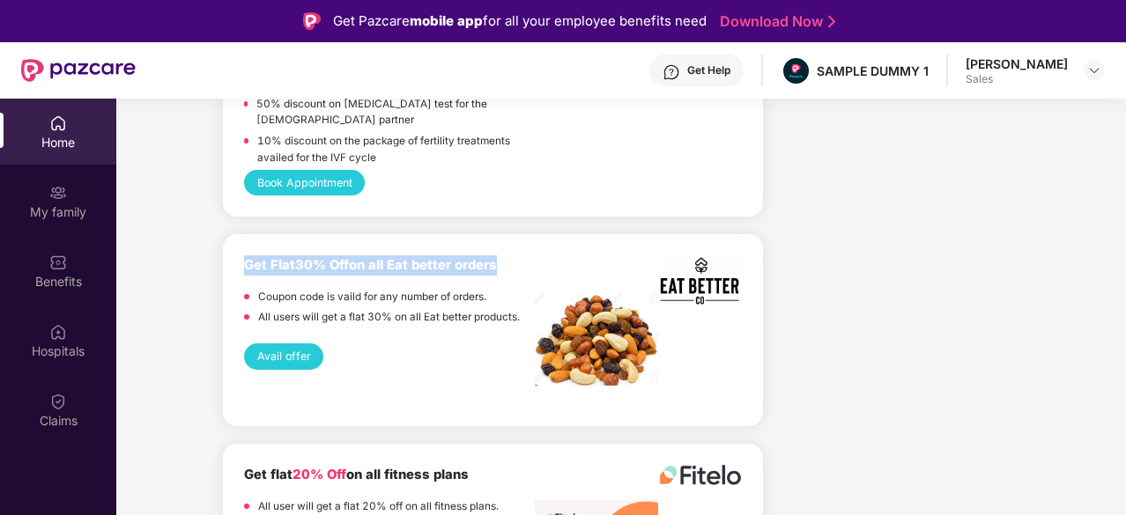
click at [282, 257] on b "Get Flat 30% Off on all Eat better orders" at bounding box center [370, 265] width 253 height 16
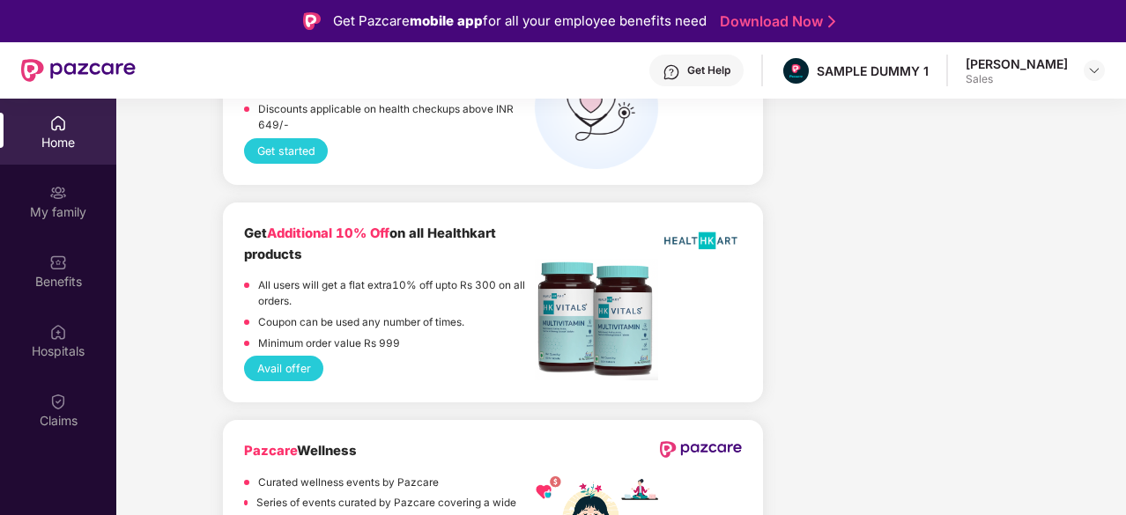
scroll to position [99, 0]
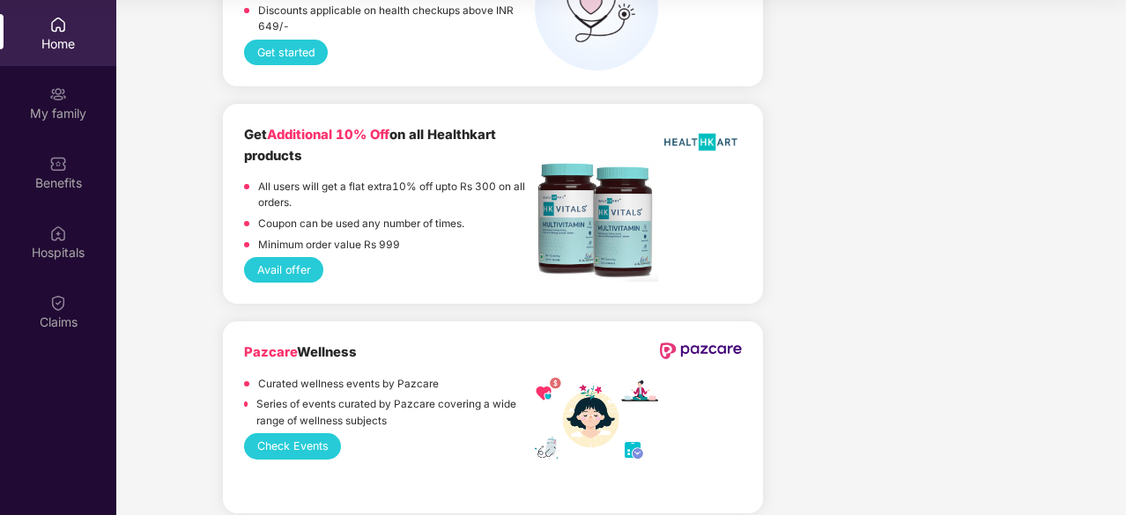
click at [269, 433] on button "Check Events" at bounding box center [292, 446] width 97 height 26
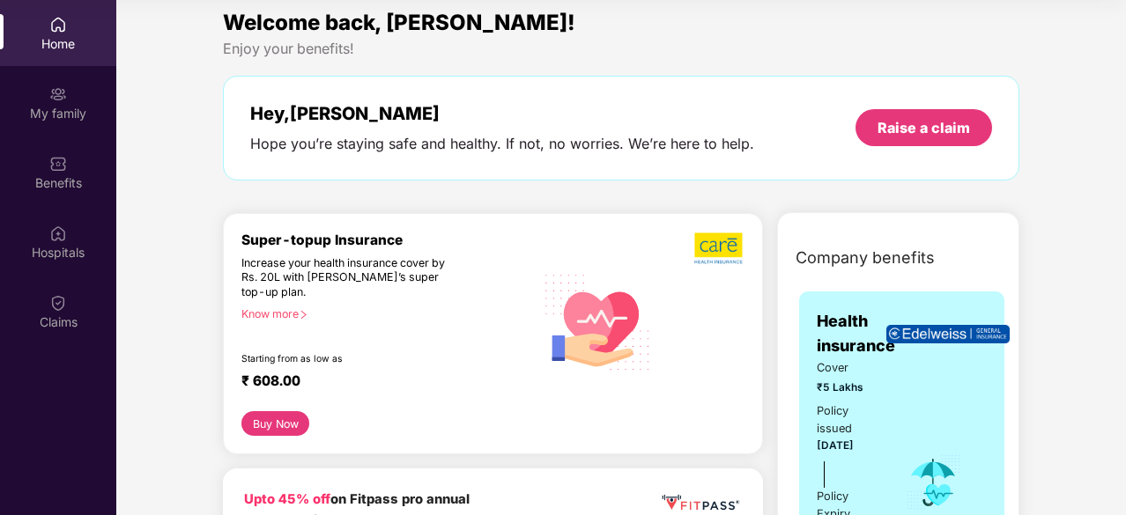
scroll to position [0, 0]
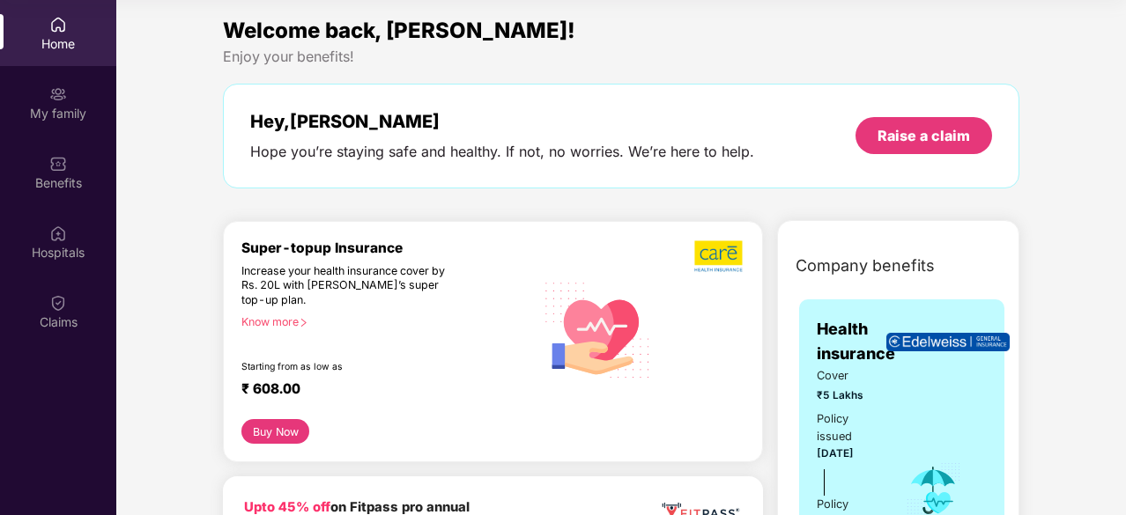
click at [280, 434] on button "Buy Now" at bounding box center [275, 431] width 68 height 25
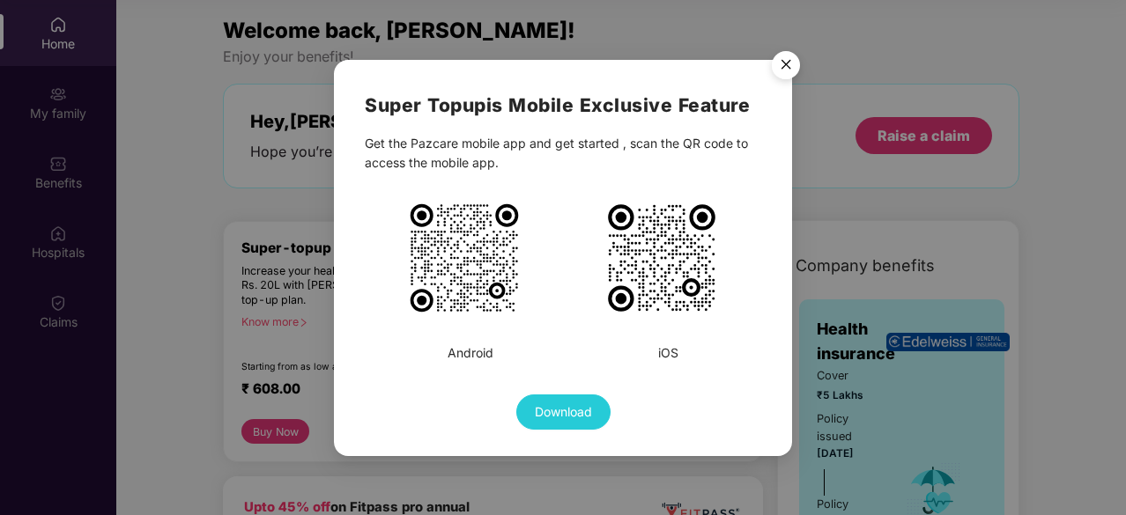
click at [791, 61] on img "Close" at bounding box center [785, 67] width 49 height 49
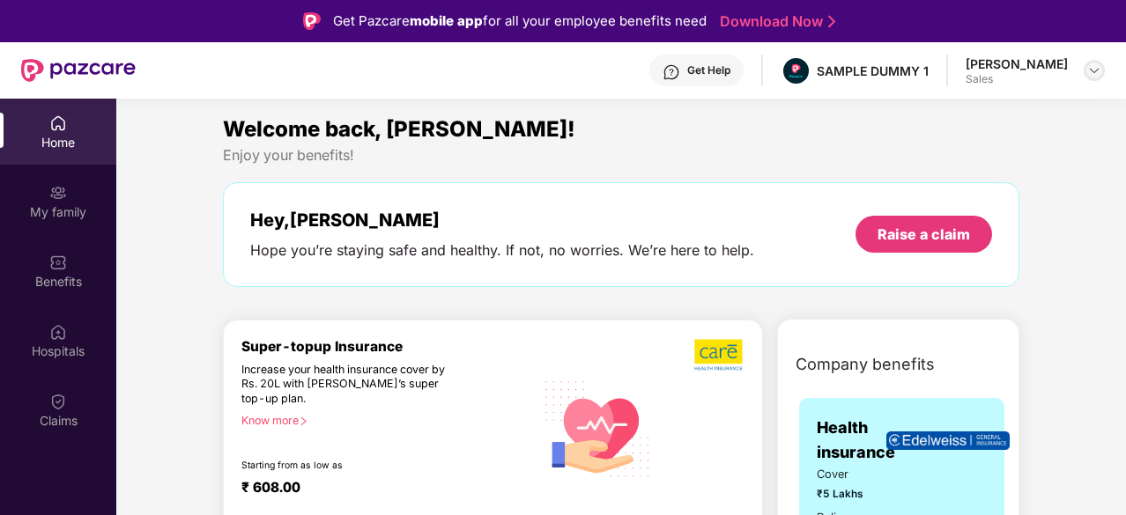
click at [1101, 74] on div at bounding box center [1093, 70] width 21 height 21
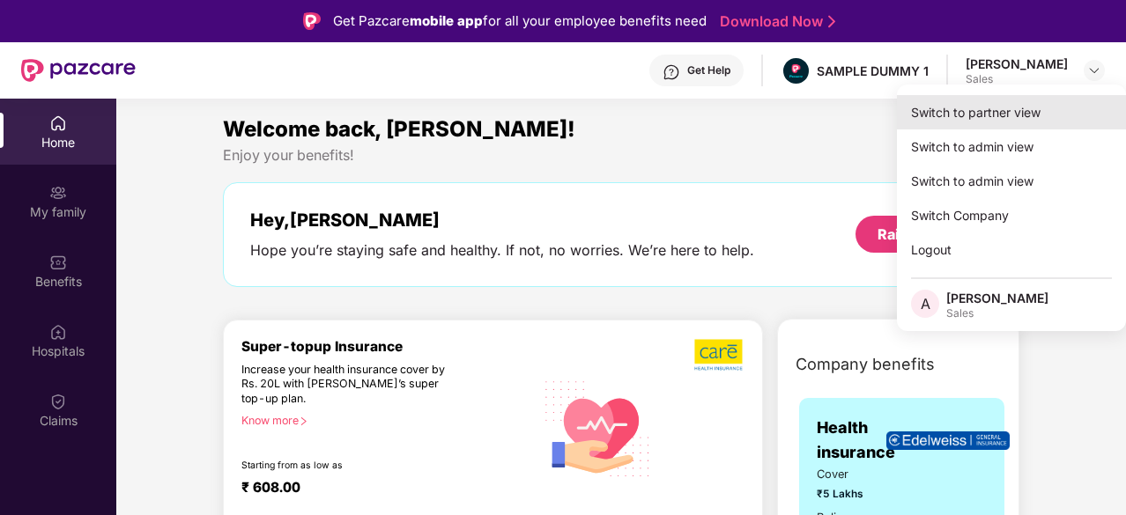
click at [1054, 119] on div "Switch to partner view" at bounding box center [1011, 112] width 229 height 34
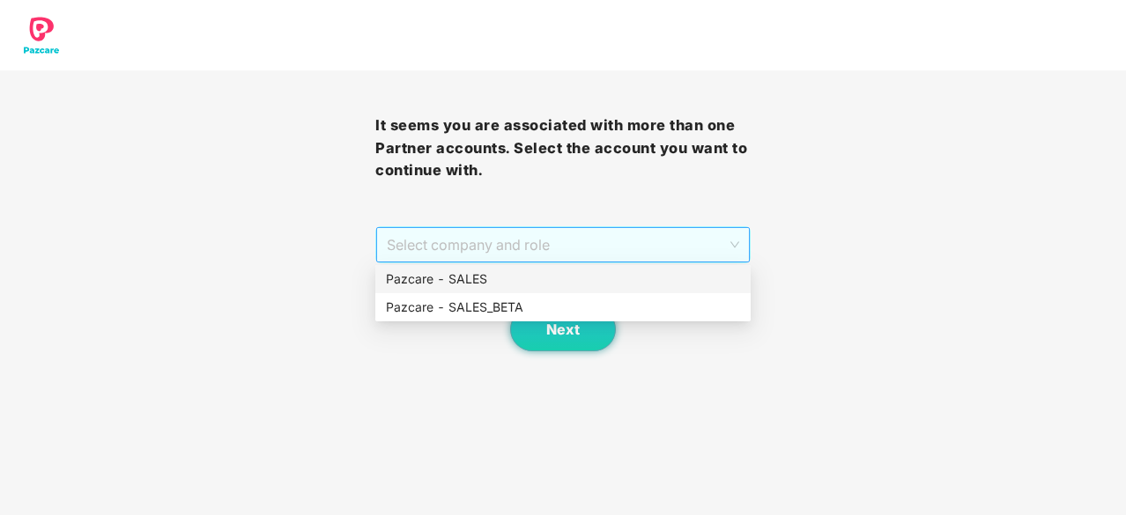
click at [698, 253] on span "Select company and role" at bounding box center [563, 244] width 352 height 33
click at [652, 279] on div "Pazcare - SALES" at bounding box center [563, 278] width 354 height 19
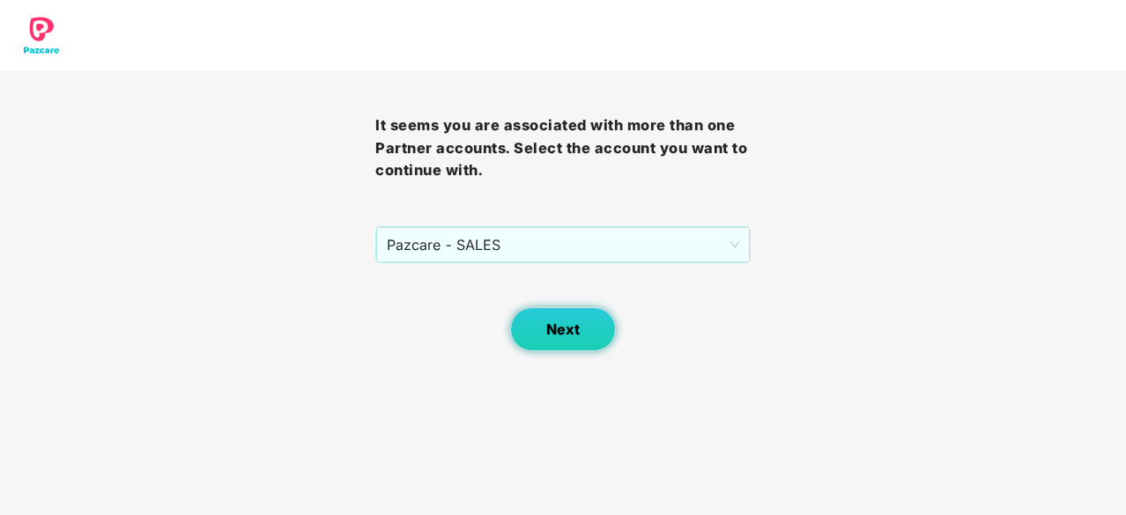
click at [583, 320] on button "Next" at bounding box center [563, 329] width 106 height 44
